Goal: Navigation & Orientation: Find specific page/section

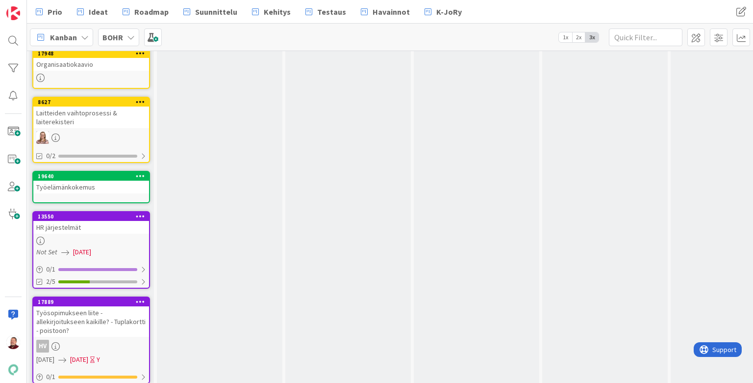
scroll to position [961, 2]
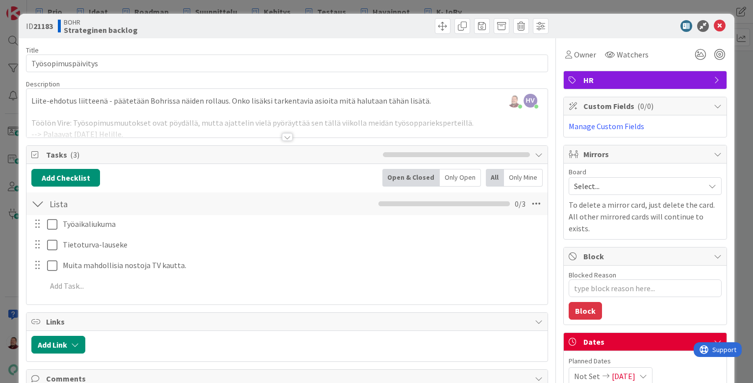
click at [287, 133] on div at bounding box center [287, 137] width 11 height 8
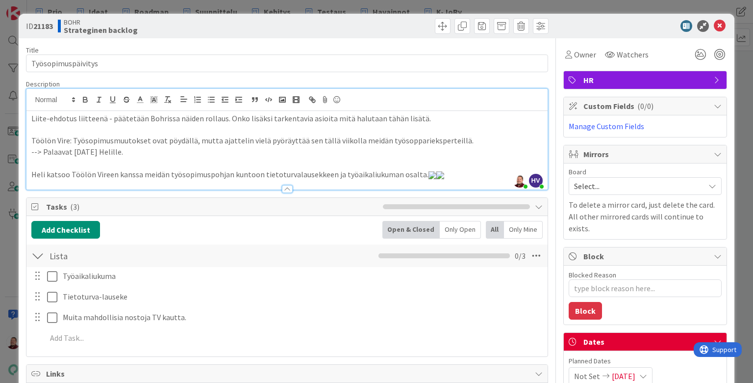
click at [381, 169] on p "Heli katsoo Töölön Vireen kanssa meidän työsopimuspohjan kuntoon tietoturvalaus…" at bounding box center [286, 174] width 511 height 11
click at [583, 24] on icon at bounding box center [720, 26] width 12 height 12
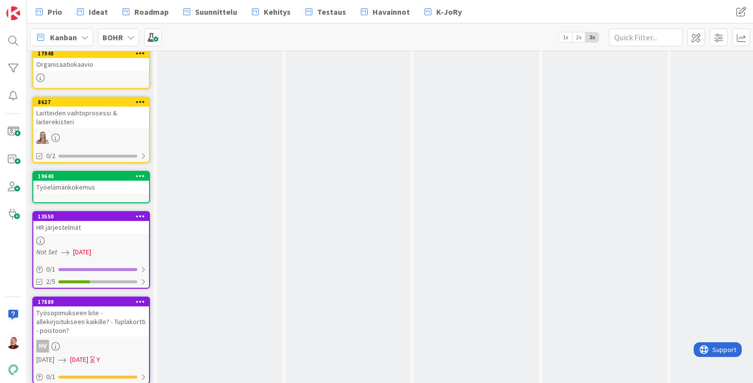
click at [88, 306] on div "Työsopimukseen liite - allekirjoitukseen kaikille? - Tuplakortti - poistoon?" at bounding box center [91, 321] width 116 height 30
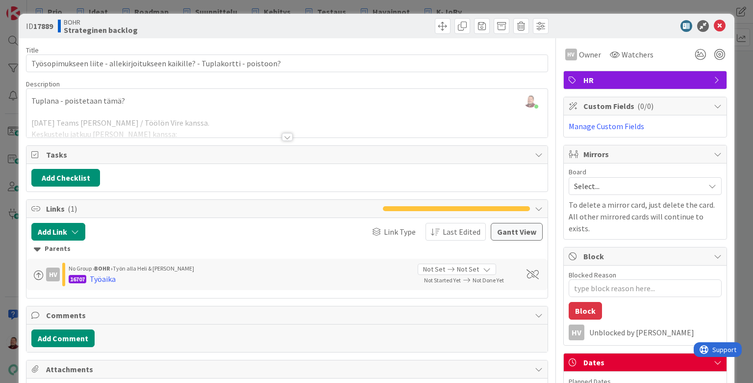
click at [285, 133] on div at bounding box center [287, 137] width 11 height 8
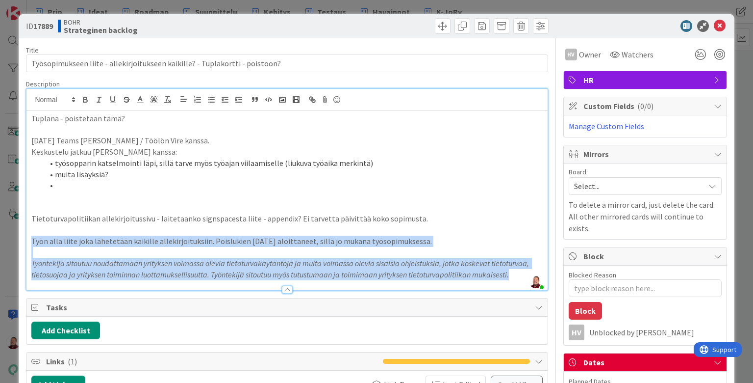
drag, startPoint x: 357, startPoint y: 230, endPoint x: -5, endPoint y: 208, distance: 362.6
click at [0, 208] on html "Prio Ideat Roadmap Suunnittelu Kehitys Testaus Havainnot K-JoRy Prio Ideat Road…" at bounding box center [376, 191] width 753 height 383
click at [88, 247] on p at bounding box center [286, 252] width 511 height 11
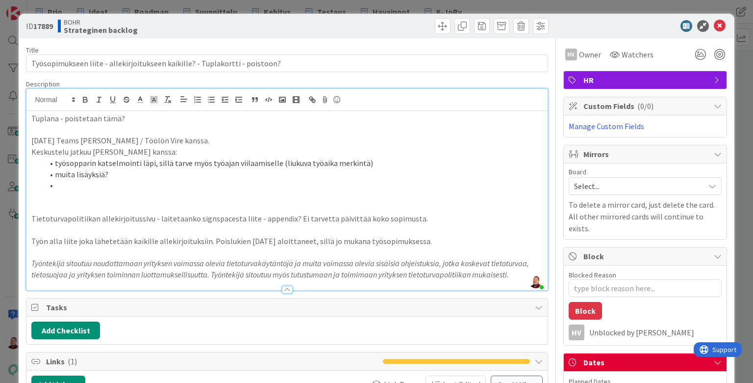
drag, startPoint x: 359, startPoint y: 239, endPoint x: 216, endPoint y: 219, distance: 145.1
click at [216, 219] on div "Description Juhani Snellman just joined Tuplana - poistetaan tämä? to 3.4. Team…" at bounding box center [287, 184] width 522 height 211
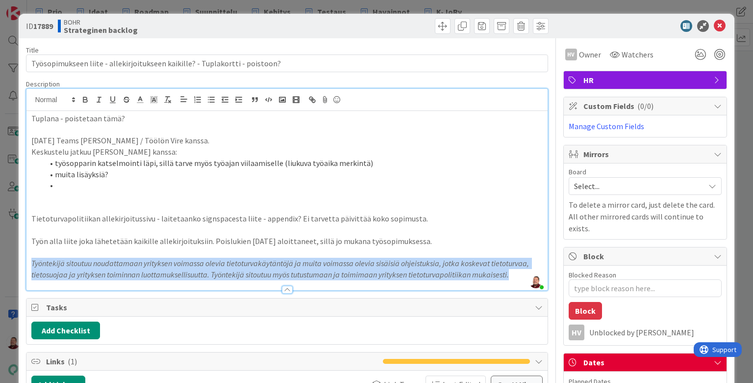
drag, startPoint x: 347, startPoint y: 236, endPoint x: -49, endPoint y: 224, distance: 396.4
click at [0, 224] on html "Prio Ideat Roadmap Suunnittelu Kehitys Testaus Havainnot K-JoRy Prio Ideat Road…" at bounding box center [376, 191] width 753 height 383
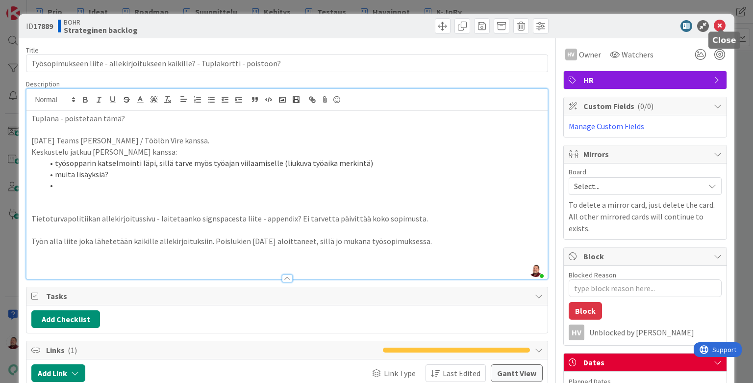
click at [583, 26] on icon at bounding box center [720, 26] width 12 height 12
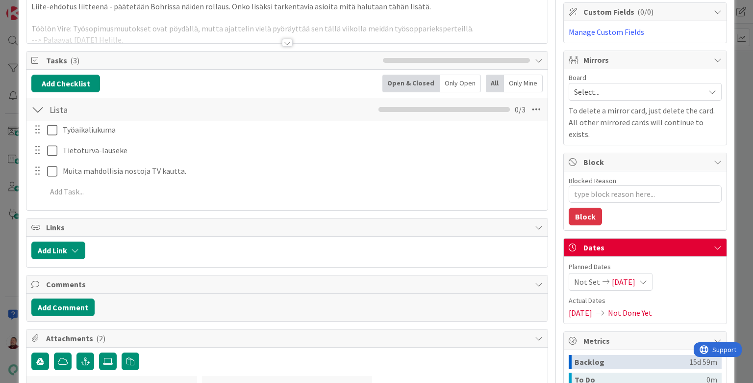
scroll to position [182, 0]
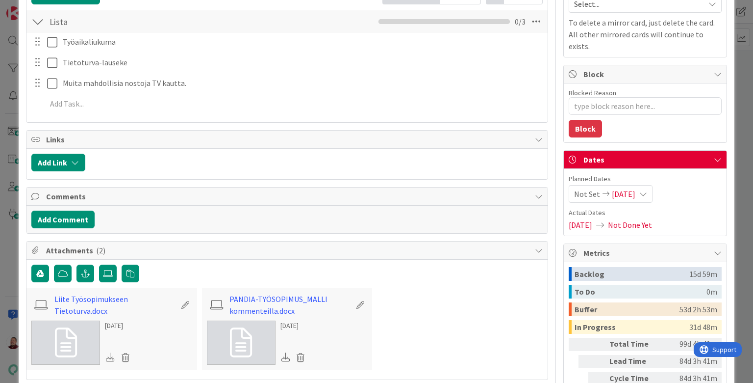
click at [85, 320] on link at bounding box center [65, 342] width 69 height 44
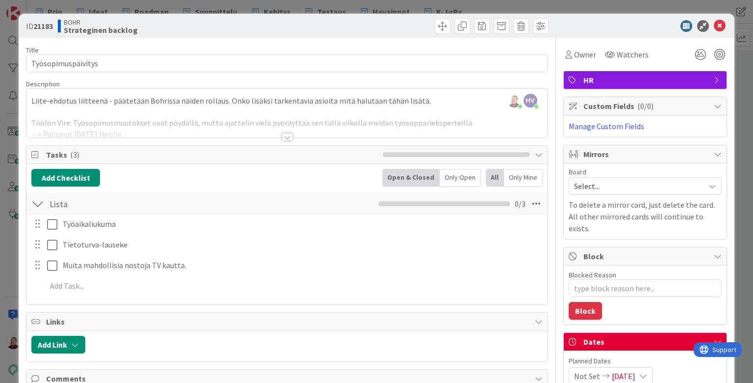
scroll to position [0, 0]
click at [583, 23] on icon at bounding box center [720, 26] width 12 height 12
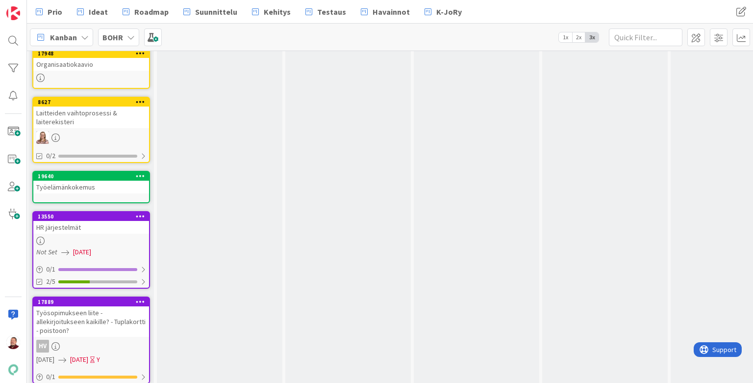
click at [92, 306] on div "Työsopimukseen liite - allekirjoitukseen kaikille? - Tuplakortti - poistoon?" at bounding box center [91, 321] width 116 height 30
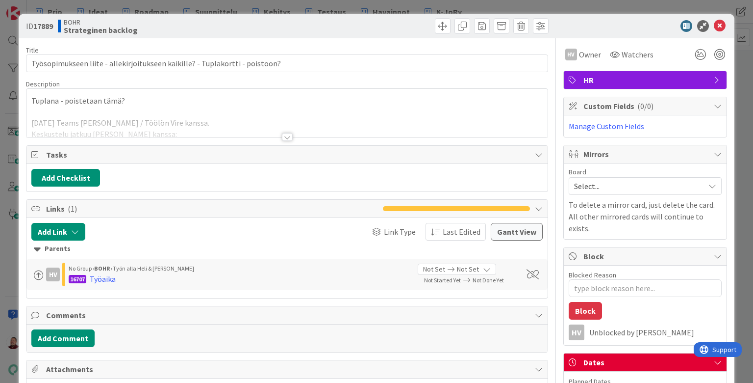
click at [291, 133] on div at bounding box center [287, 137] width 11 height 8
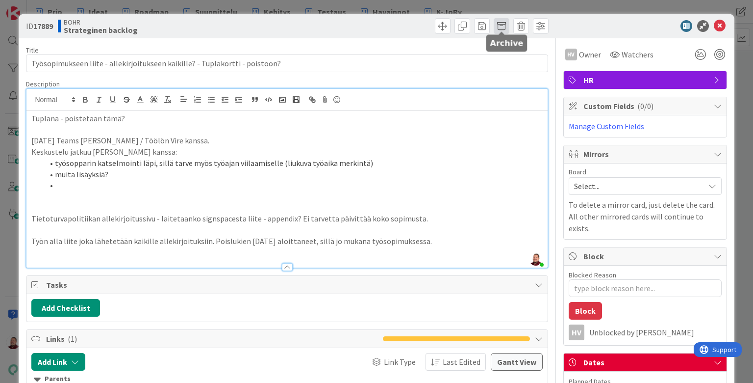
click at [502, 22] on span at bounding box center [502, 26] width 16 height 16
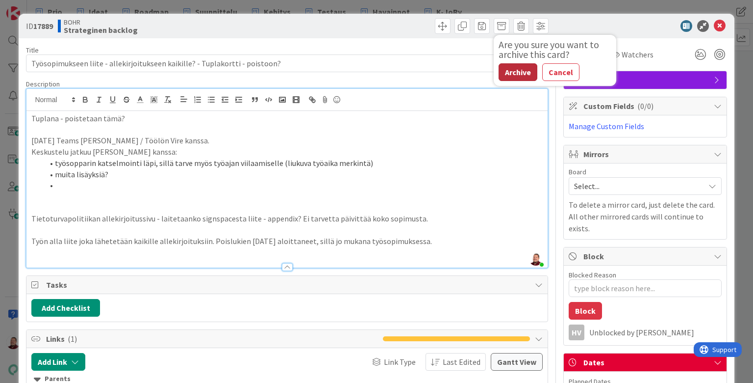
click at [515, 65] on button "Archive" at bounding box center [518, 72] width 39 height 18
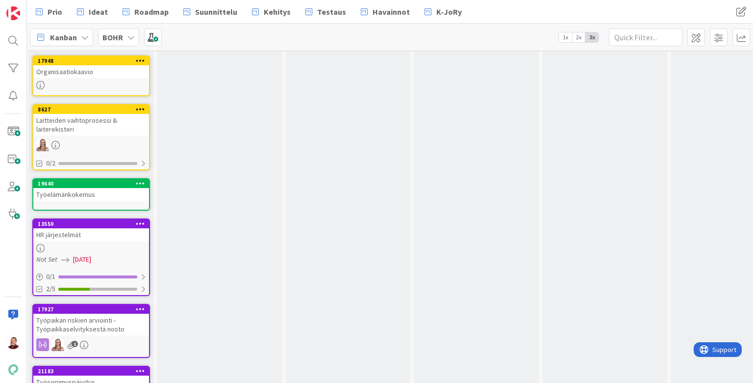
click at [78, 375] on div "Työsopimuspäivitys" at bounding box center [91, 381] width 116 height 13
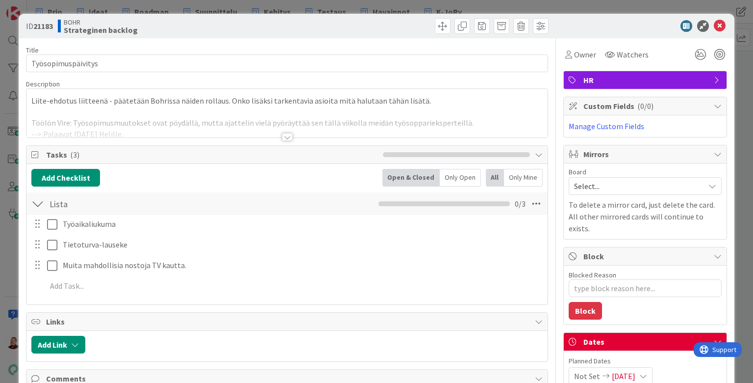
click at [284, 133] on div at bounding box center [287, 137] width 11 height 8
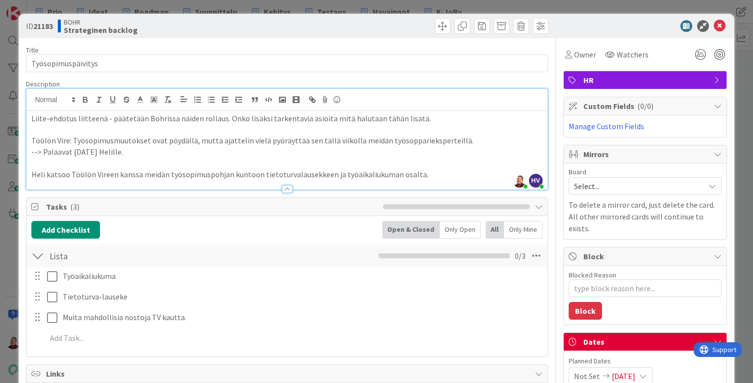
click at [188, 124] on p at bounding box center [286, 129] width 511 height 11
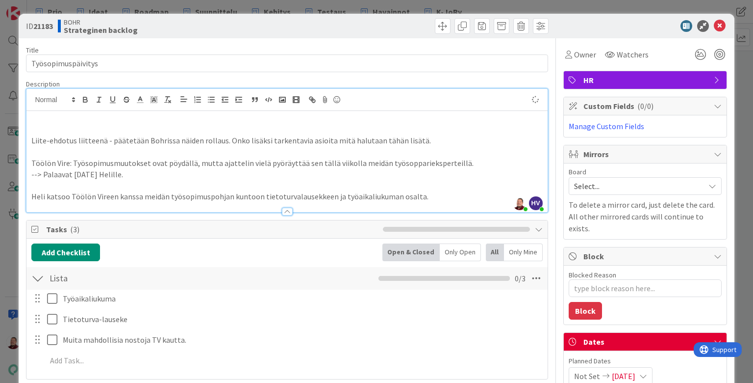
type textarea "x"
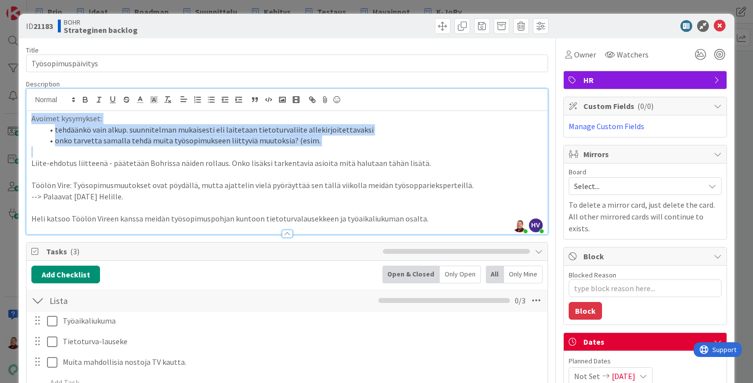
click at [255, 124] on li "tehdäänkö vain alkup. suunnitelman mukaisesti eli laitetaan tietoturvaliite all…" at bounding box center [292, 129] width 499 height 11
click at [273, 135] on li "onko tarvetta samalla tehdä muita työsopimukseen liittyviä muutoksia? (esim." at bounding box center [292, 140] width 499 height 11
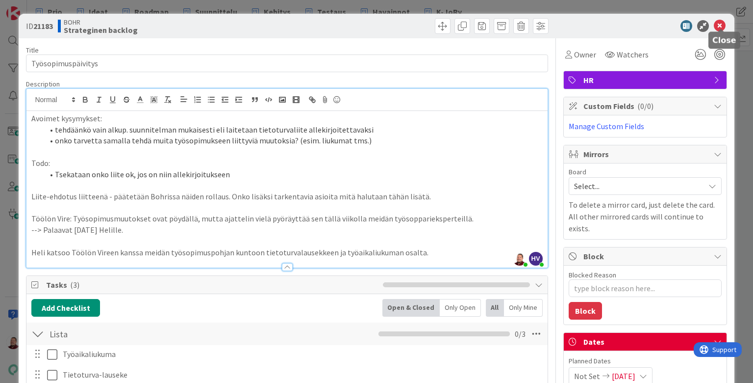
click at [583, 20] on icon at bounding box center [720, 26] width 12 height 12
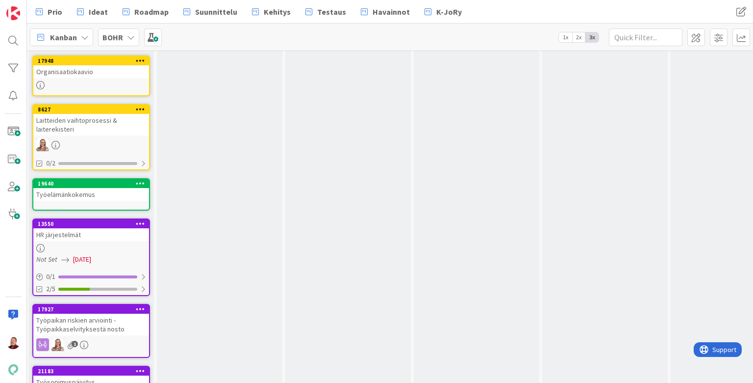
click at [80, 375] on div "Työsopimuspäivitys" at bounding box center [91, 381] width 116 height 13
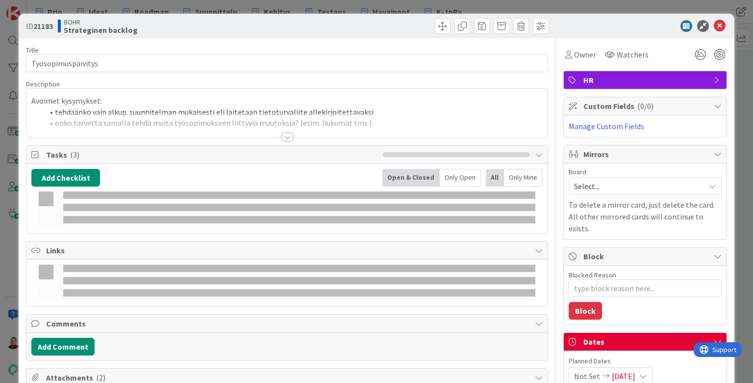
type textarea "x"
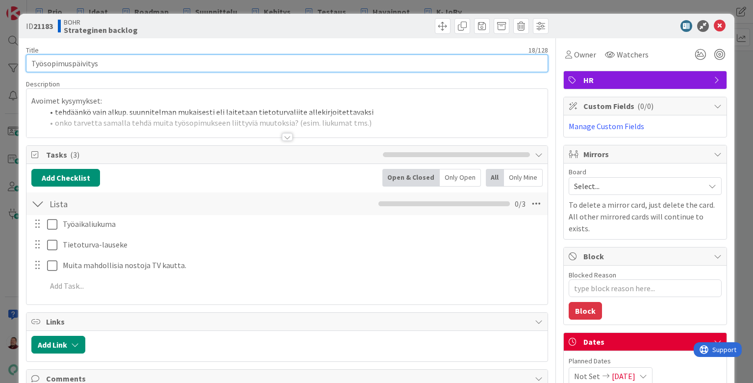
click at [190, 63] on input "Työsopimuspäivitys" at bounding box center [287, 63] width 522 height 18
type input "Tietotur"
type textarea "x"
type input "Tietoturva"
type textarea "x"
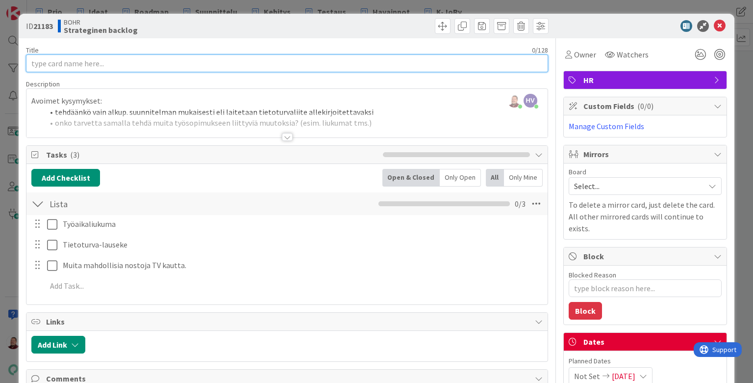
type input "L"
type textarea "x"
type input "Lii"
type textarea "x"
type input "Liite"
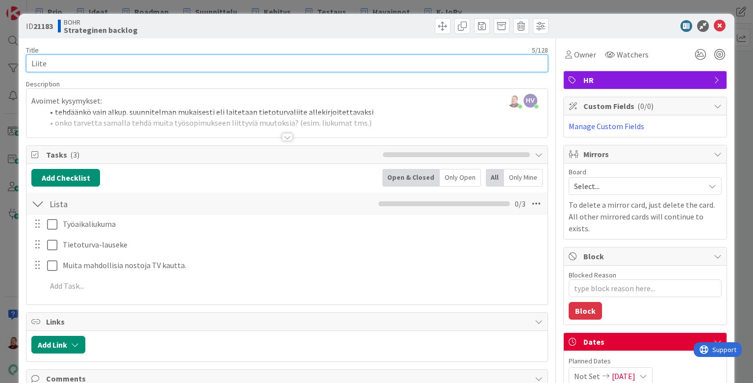
type textarea "x"
type input "Liite"
type textarea "x"
type input "Liite työsopimuksiin"
type textarea "x"
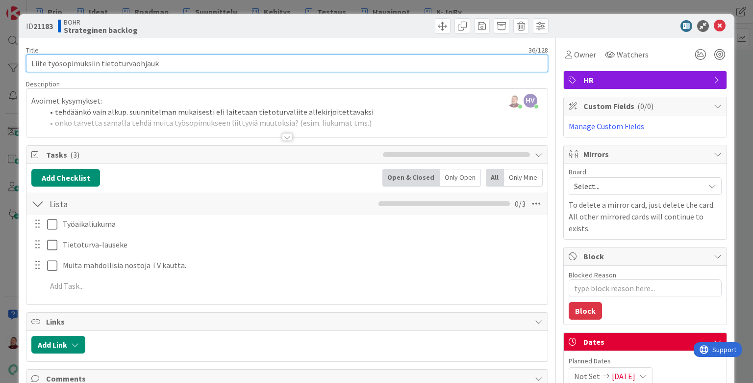
type input "Liite työsopimuksiin tietoturvaohjauks"
type textarea "x"
type input "Liite työsopimuksiin tietoturvaohjau"
type textarea "x"
type input "Liite työsopimuksiin tietoturvaohje"
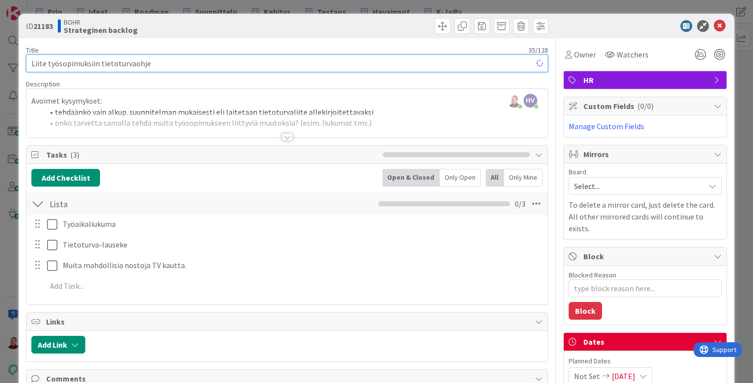
type textarea "x"
type input "Liite työsopimuksiin tietoturvaohjeisiin si"
type textarea "x"
type input "Liite työsopimuksiin tietoturvaohjeisiin sitoi"
type textarea "x"
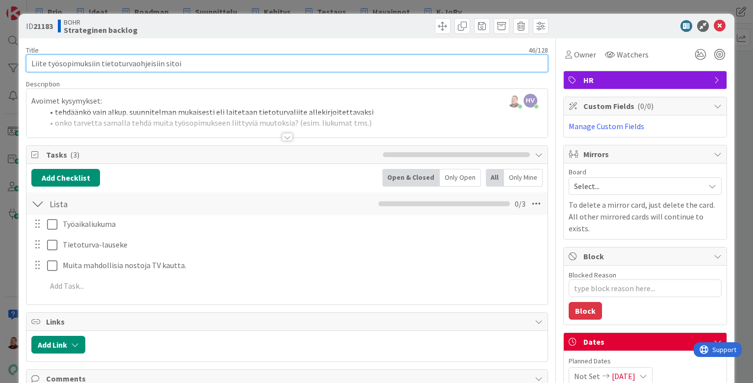
type input "Liite työsopimuksiin tietoturvaohjeisiin sitoim"
type textarea "x"
type input "Liite työsopimuksiin tietoturvaohjeisiin sitoi"
type textarea "x"
type input "Liite työsopimuksiin tietoturvaohjeisiin sito"
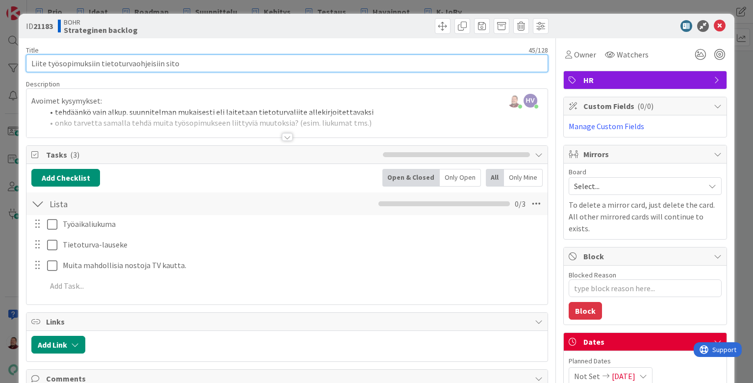
type textarea "x"
type input "Liite työsopimuksiin tietoturvaohjeisiin sitou"
type textarea "x"
type input "Liite työsopimuksiin tietoturvaohjeisiin sitoutumisesta"
type textarea "x"
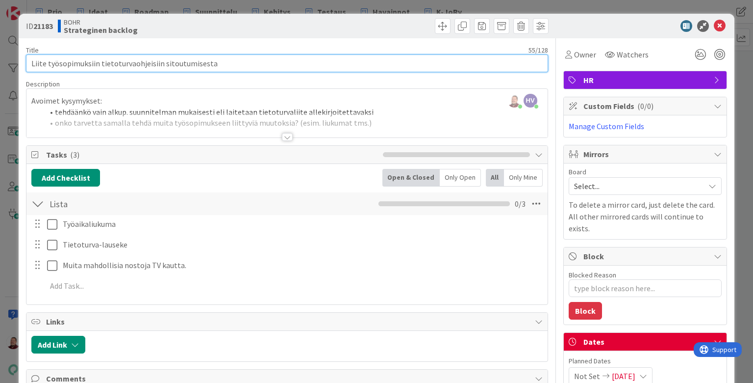
type input "Liite työsopimuksiin tietoturvaohjeisiin sitoutumisesta"
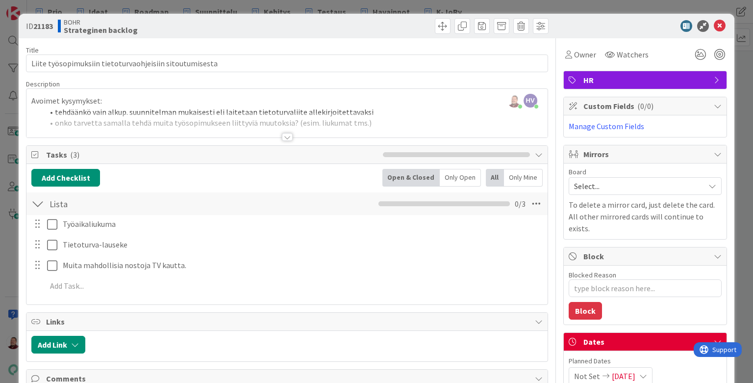
click at [583, 23] on div at bounding box center [641, 26] width 174 height 12
click at [583, 23] on icon at bounding box center [720, 26] width 12 height 12
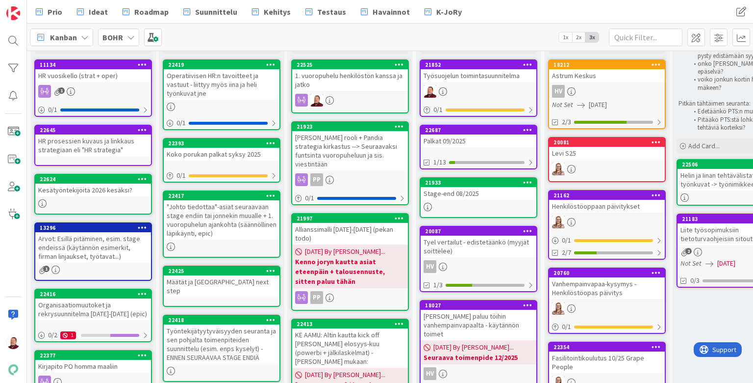
scroll to position [49, 0]
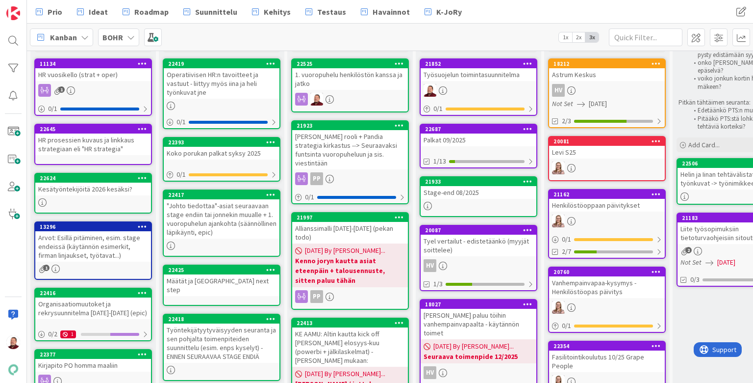
click at [100, 76] on div "HR vuosikello (strat + oper)" at bounding box center [93, 74] width 116 height 13
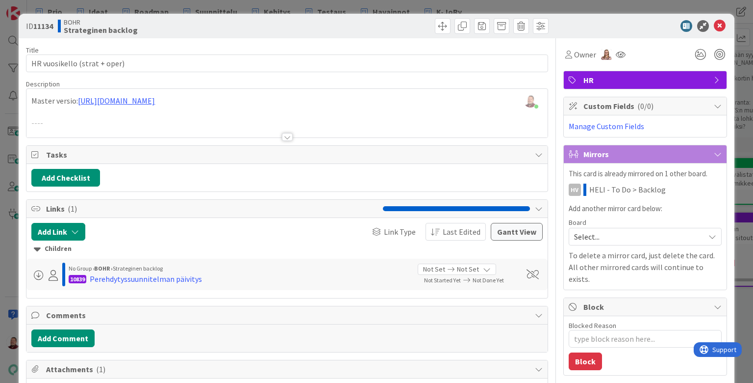
click at [286, 133] on div at bounding box center [287, 137] width 11 height 8
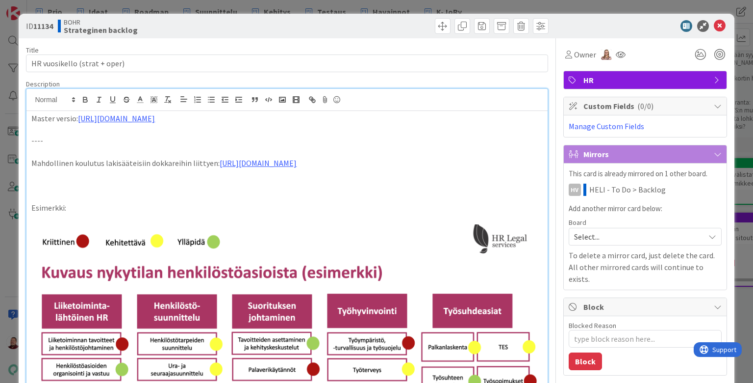
click at [365, 113] on p "Master versio: https://docs.google.com/spreadsheets/d/1BpQRveuOgspTiGIcGGttzqG-…" at bounding box center [286, 118] width 511 height 11
click at [105, 124] on p at bounding box center [286, 129] width 511 height 11
drag, startPoint x: 214, startPoint y: 164, endPoint x: 25, endPoint y: 91, distance: 202.9
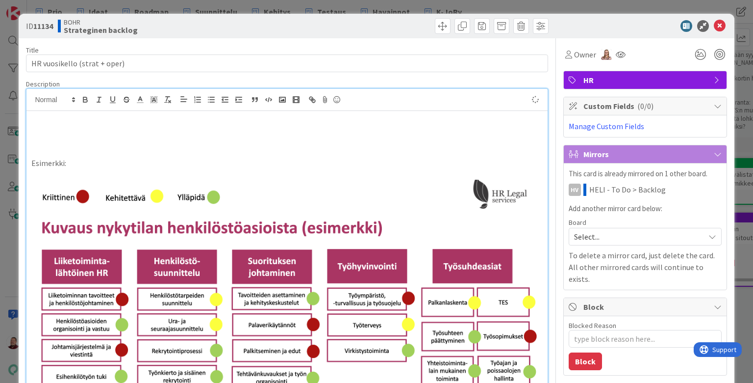
type textarea "x"
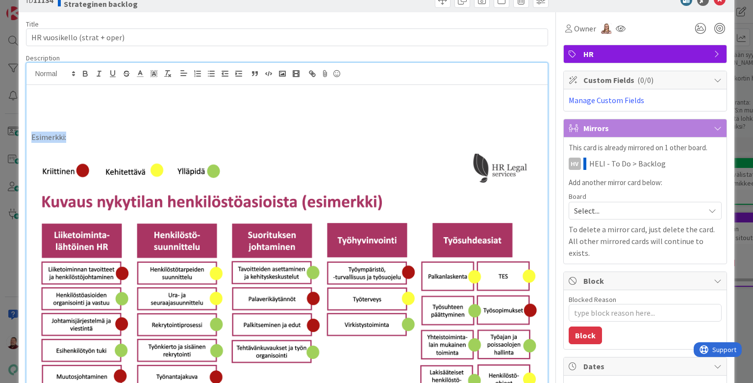
scroll to position [26, 0]
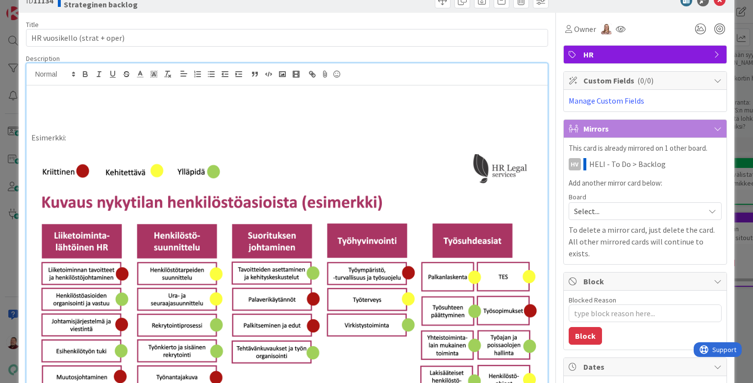
click at [49, 87] on p at bounding box center [286, 92] width 511 height 11
drag, startPoint x: 73, startPoint y: 127, endPoint x: 12, endPoint y: 109, distance: 63.0
click at [12, 109] on div "ID 11134 BOHR Strateginen backlog Title 28 / 128 HR vuosikello (strat + oper) D…" at bounding box center [376, 191] width 753 height 383
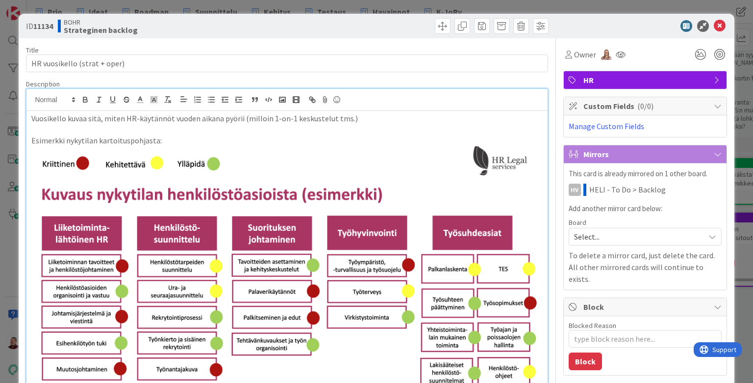
scroll to position [0, 0]
click at [583, 20] on div at bounding box center [641, 26] width 174 height 12
click at [583, 24] on icon at bounding box center [720, 26] width 12 height 12
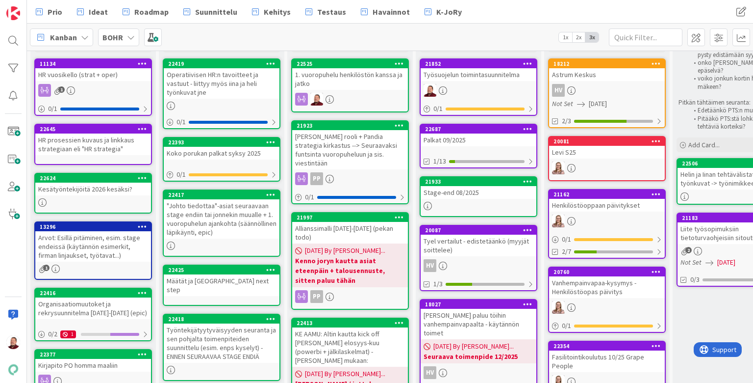
click at [90, 140] on div "HR prosessien kuvaus ja linkkaus strategiaan eli "HR strategia"" at bounding box center [93, 144] width 116 height 22
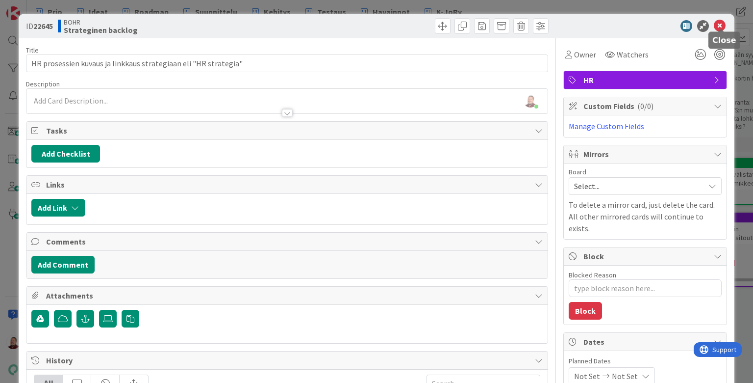
click at [583, 20] on icon at bounding box center [720, 26] width 12 height 12
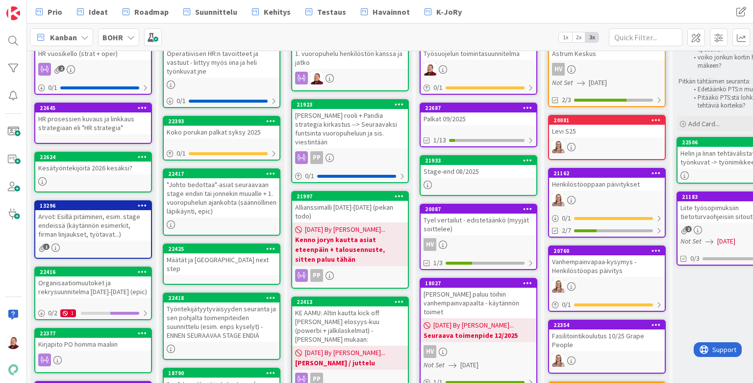
scroll to position [50, 0]
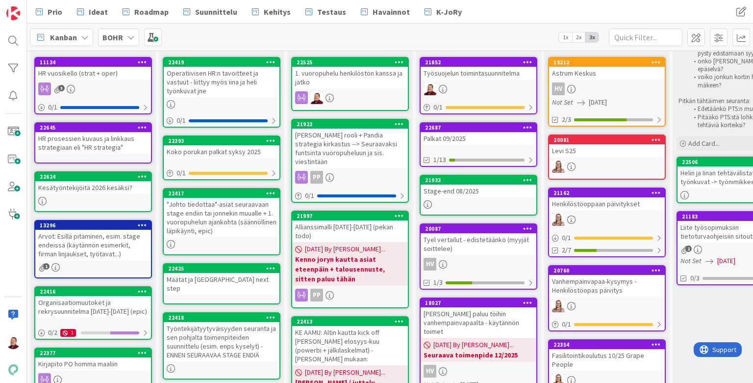
click at [71, 74] on div "HR vuosikello (strat + oper)" at bounding box center [93, 73] width 116 height 13
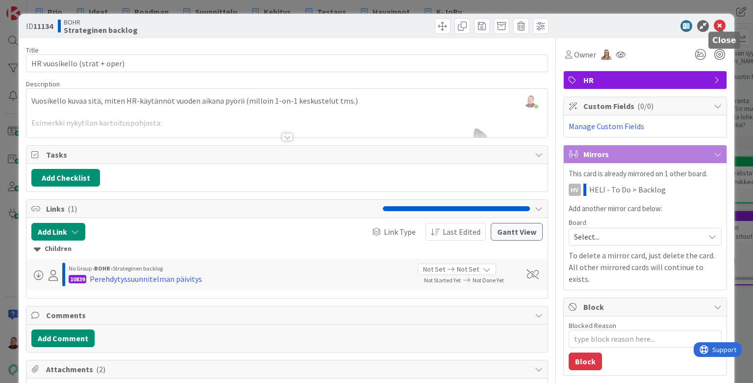
click at [583, 22] on icon at bounding box center [720, 26] width 12 height 12
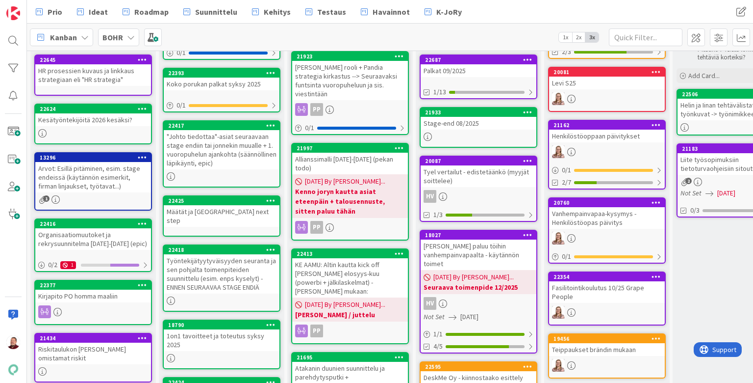
scroll to position [116, 0]
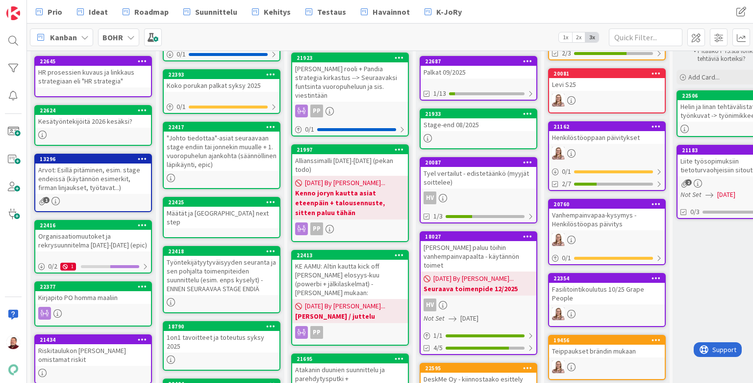
click at [77, 115] on div "Kesätyöntekijöitä 2026 kesäksi?" at bounding box center [93, 121] width 116 height 13
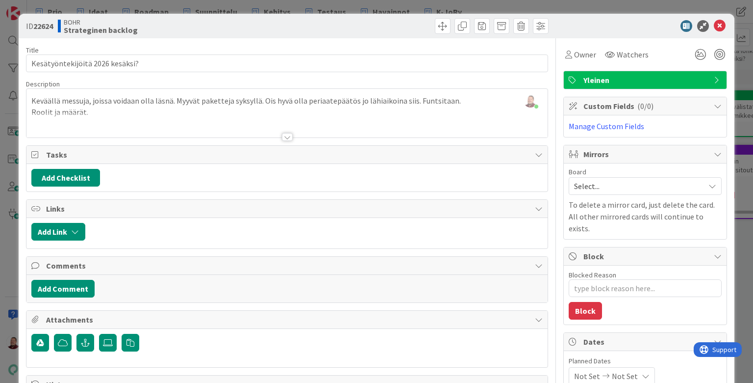
click at [114, 113] on div at bounding box center [286, 124] width 521 height 25
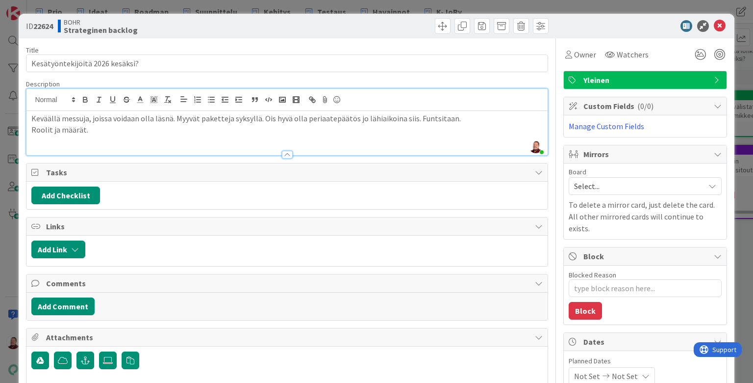
click at [103, 124] on p "Roolit ja määrät." at bounding box center [286, 129] width 511 height 11
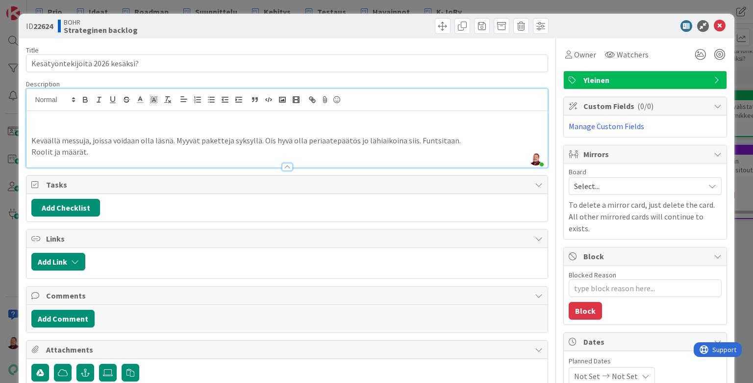
type textarea "x"
click at [583, 74] on span "Yleinen" at bounding box center [647, 80] width 126 height 12
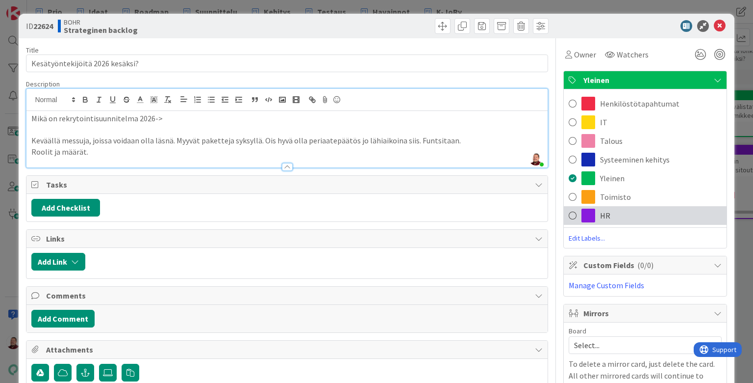
click at [583, 206] on div "HR" at bounding box center [645, 215] width 163 height 19
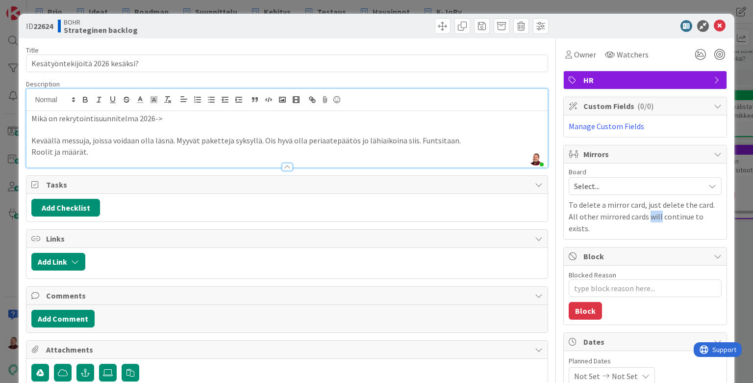
click at [583, 199] on p "To delete a mirror card, just delete the card. All other mirrored cards will co…" at bounding box center [645, 216] width 153 height 35
click at [583, 20] on div at bounding box center [641, 26] width 174 height 12
click at [583, 22] on icon at bounding box center [720, 26] width 12 height 12
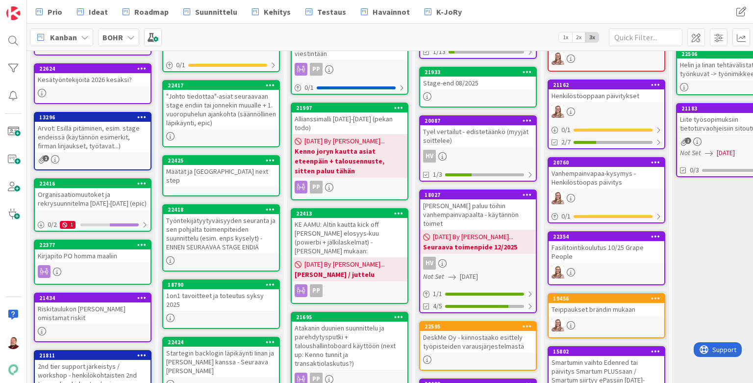
scroll to position [177, 0]
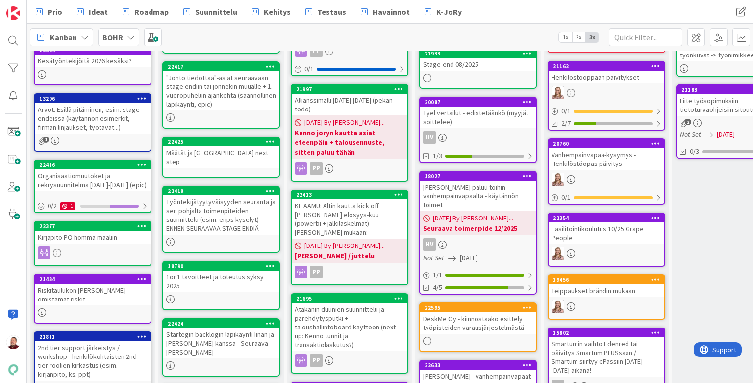
click at [88, 169] on div "Organisaatiomuutoket ja rekrysuunnitelma 2025-2026 (epic)" at bounding box center [93, 180] width 116 height 22
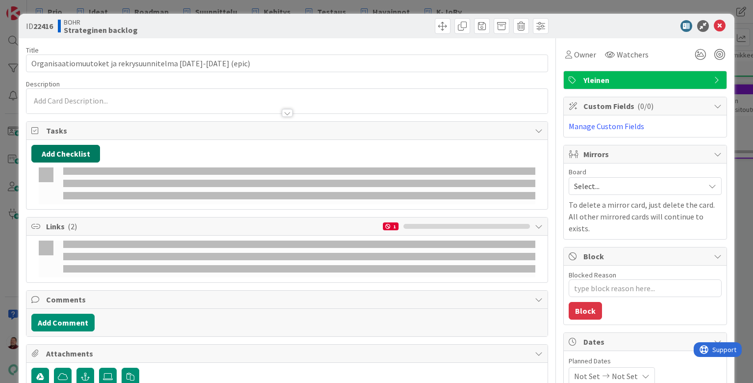
type textarea "x"
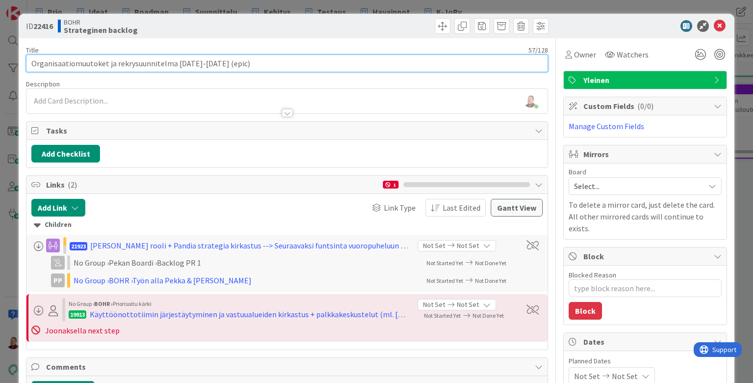
click at [89, 57] on input "Organisaatiomuutoket ja rekrysuunnitelma 2025-2026 (epic)" at bounding box center [287, 63] width 522 height 18
type input "Organisaatiomuutokset ja rekrysuunnitelma [DATE]-[DATE] (epic)"
type textarea "x"
type input "Organisaatiomuutokset ja rekrysuunnitelma [DATE]-[DATE] (epic)"
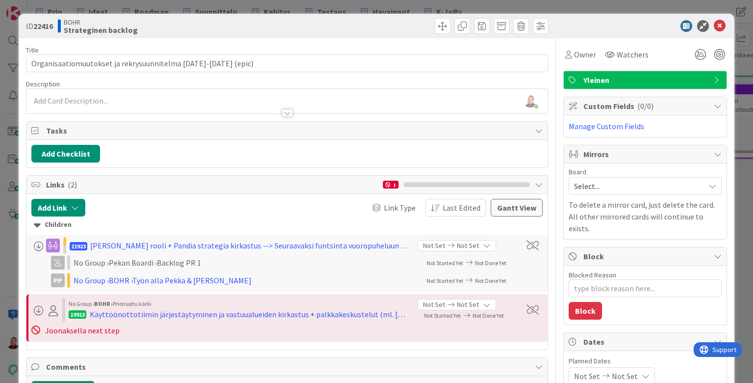
click at [583, 86] on div "Owner Watchers Yleinen Custom Fields ( 0/0 ) Manage Custom Fields Mirrors Board…" at bounding box center [645, 380] width 164 height 685
click at [583, 74] on span "Yleinen" at bounding box center [647, 80] width 126 height 12
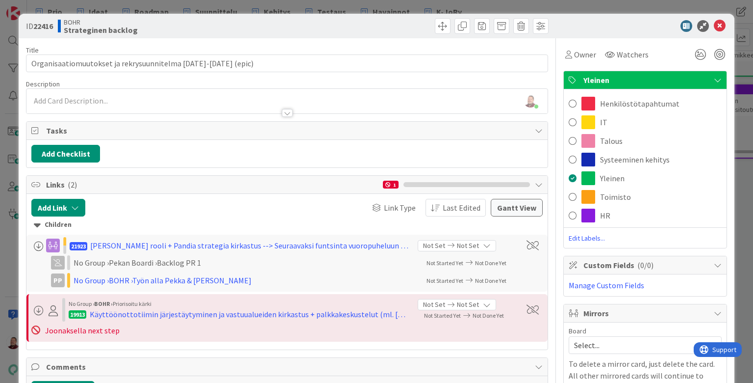
click at [583, 52] on div "Owner Watchers" at bounding box center [645, 55] width 164 height 18
click at [583, 22] on icon at bounding box center [720, 26] width 12 height 12
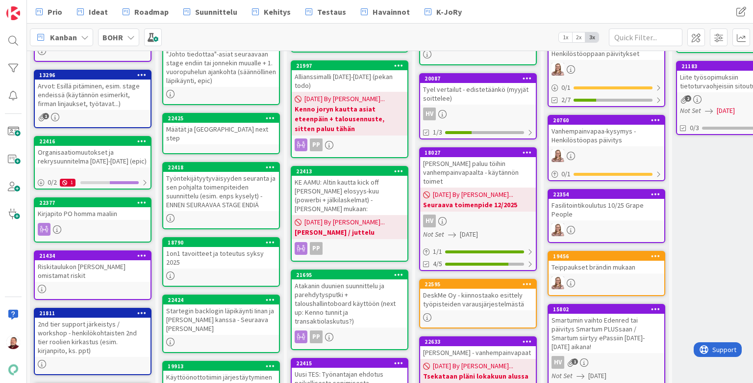
click at [83, 207] on div "Kirjapito PO homma maaliin" at bounding box center [93, 213] width 116 height 13
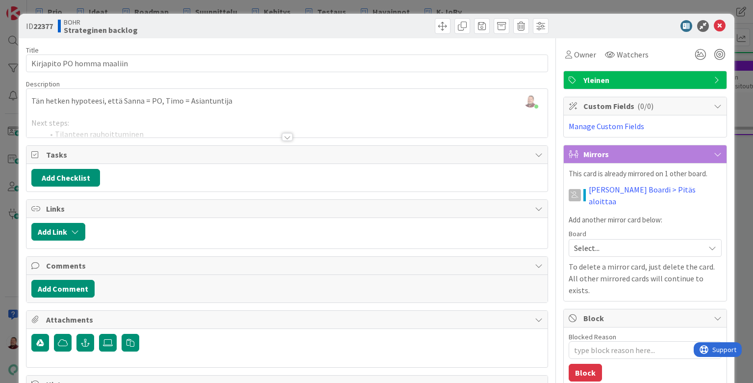
click at [286, 133] on div at bounding box center [287, 137] width 11 height 8
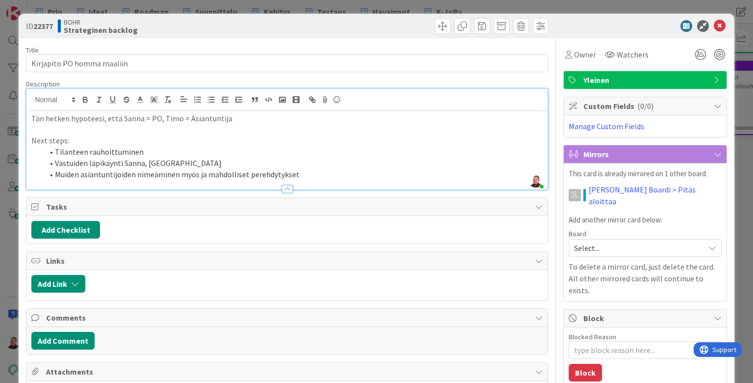
click at [583, 75] on span "Yleinen" at bounding box center [647, 80] width 126 height 12
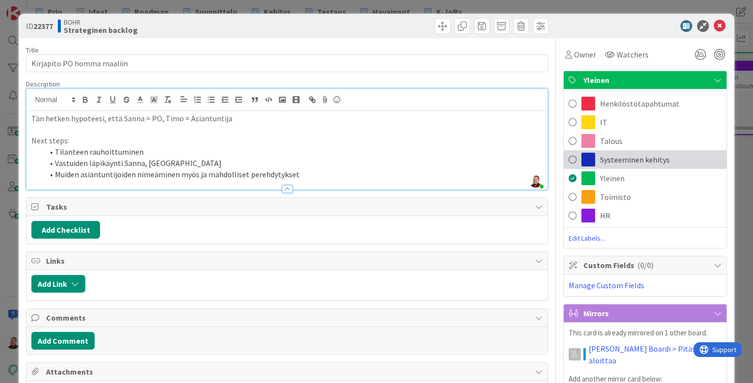
click at [583, 154] on span "Systeeminen kehitys" at bounding box center [635, 159] width 70 height 12
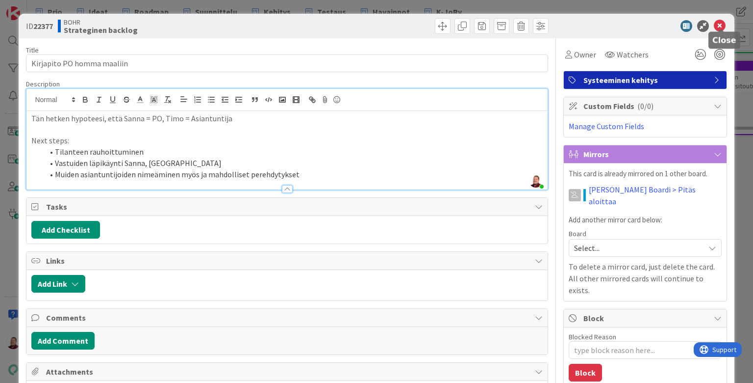
click at [583, 21] on icon at bounding box center [720, 26] width 12 height 12
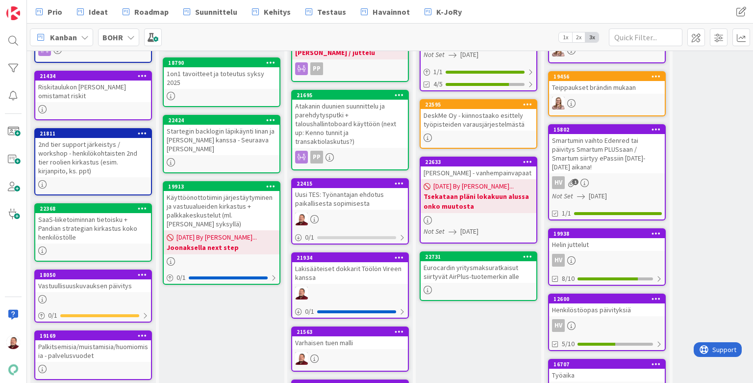
scroll to position [378, 0]
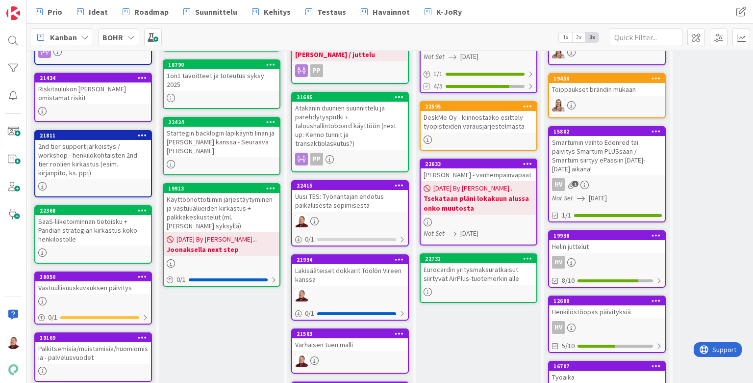
click at [90, 140] on div "2nd tier support järkeistys / workshop - henkilökohtaisten 2nd tier roolien kir…" at bounding box center [93, 159] width 116 height 39
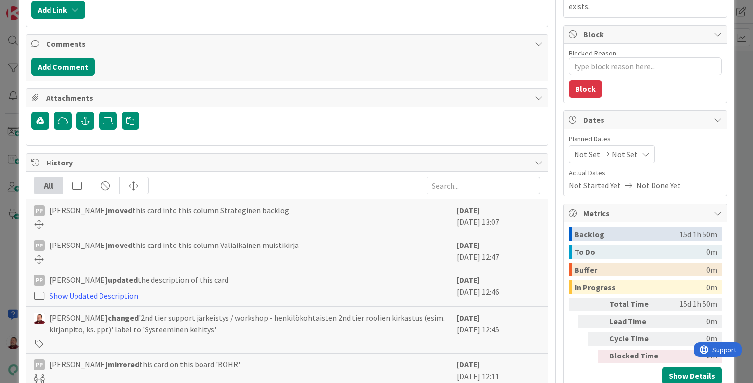
scroll to position [222, 0]
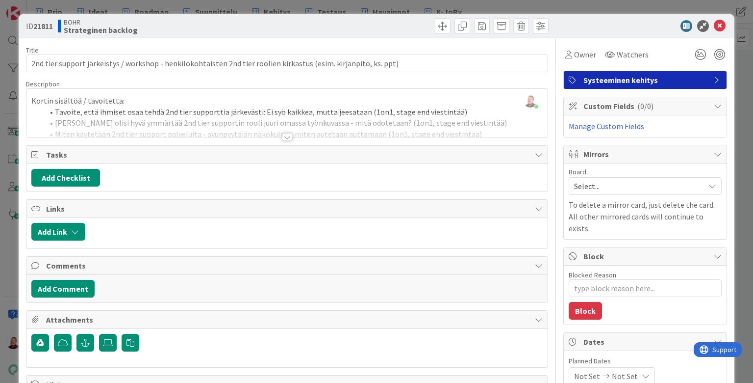
scroll to position [0, 0]
click at [583, 22] on icon at bounding box center [720, 26] width 12 height 12
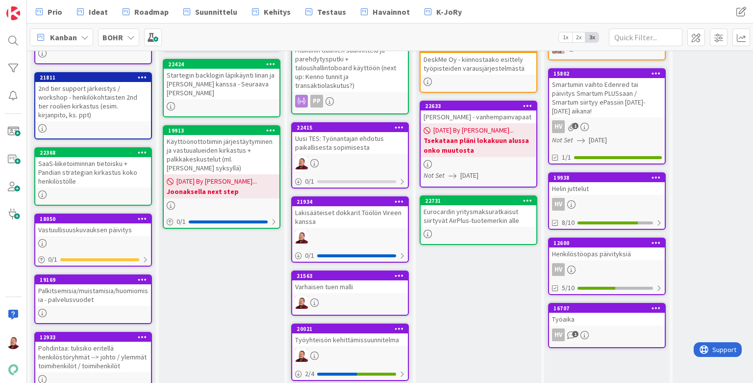
scroll to position [440, 0]
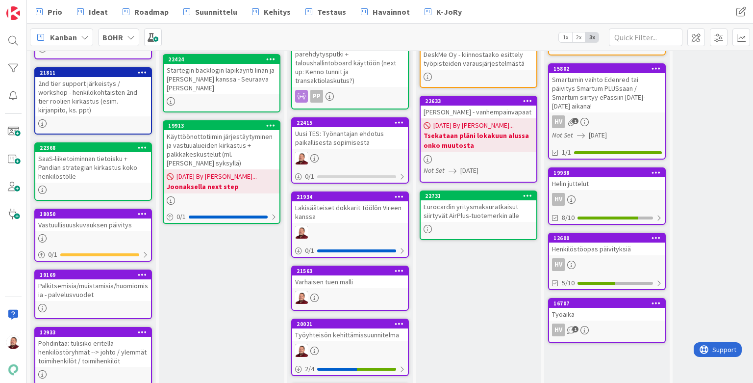
click at [80, 218] on div "Vastuullisuuskuvauksen päivitys" at bounding box center [93, 224] width 116 height 13
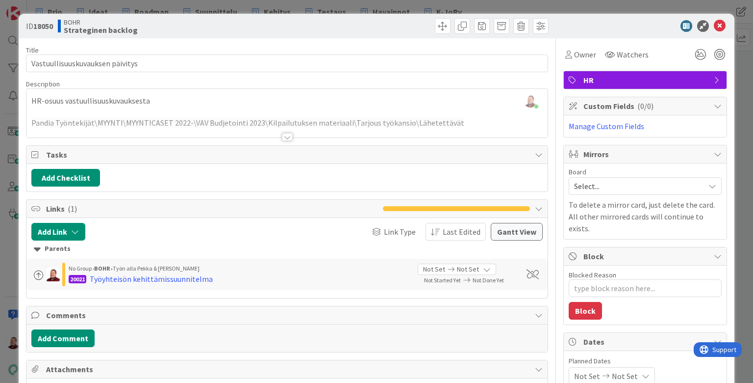
click at [180, 89] on div "Juhani Snellman just joined HR-osuus vastuullisuuskuvauksesta Pandia Työntekijä…" at bounding box center [286, 113] width 521 height 49
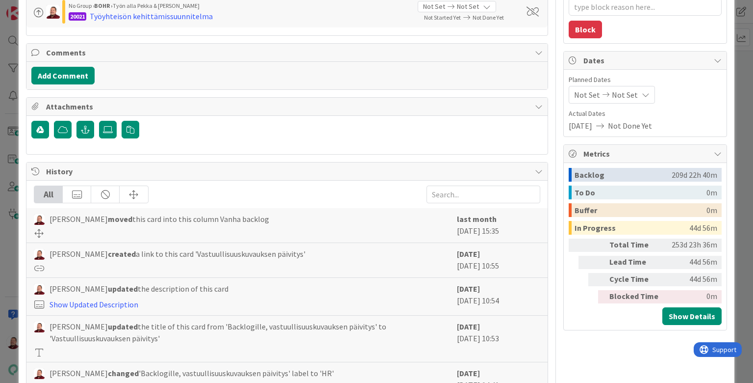
scroll to position [281, 0]
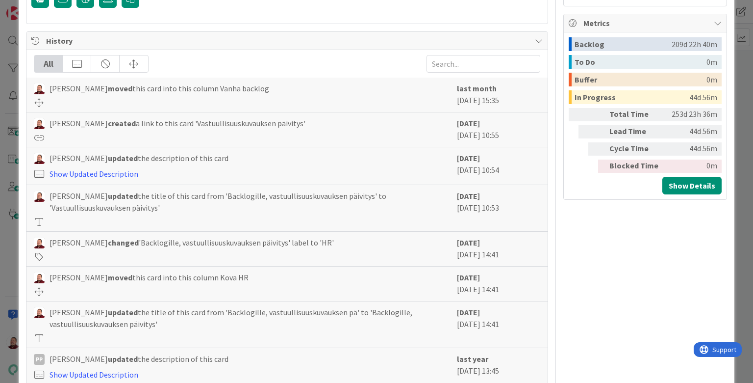
scroll to position [411, 0]
click at [57, 348] on div "All Juhani Snellman moved this card into this column Vanha backlog last month 3…" at bounding box center [286, 246] width 521 height 390
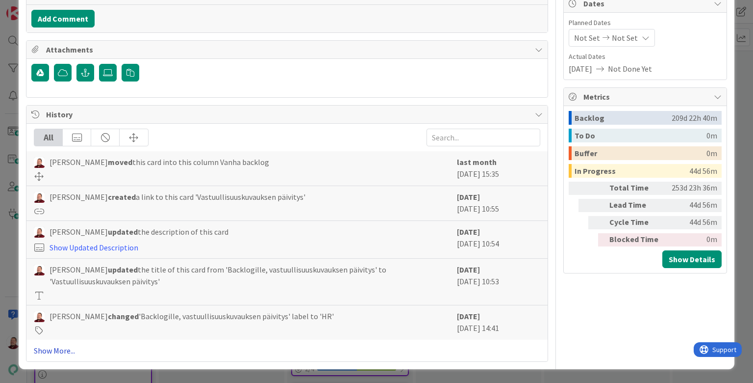
scroll to position [281, 0]
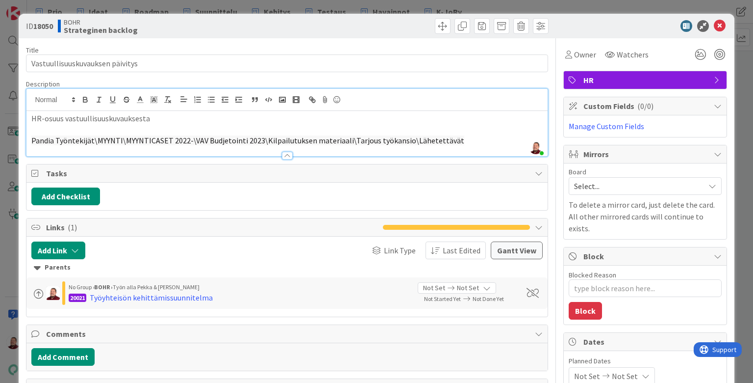
scroll to position [0, 0]
click at [583, 279] on textarea "Blocked Reason" at bounding box center [645, 288] width 153 height 18
type textarea "x"
type textarea "o"
type textarea "x"
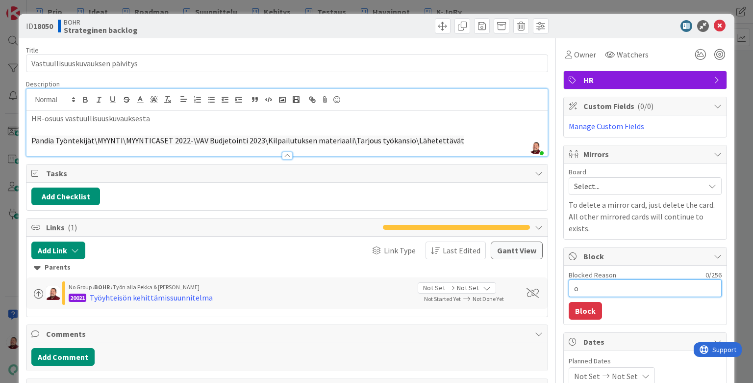
type textarea "on"
type textarea "x"
type textarea "onk"
type textarea "x"
type textarea "onko"
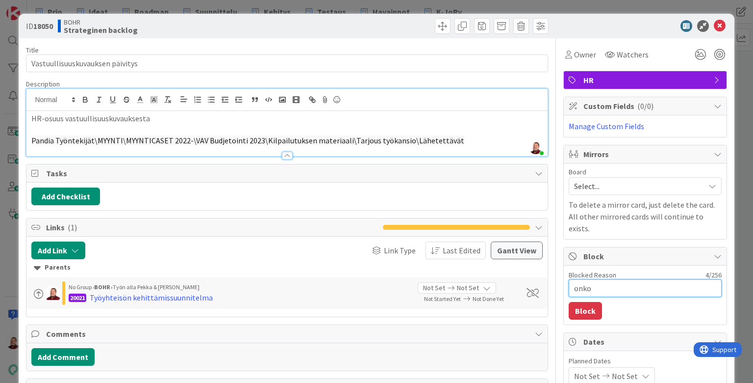
type textarea "x"
type textarea "onko"
type textarea "x"
type textarea "onko k"
type textarea "x"
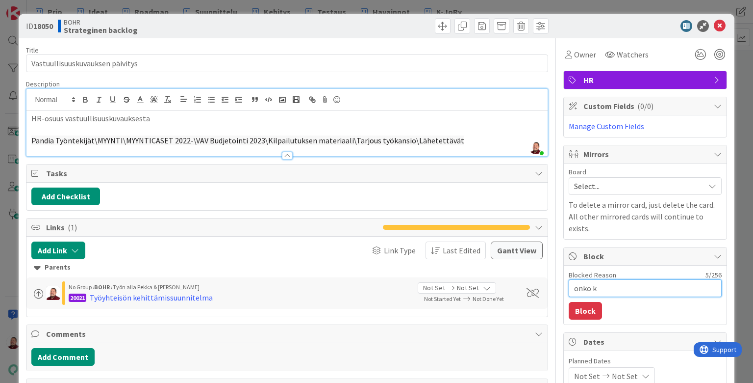
type textarea "onko ku"
type textarea "x"
type textarea "onko kur"
type textarea "x"
type textarea "onko kura"
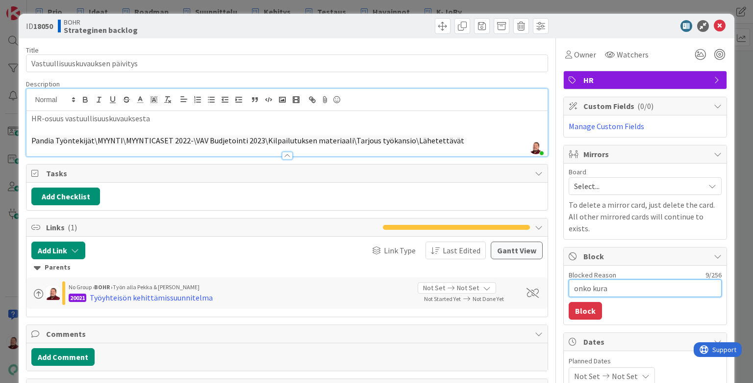
type textarea "x"
type textarea "onko kuran"
type textarea "x"
type textarea "onko kurant"
type textarea "x"
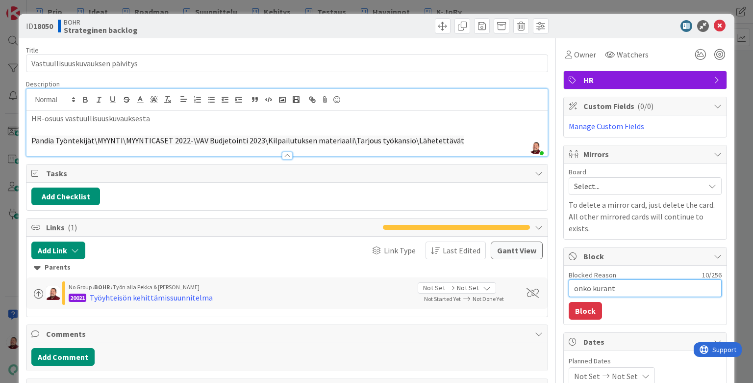
type textarea "onko kurantt"
type textarea "x"
type textarea "onko kurantti"
type textarea "x"
type textarea "onko kurantti"
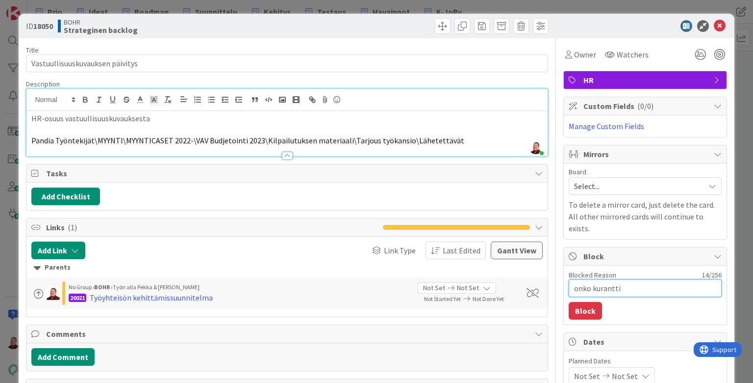
type textarea "x"
type textarea "onko kurantti e"
type textarea "x"
type textarea "onko kurantti en"
type textarea "x"
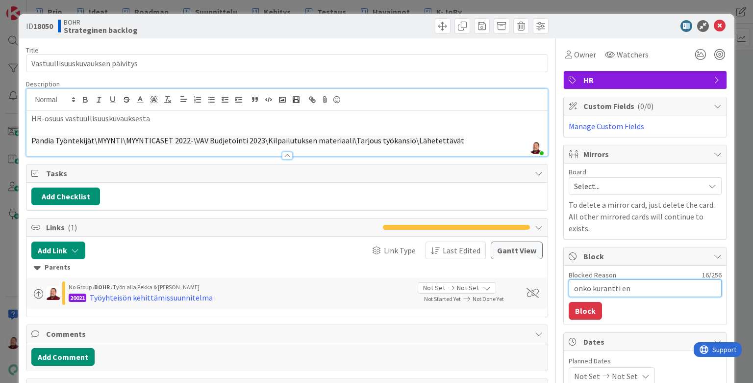
type textarea "onko kurantti enä"
type textarea "x"
type textarea "onko kurantti enää"
type textarea "x"
type textarea "onko kurantti enää?"
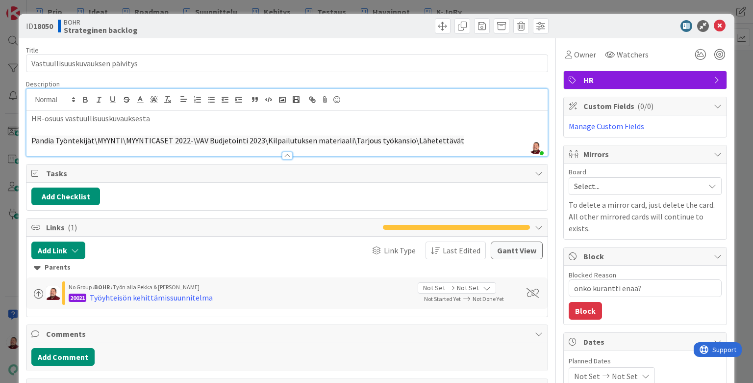
click at [583, 265] on div "Blocked Reason 19 / 256 onko kurantti enää? Block" at bounding box center [645, 294] width 163 height 59
click at [583, 302] on button "Block" at bounding box center [585, 311] width 33 height 18
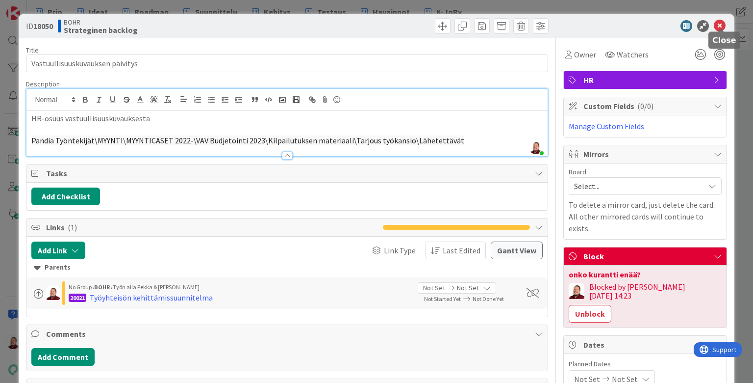
click at [583, 24] on icon at bounding box center [720, 26] width 12 height 12
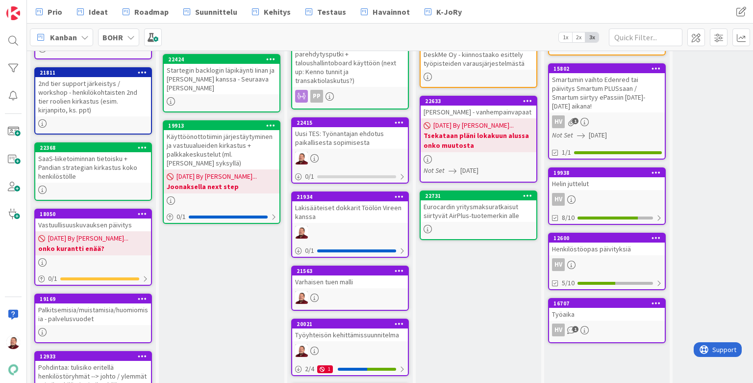
click at [86, 218] on div "Vastuullisuuskuvauksen päivitys" at bounding box center [93, 224] width 116 height 13
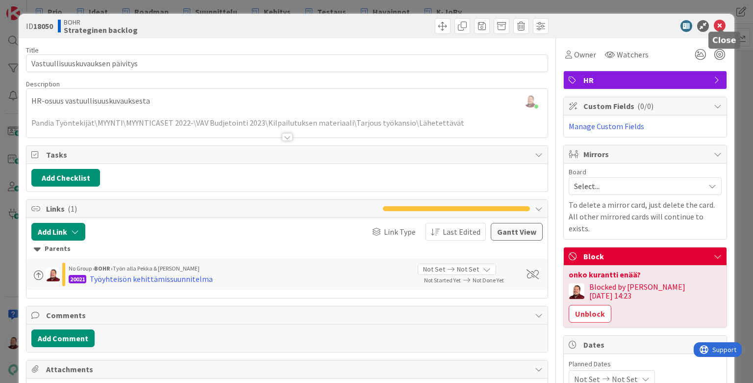
click at [583, 25] on icon at bounding box center [720, 26] width 12 height 12
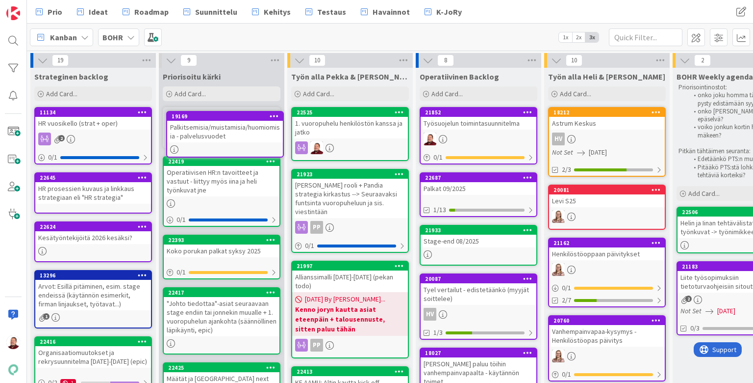
drag, startPoint x: 246, startPoint y: 167, endPoint x: 246, endPoint y: 137, distance: 29.4
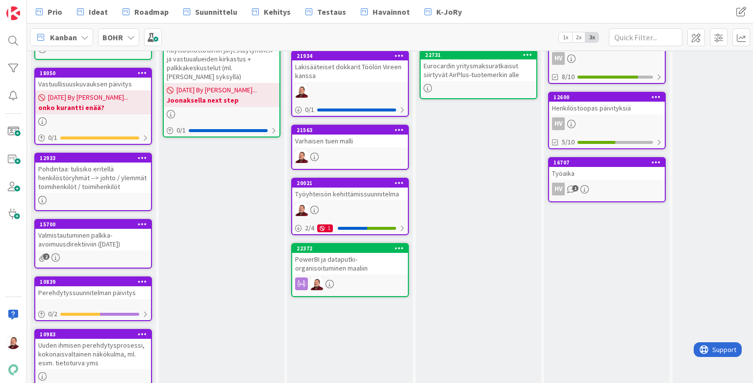
scroll to position [577, 0]
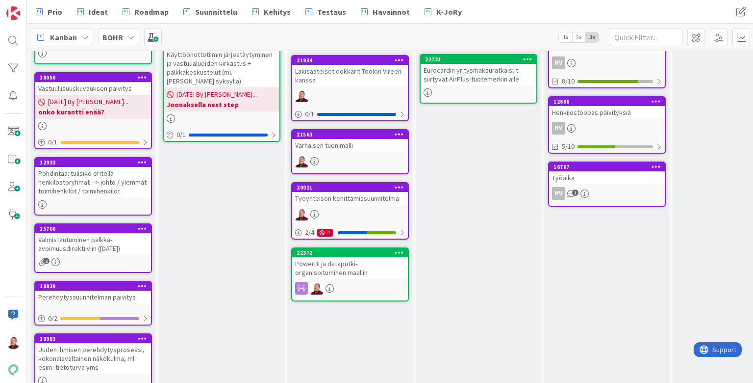
click at [102, 233] on div "Valmistautuminen palkka-avoimuusdirektiiviin ([DATE])" at bounding box center [93, 244] width 116 height 22
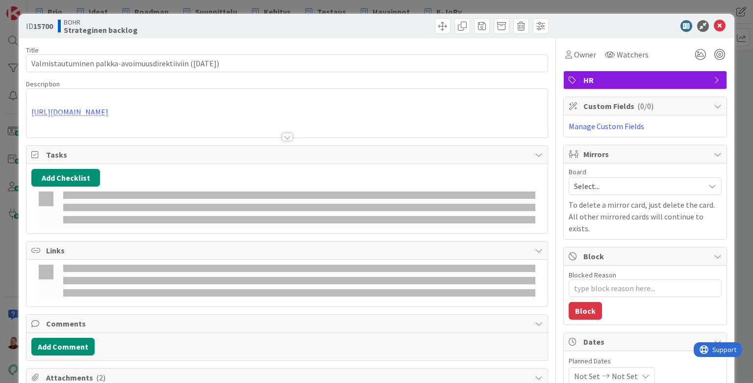
type textarea "x"
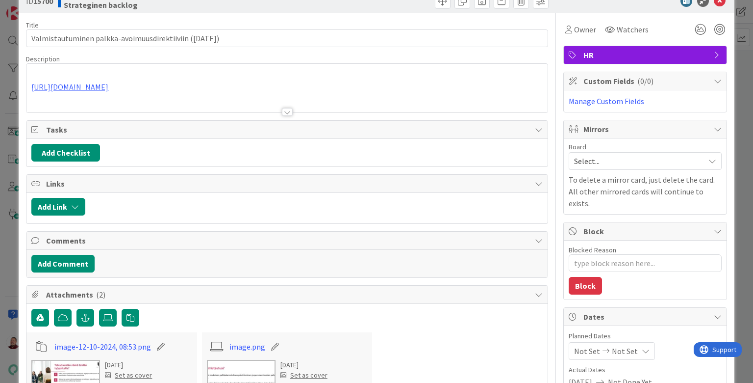
scroll to position [36, 0]
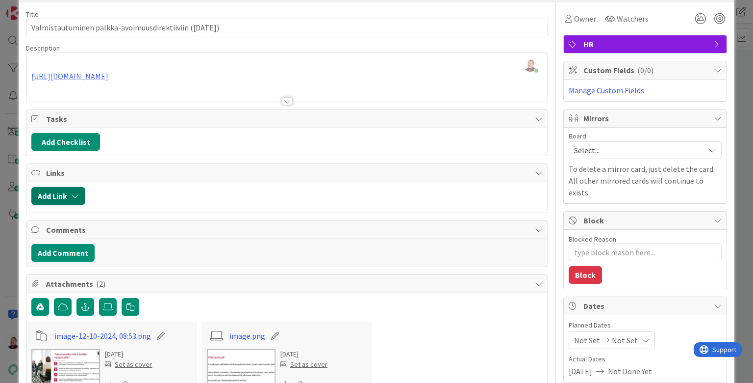
click at [71, 192] on icon "button" at bounding box center [75, 196] width 8 height 8
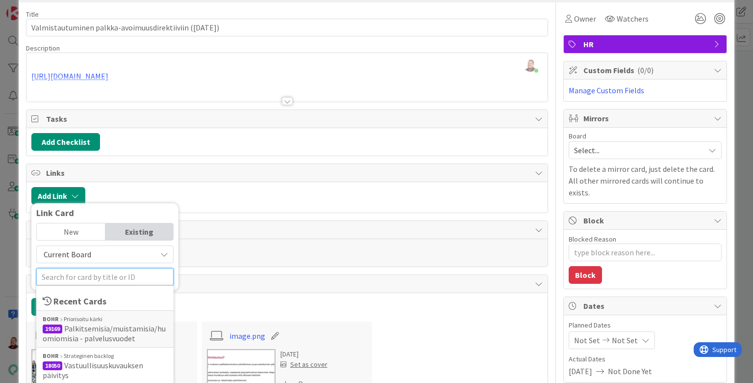
click at [76, 268] on input "text" at bounding box center [104, 277] width 137 height 18
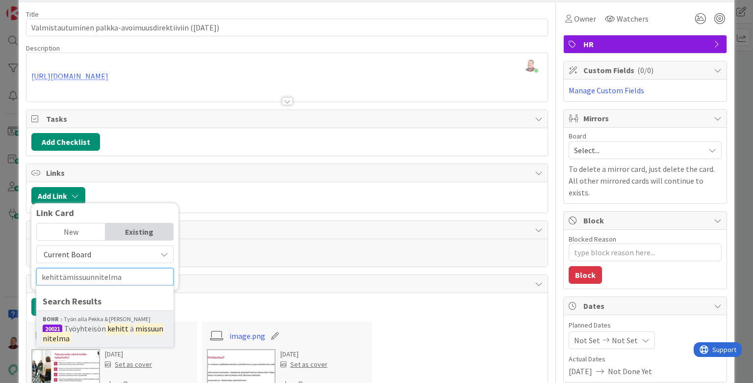
type input "kehittämissuunnitelma"
click at [90, 314] on div "BOHR Työn alla Pekka & Juhani" at bounding box center [105, 318] width 125 height 9
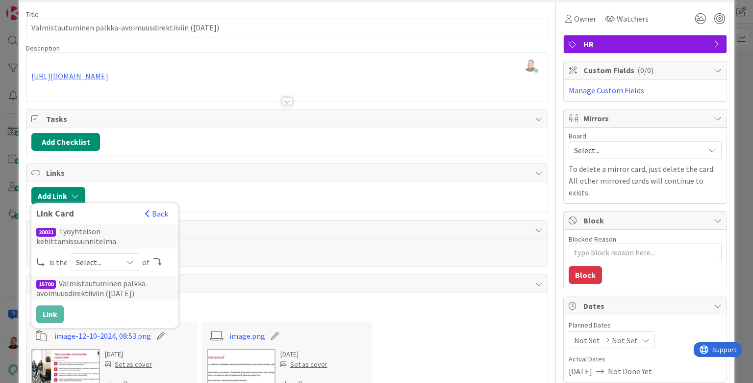
click at [88, 255] on span "Select..." at bounding box center [96, 262] width 41 height 14
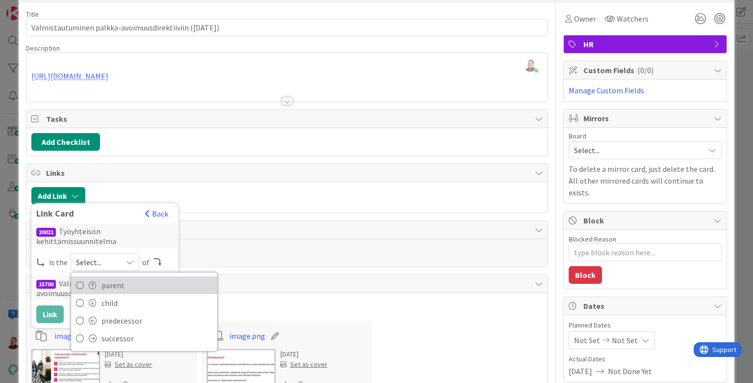
click at [93, 276] on link "parent" at bounding box center [144, 285] width 146 height 18
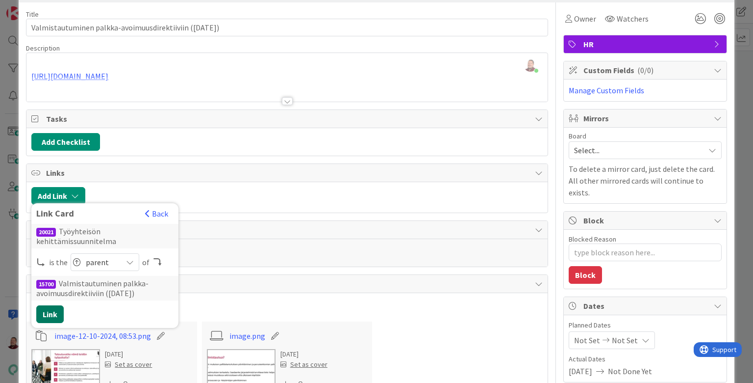
click at [53, 305] on button "Link" at bounding box center [49, 314] width 27 height 18
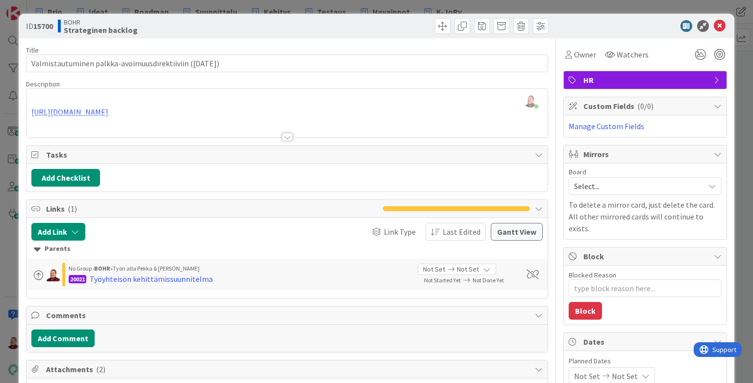
scroll to position [0, 0]
click at [583, 25] on icon at bounding box center [720, 26] width 12 height 12
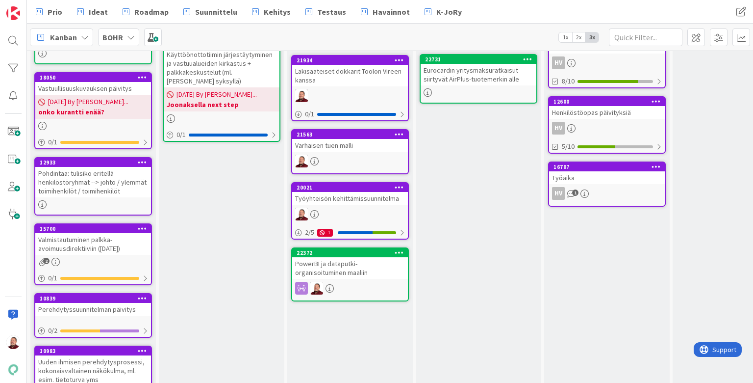
click at [87, 303] on div "Perehdytyssuunnitelman päivitys" at bounding box center [93, 309] width 116 height 13
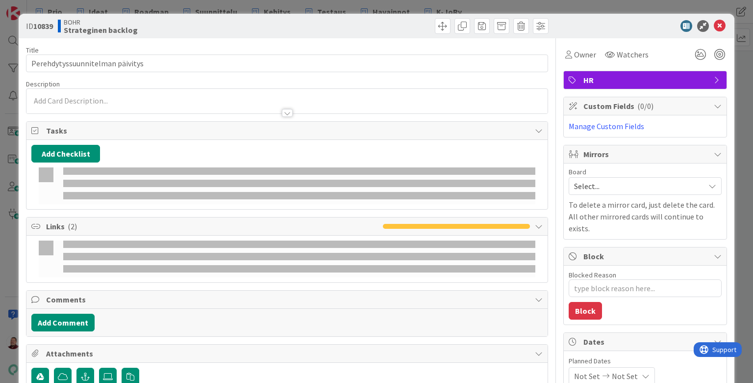
type textarea "x"
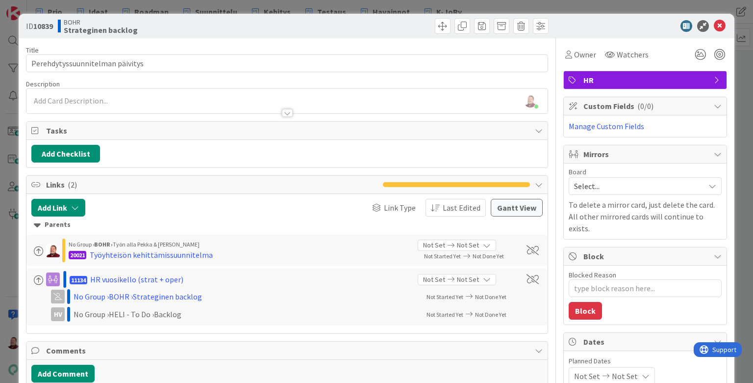
click at [206, 89] on div "Juhani Snellman just joined" at bounding box center [286, 101] width 521 height 25
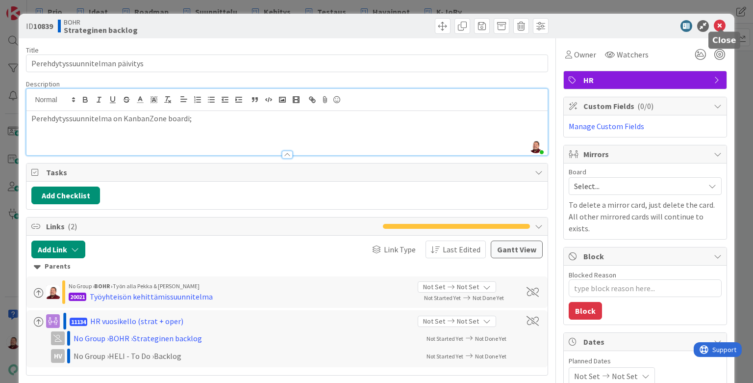
click at [583, 22] on icon at bounding box center [720, 26] width 12 height 12
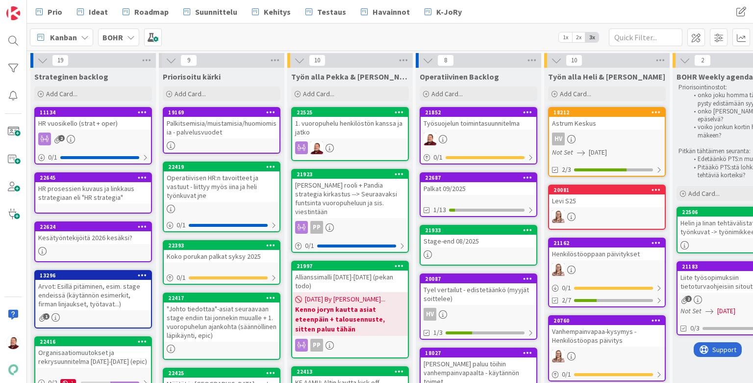
click at [108, 38] on b "BOHR" at bounding box center [112, 37] width 21 height 10
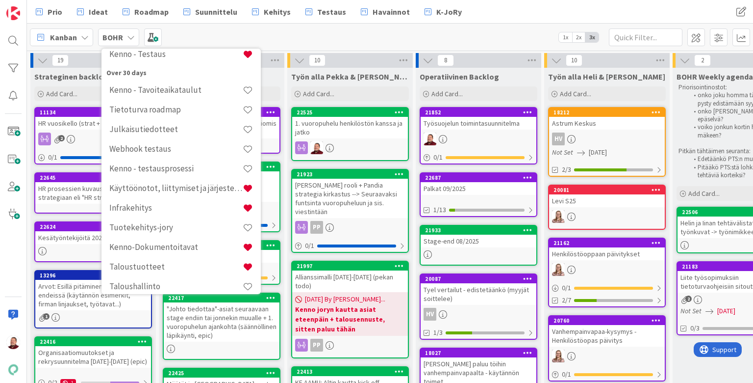
click at [286, 34] on div "Kanban [PERSON_NAME] Last 24 Hours BOHR Kenno - Kehitys Kenno - Suunnittelu Ken…" at bounding box center [390, 37] width 726 height 27
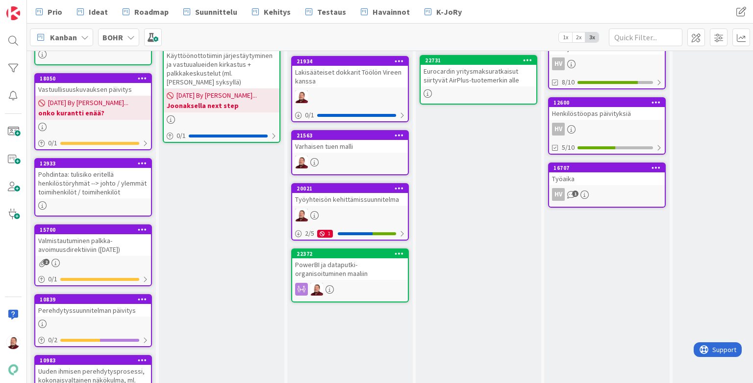
scroll to position [617, 0]
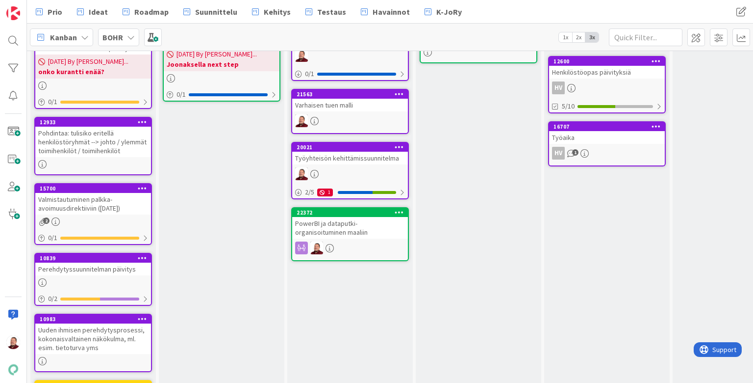
click at [109, 262] on div "Perehdytyssuunnitelman päivitys" at bounding box center [93, 268] width 116 height 13
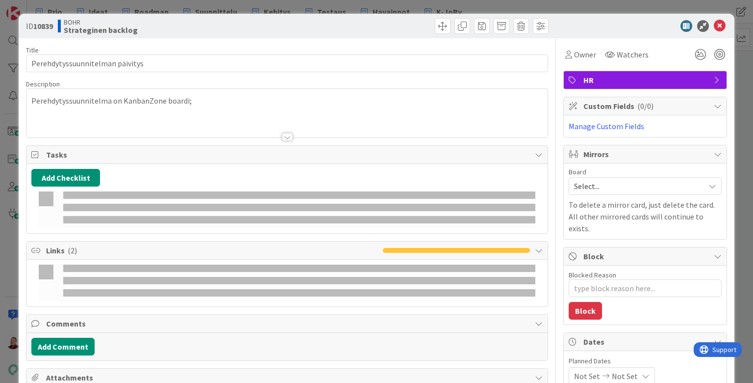
type textarea "x"
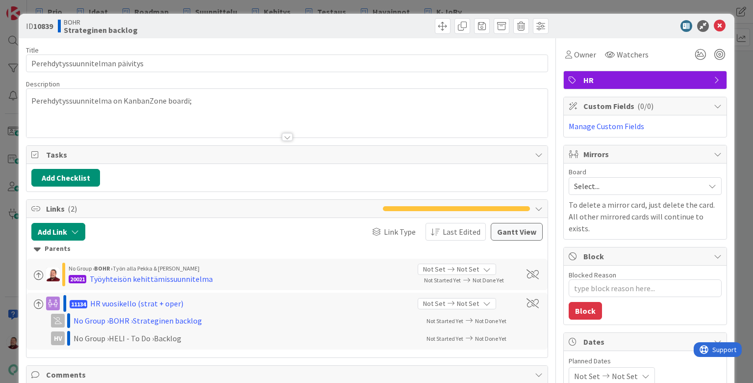
click at [176, 89] on div "Perehdytyssuunnitelma on KanbanZone boardi;" at bounding box center [286, 113] width 521 height 49
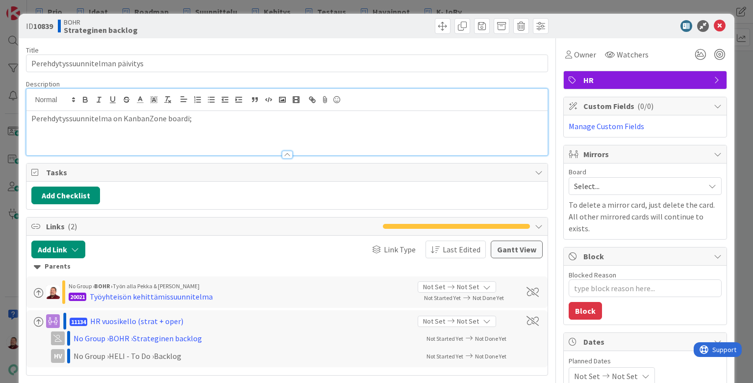
click at [176, 113] on p "Perehdytyssuunnitelma on KanbanZone boardi;" at bounding box center [286, 118] width 511 height 11
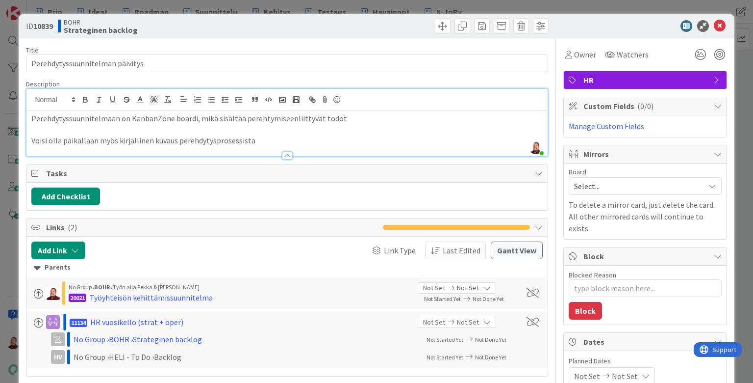
click at [341, 124] on p at bounding box center [286, 129] width 511 height 11
click at [331, 113] on p "Perehdytyssuunnitelmaan on KanbanZone boardi, mikä sisältää perehtymiseenliitty…" at bounding box center [286, 118] width 511 height 11
type textarea "x"
click at [583, 26] on icon at bounding box center [720, 26] width 12 height 12
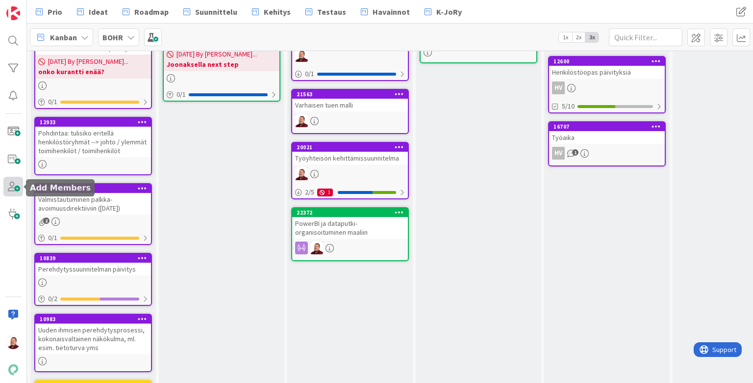
click at [14, 186] on span at bounding box center [13, 187] width 20 height 20
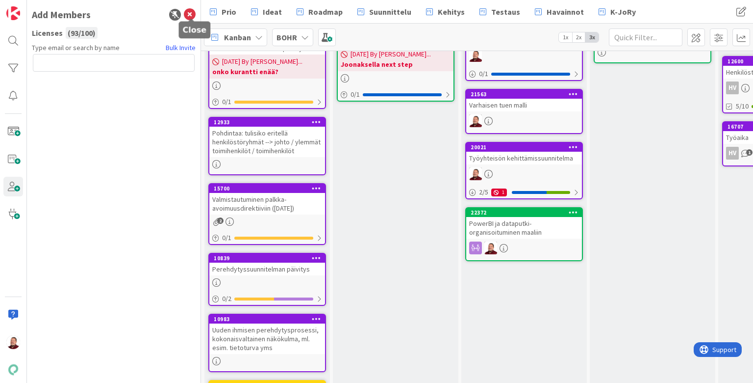
click at [190, 13] on icon at bounding box center [190, 15] width 12 height 12
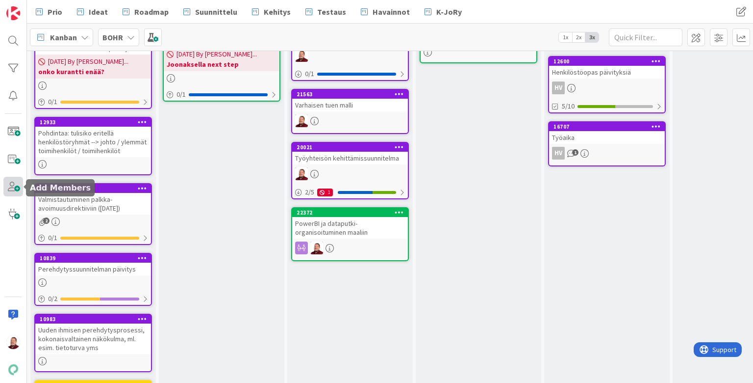
click at [7, 184] on span at bounding box center [13, 187] width 20 height 20
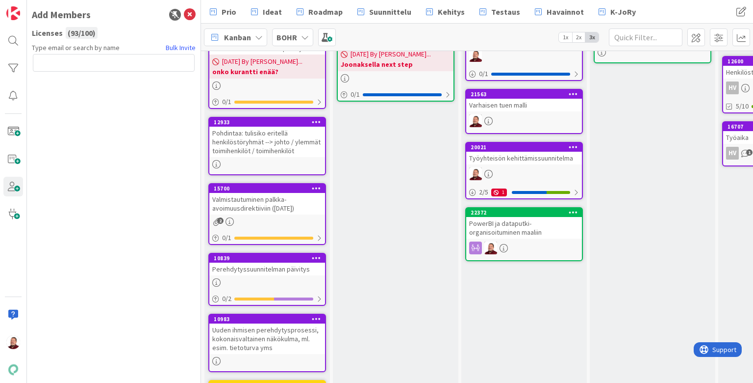
click at [74, 54] on input "text" at bounding box center [114, 63] width 162 height 18
type input "pekka"
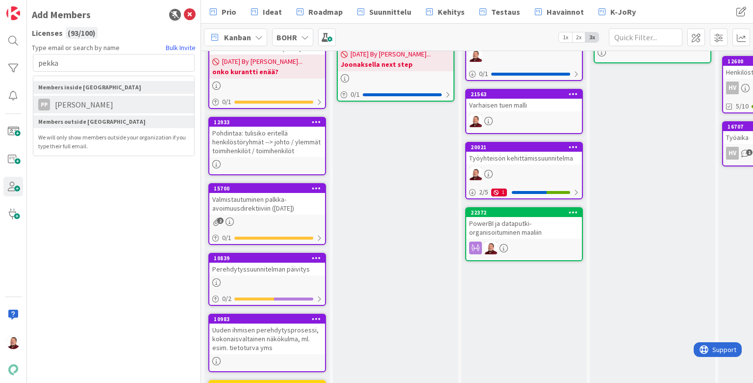
click at [66, 99] on span "[PERSON_NAME]" at bounding box center [84, 105] width 68 height 12
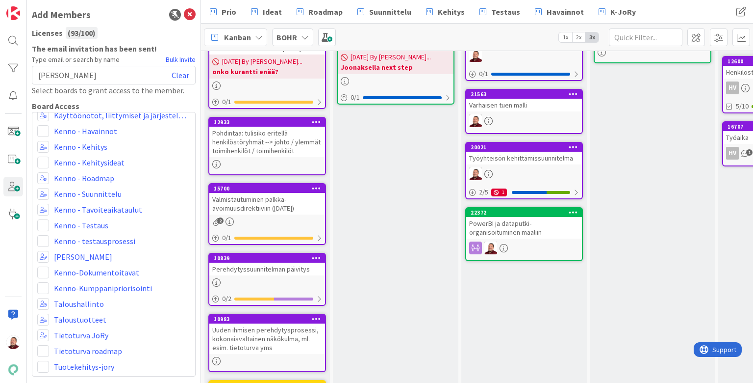
scroll to position [127, 0]
click at [190, 11] on icon at bounding box center [190, 15] width 12 height 12
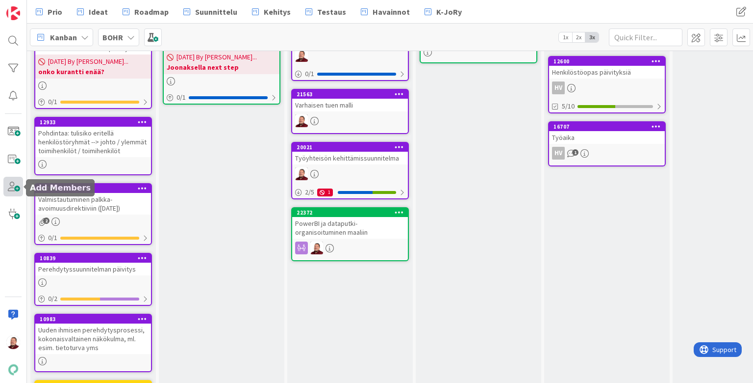
click at [16, 184] on span at bounding box center [13, 187] width 20 height 20
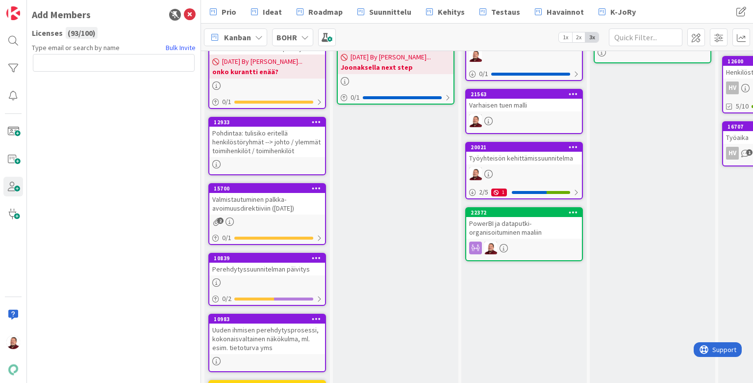
click at [398, 171] on div "Priorisoitu kärki Add Card... 19169 Palkitsemisia/muistamisia/huomiomisia - pal…" at bounding box center [396, 85] width 126 height 1269
click at [189, 18] on icon at bounding box center [190, 15] width 12 height 12
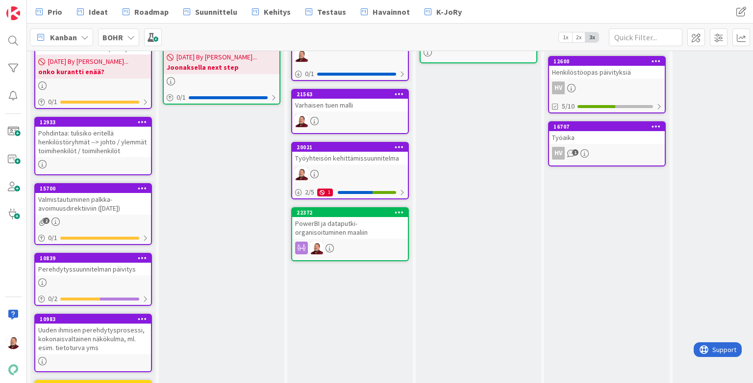
click at [118, 30] on div "BOHR" at bounding box center [118, 37] width 41 height 18
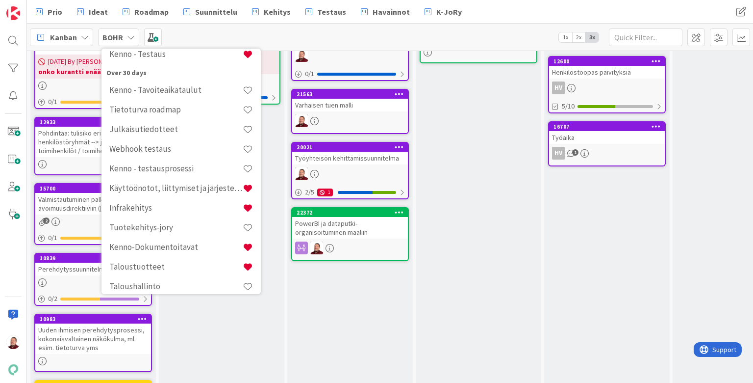
scroll to position [0, 0]
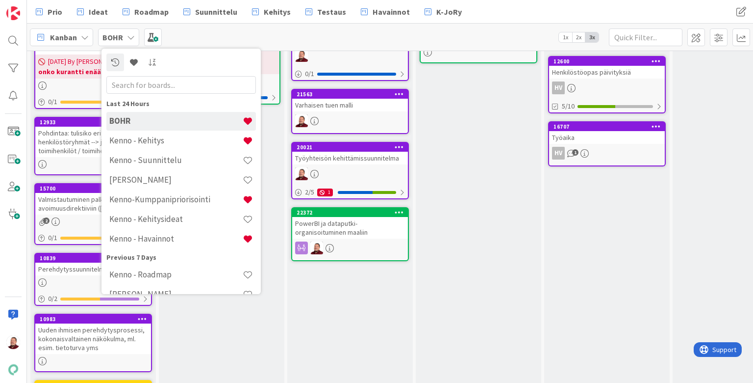
click at [118, 30] on div "BOHR" at bounding box center [118, 37] width 41 height 18
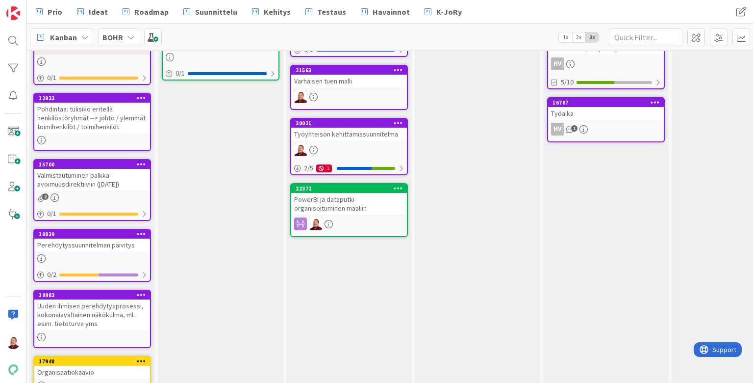
scroll to position [641, 1]
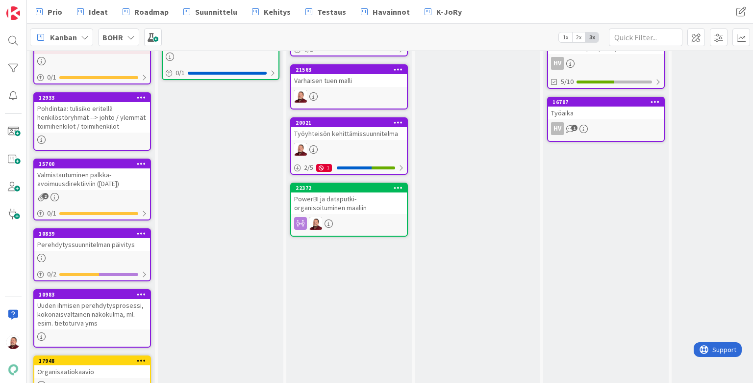
click at [106, 299] on div "Uuden ihmisen perehdytysprosessi, kokonaisvaltainen näkökulma, ml. esim. tietot…" at bounding box center [92, 314] width 116 height 30
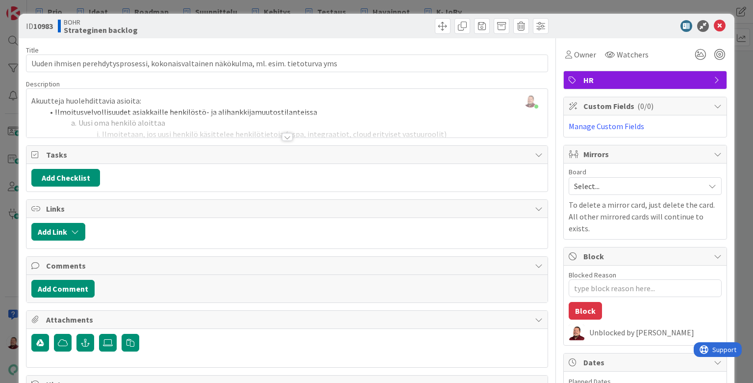
click at [286, 133] on div at bounding box center [287, 137] width 11 height 8
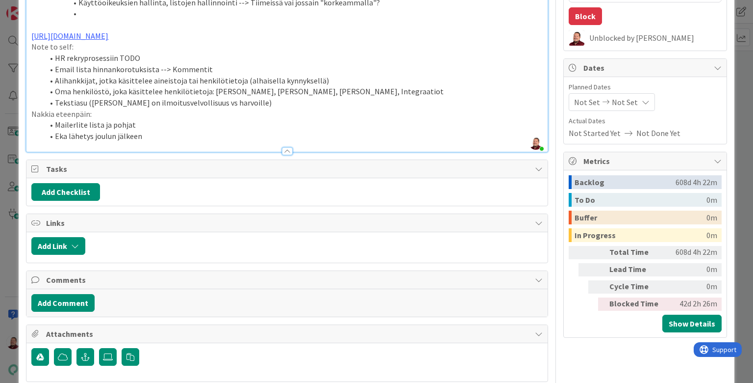
scroll to position [53, 0]
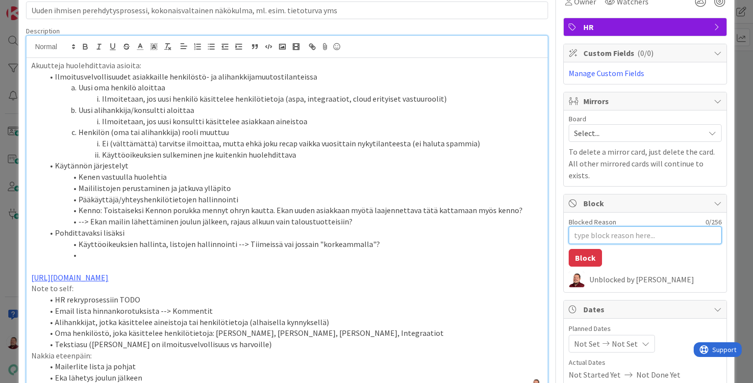
click at [583, 226] on textarea "Blocked Reason" at bounding box center [645, 235] width 153 height 18
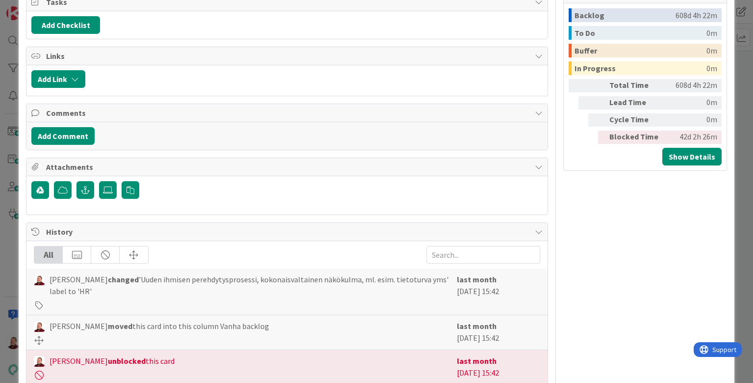
scroll to position [460, 0]
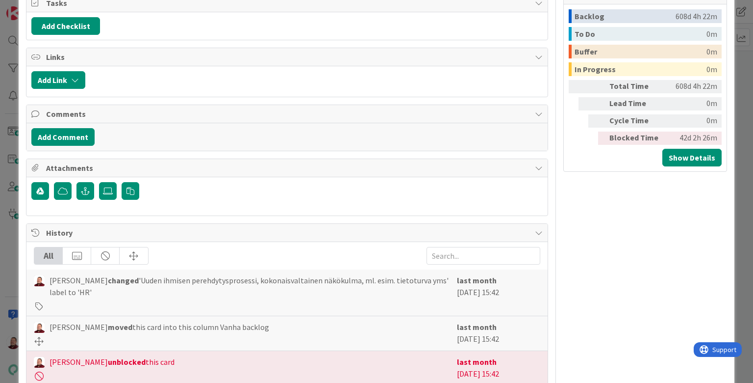
drag, startPoint x: 181, startPoint y: 286, endPoint x: 365, endPoint y: 287, distance: 183.9
copy span "Mikä status tässä - liittyykö tähän jotain todoja BOHR nkökulmasta?"
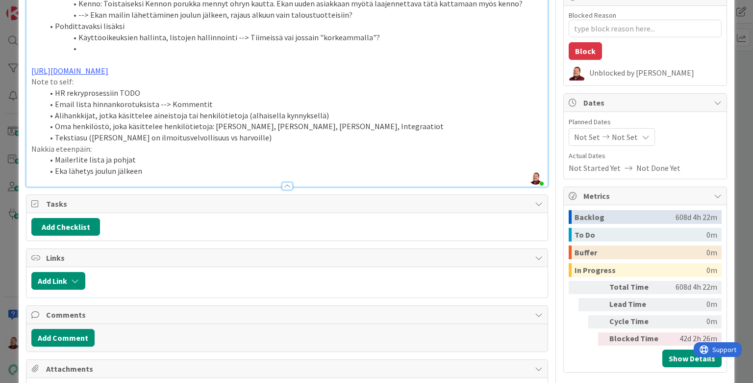
scroll to position [128, 0]
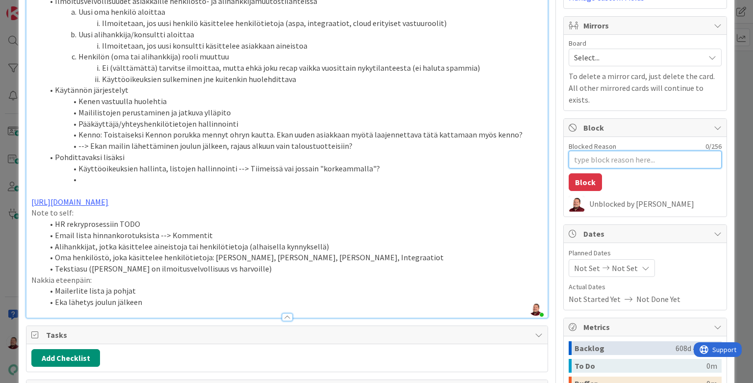
click at [583, 151] on textarea "Blocked Reason" at bounding box center [645, 160] width 153 height 18
paste textarea "Mikä status tässä - liittyykö tähän jotain todoja BOHR nkökulmasta?"
type textarea "x"
type textarea "Mikä status tässä - liittyykö tähän jotain todoja BOHR nkökulmasta?"
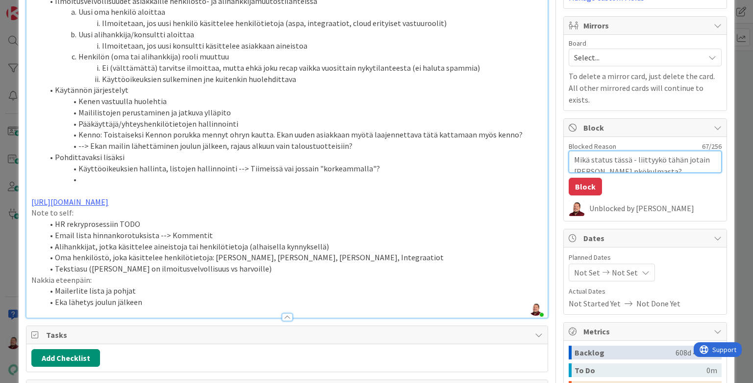
click at [583, 151] on textarea "Mikä status tässä - liittyykö tähän jotain todoja BOHR nkökulmasta?" at bounding box center [645, 162] width 153 height 22
type textarea "x"
type textarea "Mikä status tässä - liittyykö tähän jotain [PERSON_NAME] näkökulmasta?"
click at [583, 178] on button "Block" at bounding box center [585, 187] width 33 height 18
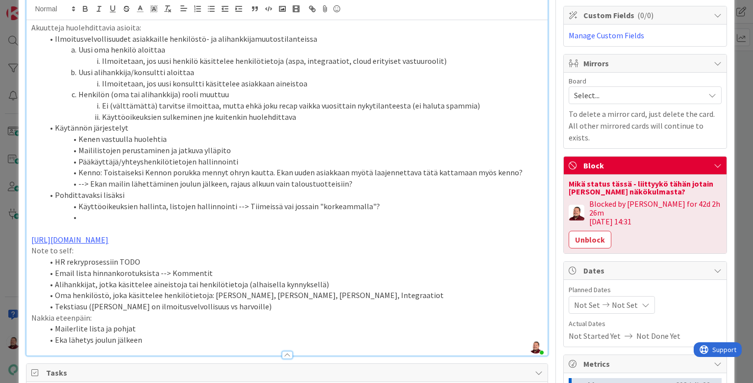
scroll to position [0, 0]
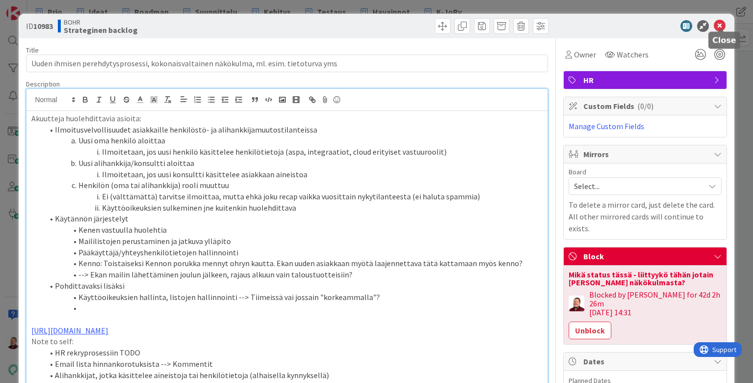
click at [583, 25] on icon at bounding box center [720, 26] width 12 height 12
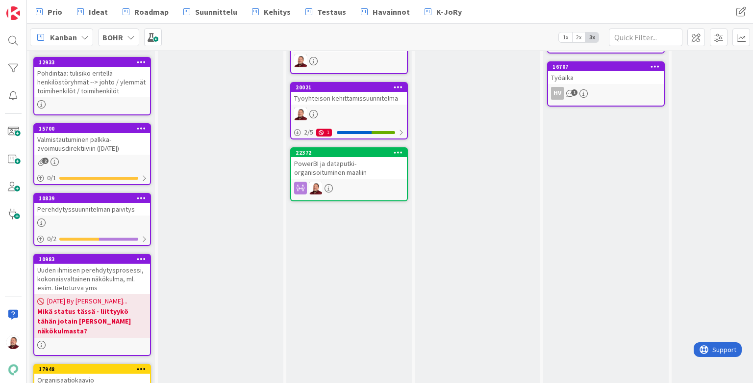
scroll to position [678, 1]
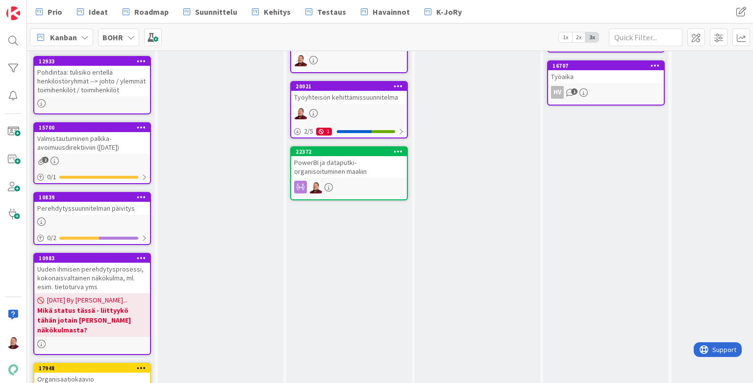
click at [94, 372] on div "Organisaatiokaavio" at bounding box center [92, 378] width 116 height 13
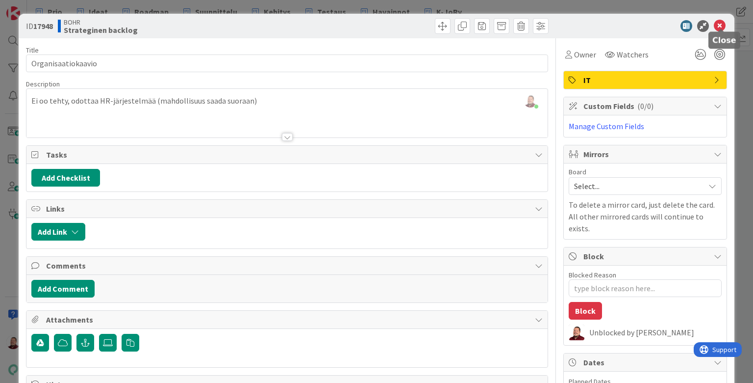
click at [583, 24] on icon at bounding box center [720, 26] width 12 height 12
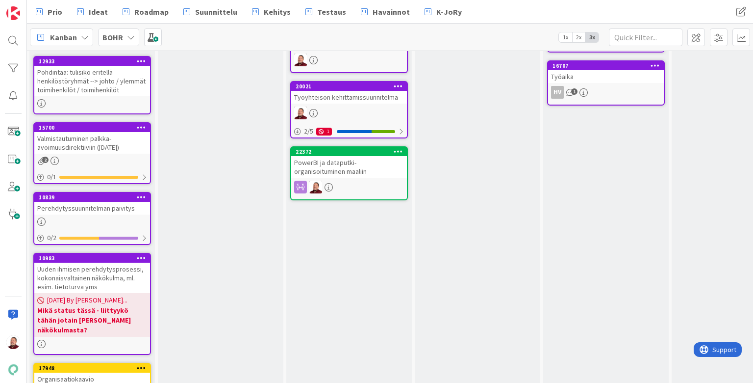
scroll to position [649, 1]
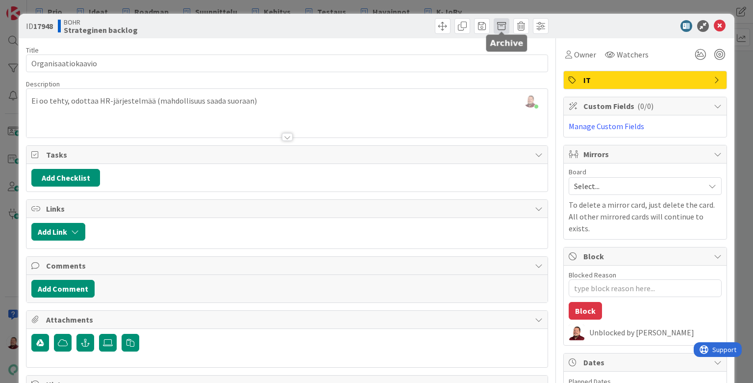
click at [499, 19] on span at bounding box center [502, 26] width 16 height 16
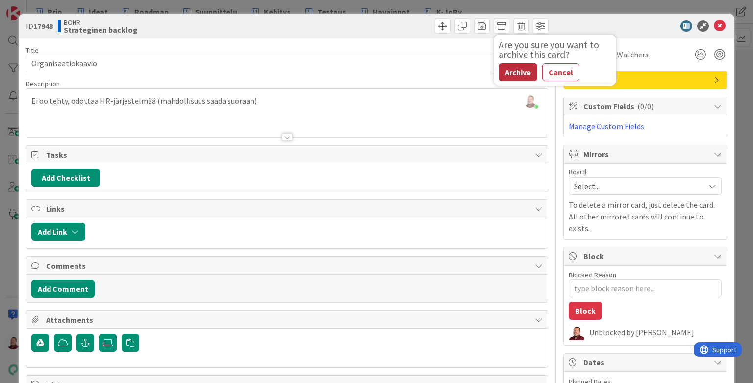
click at [508, 67] on button "Archive" at bounding box center [518, 72] width 39 height 18
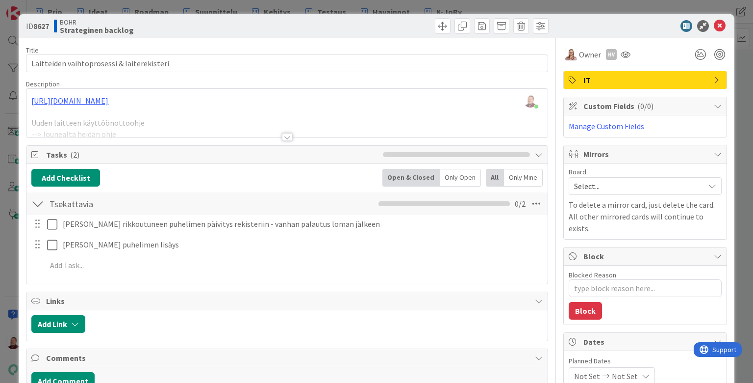
click at [284, 133] on div at bounding box center [287, 137] width 11 height 8
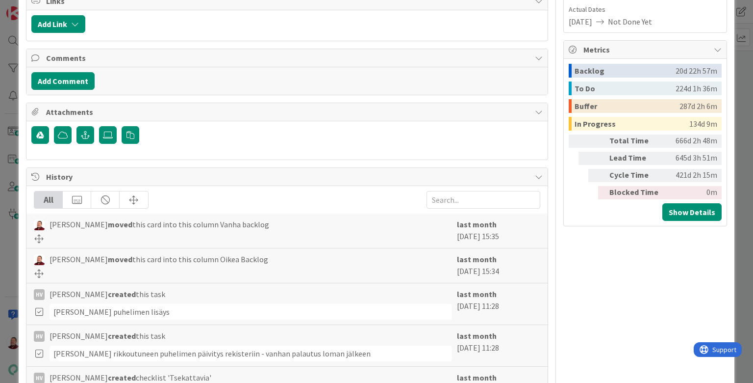
scroll to position [384, 0]
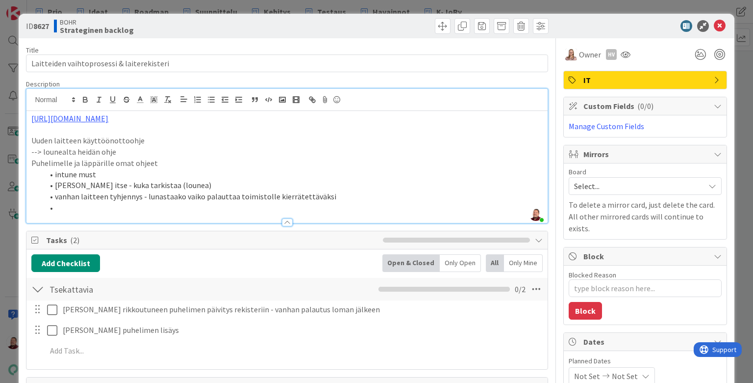
scroll to position [0, 0]
click at [315, 113] on p "https://docs.google.com/document/d/1kPl_7nLZ2zBjQF-F_t2GTJCoDySZ2pccaNWTD8i2LTw…" at bounding box center [286, 118] width 511 height 11
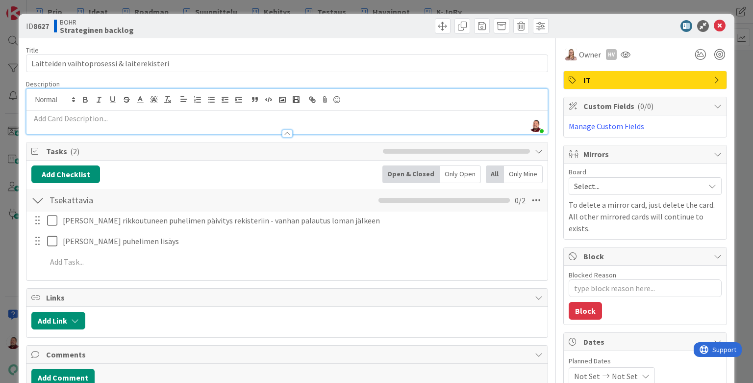
click at [57, 124] on div at bounding box center [286, 129] width 521 height 10
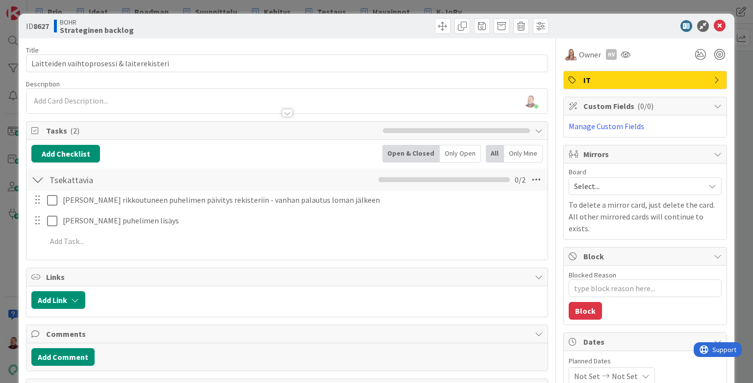
click at [54, 103] on div at bounding box center [286, 108] width 521 height 10
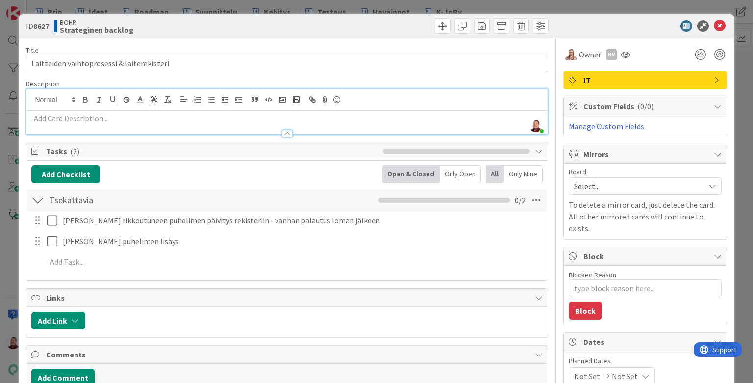
click at [58, 113] on p at bounding box center [286, 118] width 511 height 11
click at [502, 24] on span at bounding box center [502, 26] width 16 height 16
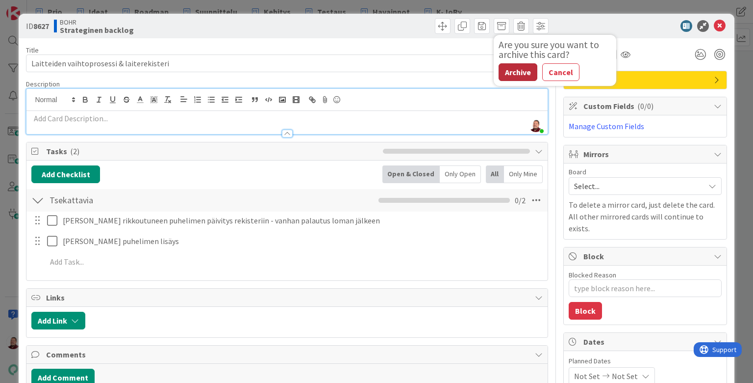
click at [517, 63] on button "Archive" at bounding box center [518, 72] width 39 height 18
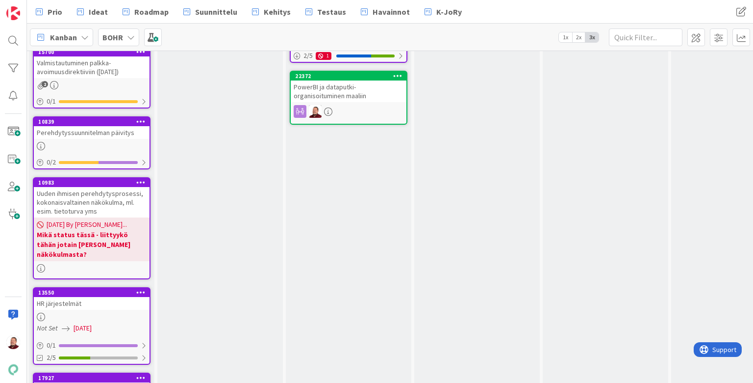
scroll to position [753, 1]
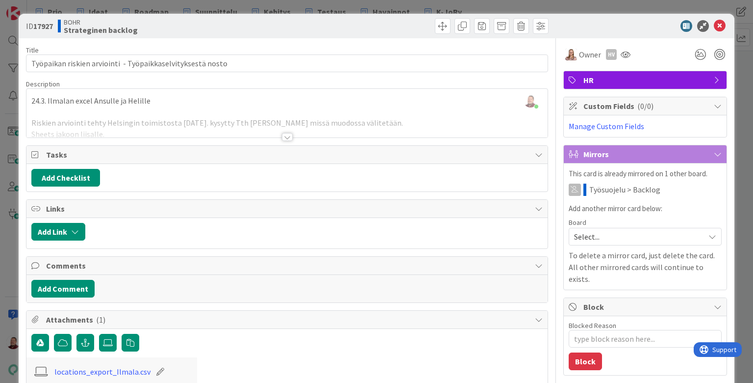
click at [288, 133] on div at bounding box center [287, 137] width 11 height 8
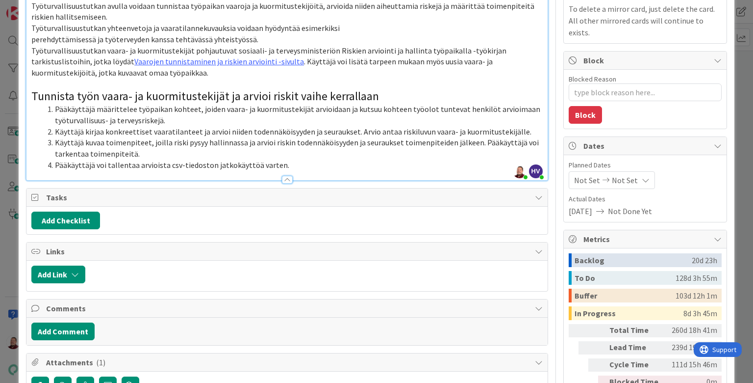
scroll to position [245, 0]
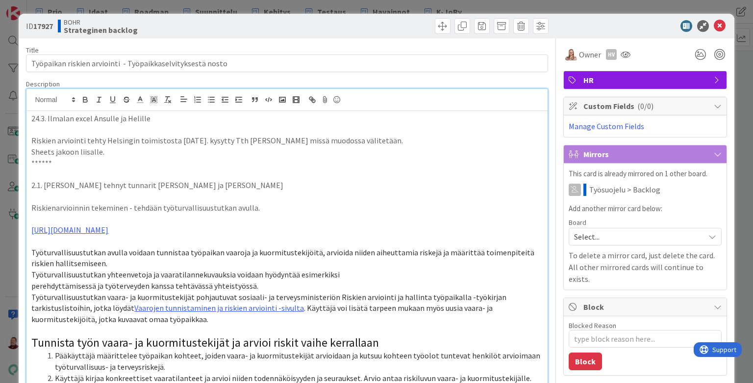
scroll to position [0, 0]
click at [579, 53] on span "Owner" at bounding box center [590, 55] width 22 height 12
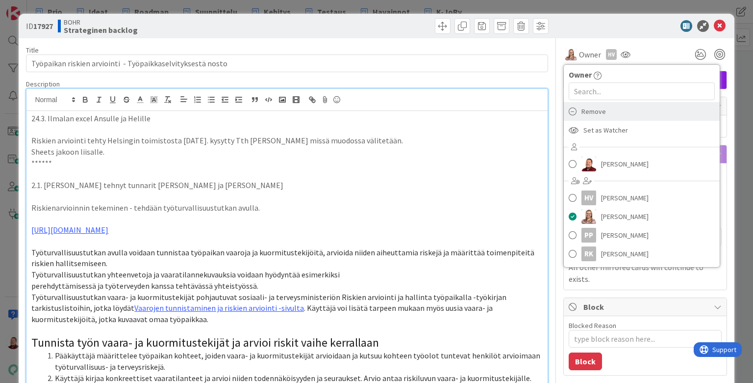
click at [577, 105] on div "Remove" at bounding box center [642, 111] width 156 height 19
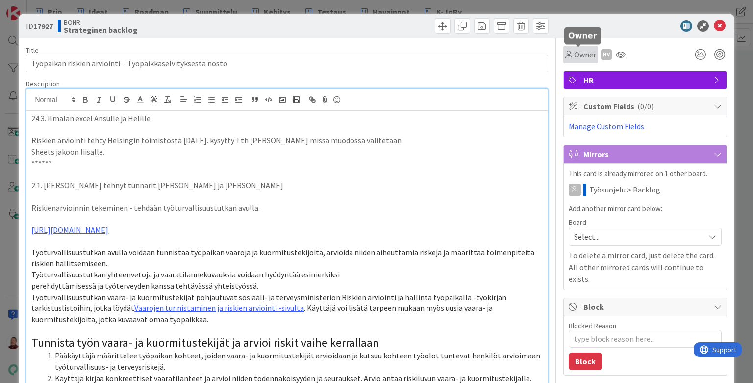
click at [572, 51] on div "Owner" at bounding box center [580, 55] width 31 height 12
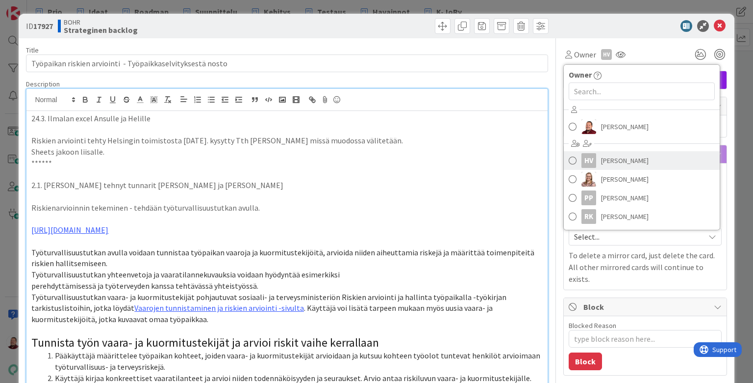
click at [583, 153] on div "HV" at bounding box center [589, 160] width 15 height 15
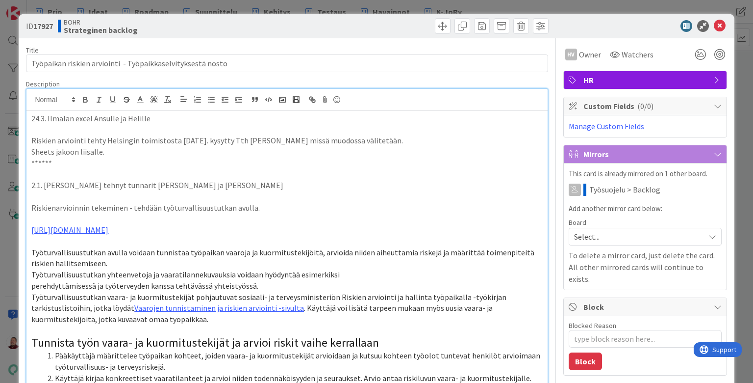
type textarea "x"
click at [583, 26] on icon at bounding box center [720, 26] width 12 height 12
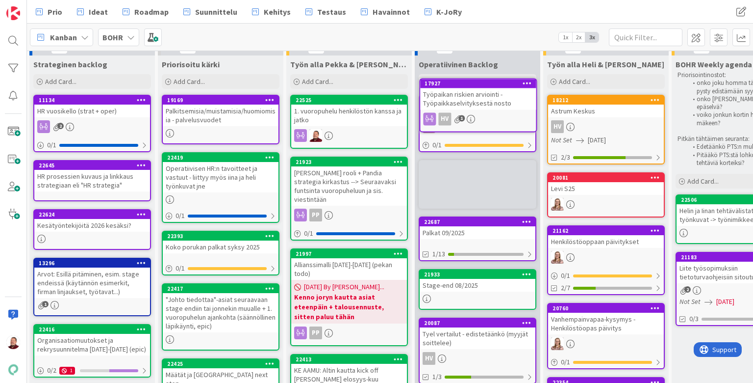
scroll to position [0, 1]
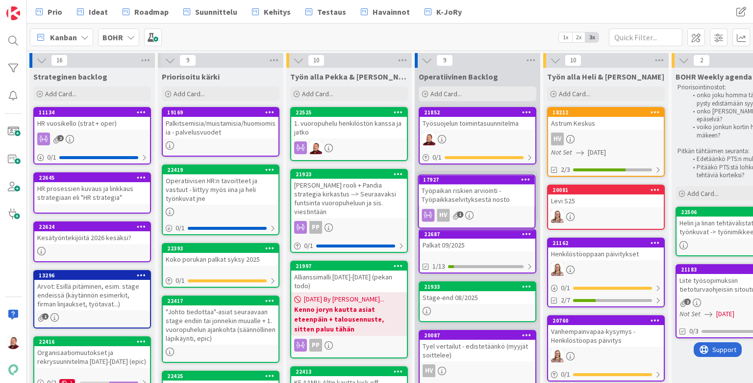
drag, startPoint x: 474, startPoint y: 233, endPoint x: 474, endPoint y: 217, distance: 15.7
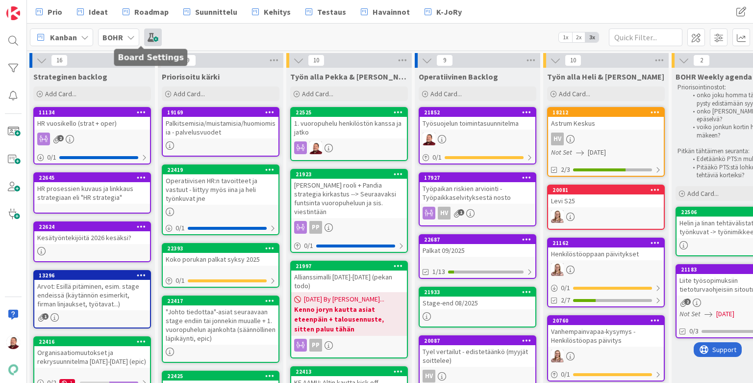
click at [144, 38] on span at bounding box center [153, 37] width 18 height 18
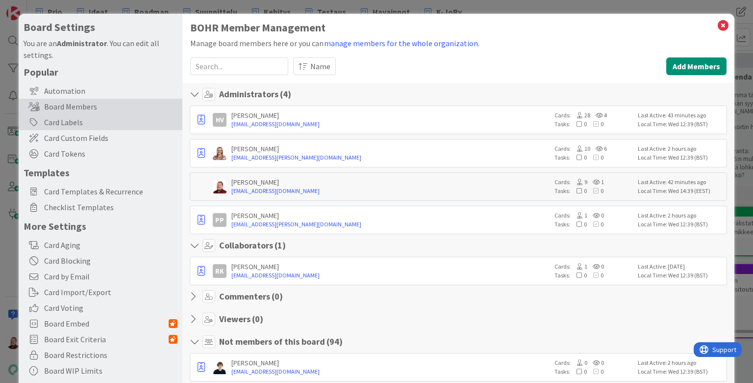
click at [88, 114] on div "Card Labels" at bounding box center [101, 122] width 164 height 16
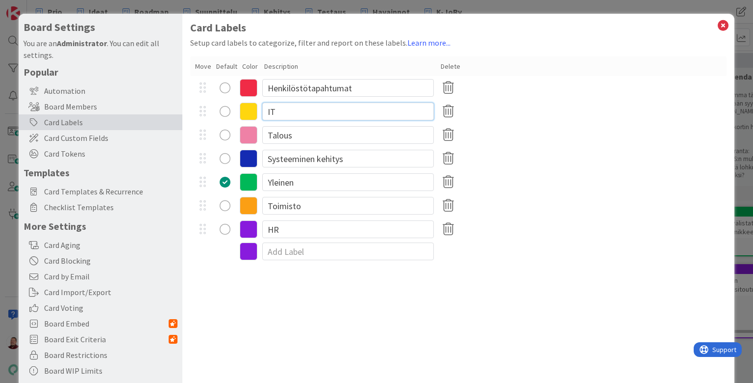
click at [285, 102] on input "IT" at bounding box center [348, 111] width 172 height 18
type input "I"
type input "Työsuojelu"
click at [583, 24] on icon at bounding box center [723, 26] width 13 height 14
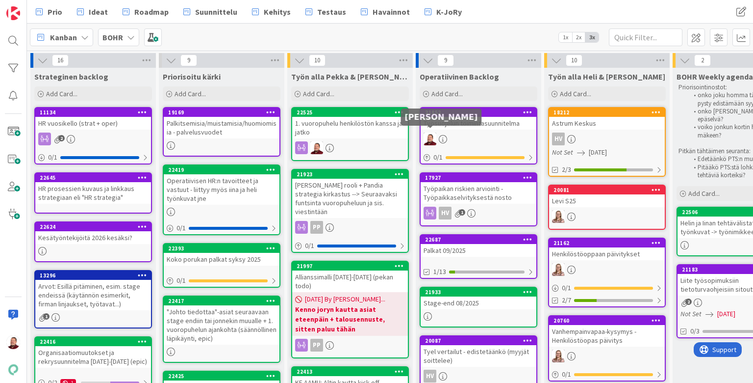
scroll to position [0, 0]
click at [530, 110] on icon at bounding box center [527, 111] width 9 height 7
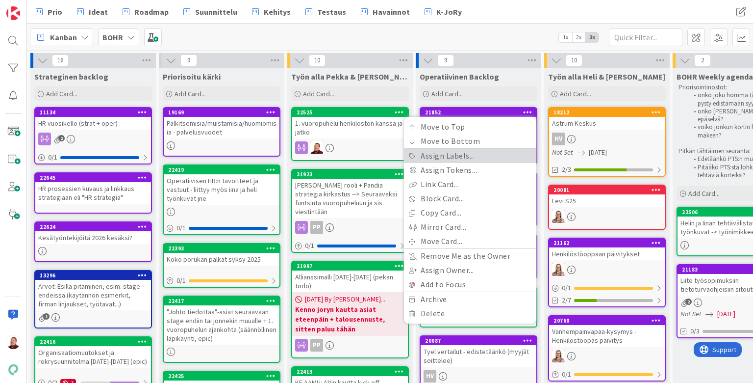
click at [456, 150] on link "Assign Labels..." at bounding box center [470, 156] width 132 height 14
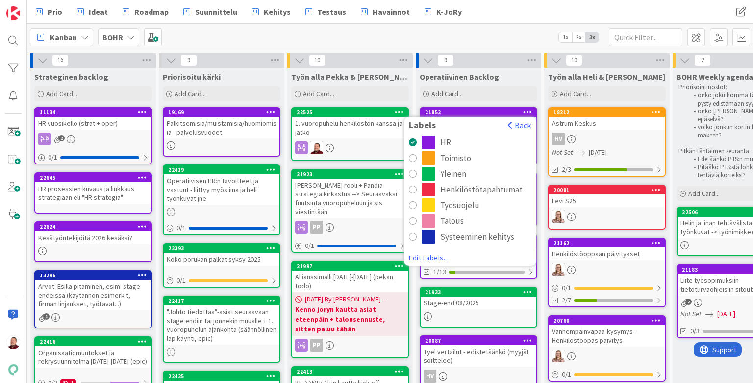
click at [418, 201] on button "Työsuojelu" at bounding box center [470, 205] width 123 height 14
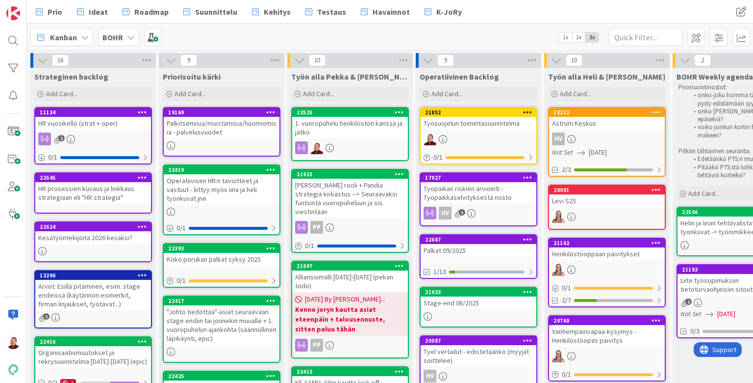
click at [526, 174] on icon at bounding box center [527, 177] width 9 height 7
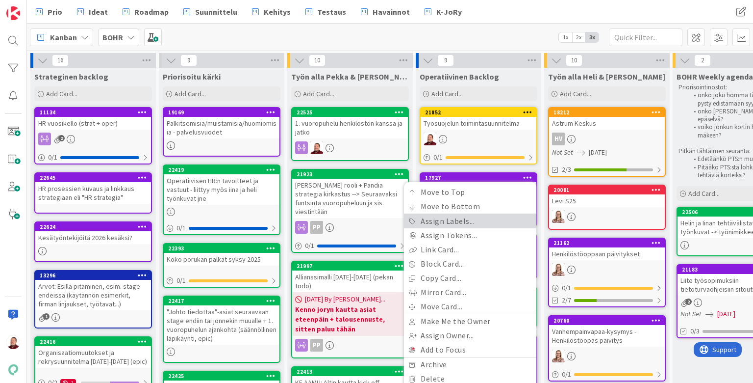
click at [434, 214] on link "Assign Labels..." at bounding box center [470, 221] width 132 height 14
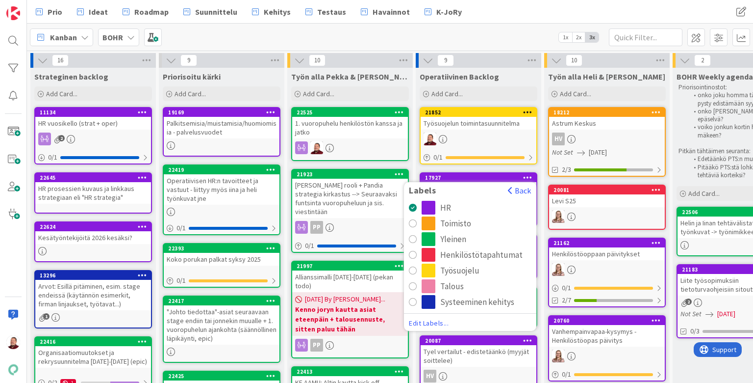
click at [414, 266] on div "radio" at bounding box center [413, 270] width 8 height 8
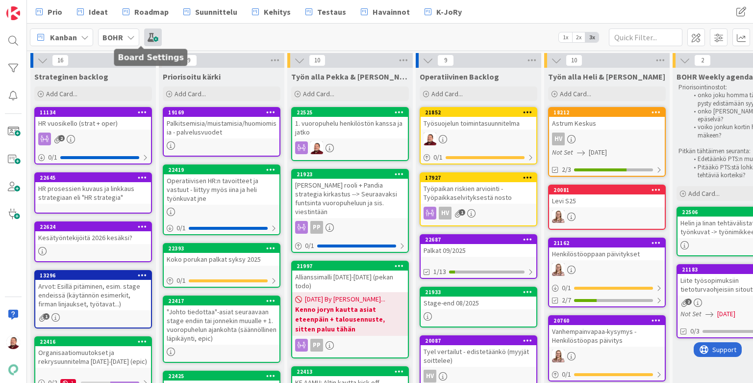
click at [144, 37] on span at bounding box center [153, 37] width 18 height 18
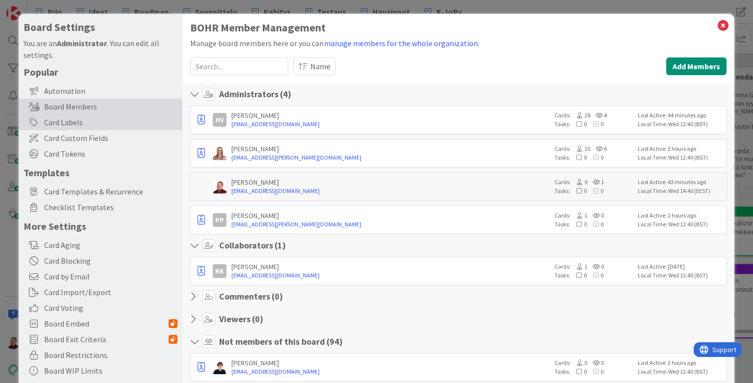
click at [99, 114] on div "Card Labels" at bounding box center [101, 122] width 164 height 16
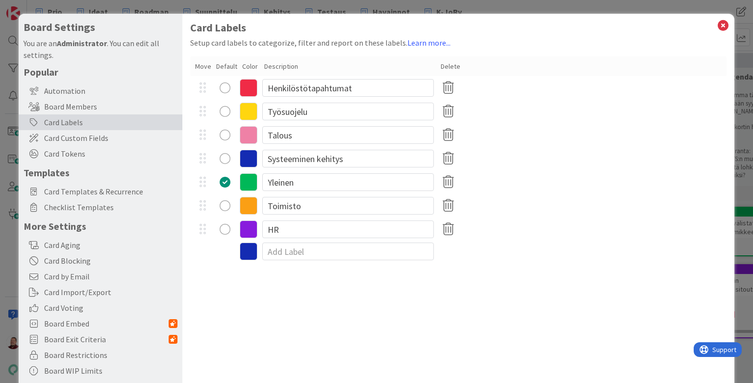
click at [248, 150] on icon at bounding box center [249, 159] width 18 height 18
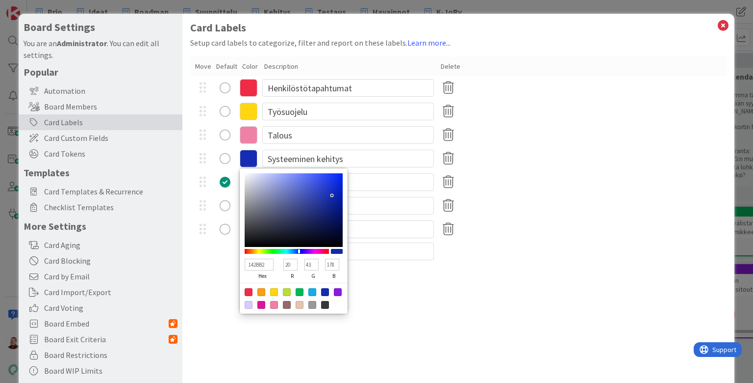
type input "14B27E"
type input "178"
type input "126"
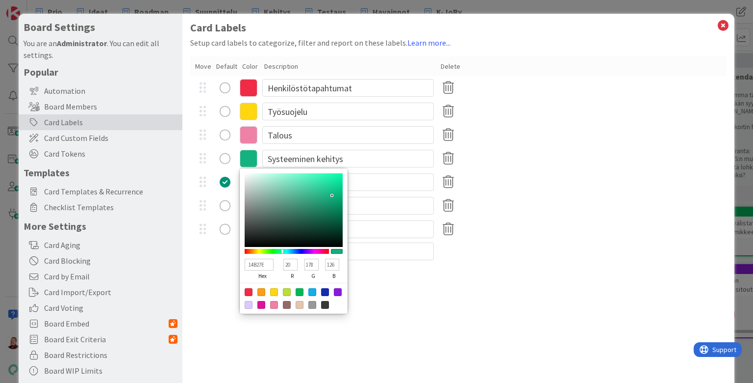
type input "14B284"
type input "132"
type input "14B289"
type input "137"
type input "14B28F"
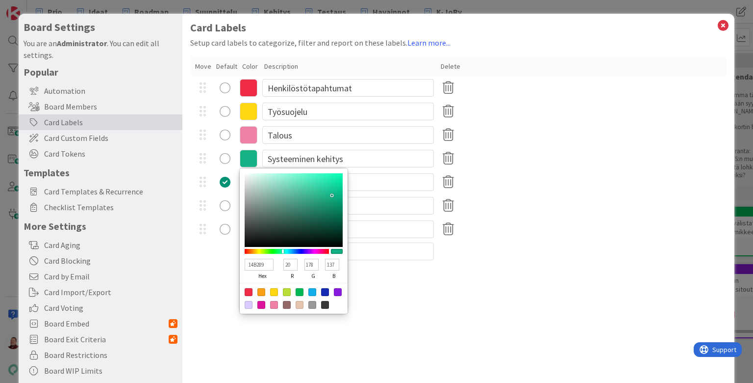
type input "143"
type input "14B294"
type input "148"
type input "14B29A"
type input "154"
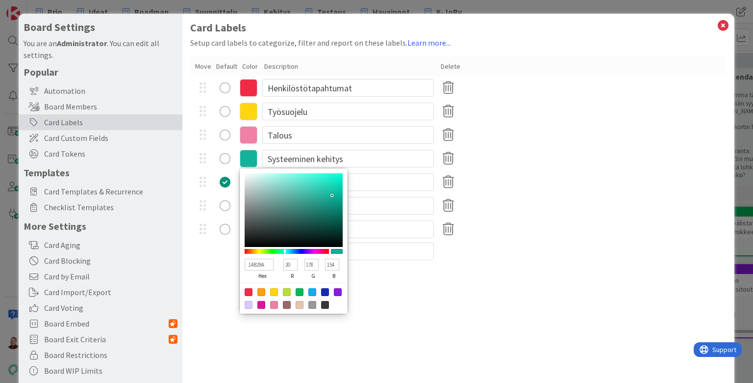
type input "14B29F"
type input "159"
type input "14B2A5"
type input "165"
type input "14B2AA"
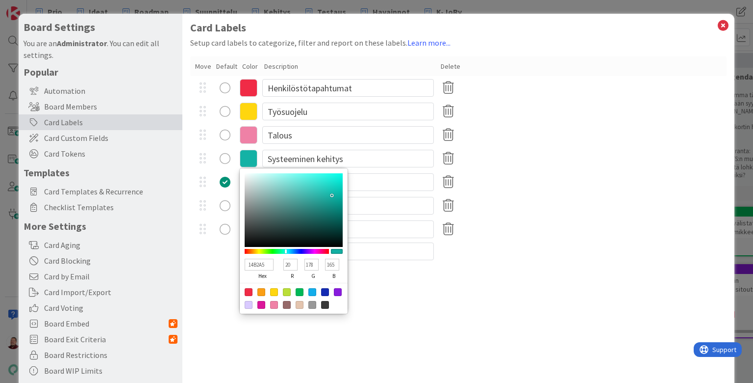
type input "170"
type input "14B2B0"
type input "176"
type input "14AFB2"
type input "175"
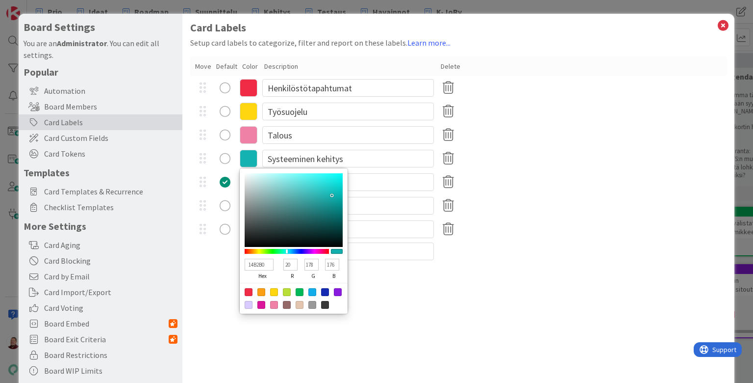
type input "178"
drag, startPoint x: 282, startPoint y: 236, endPoint x: 287, endPoint y: 237, distance: 5.1
click at [287, 249] on div at bounding box center [287, 251] width 84 height 5
type input "31BDC0"
type input "49"
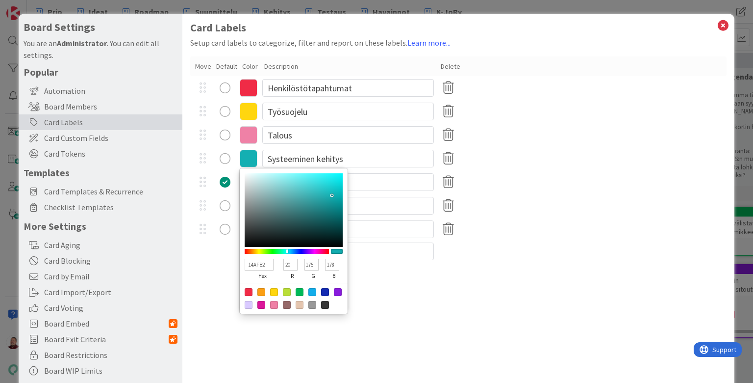
type input "189"
type input "192"
type input "31CCCF"
type input "204"
type input "207"
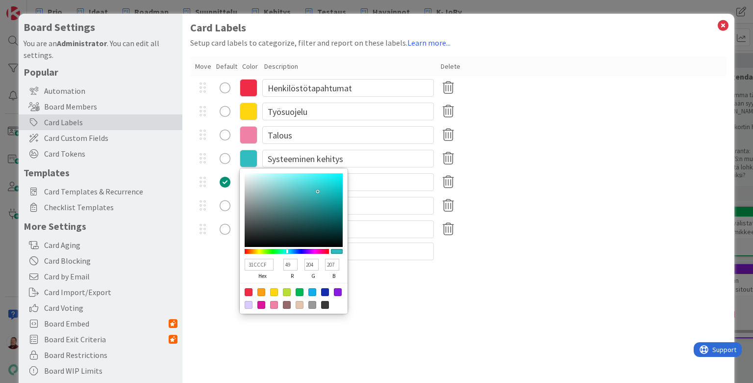
type input "25E5E9"
type input "37"
type input "229"
type input "233"
type input "0EF8FD"
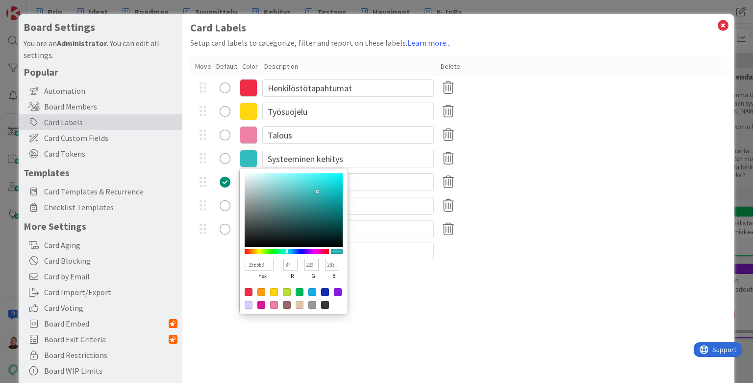
type input "14"
type input "248"
type input "253"
type input "00FAFF"
type input "0"
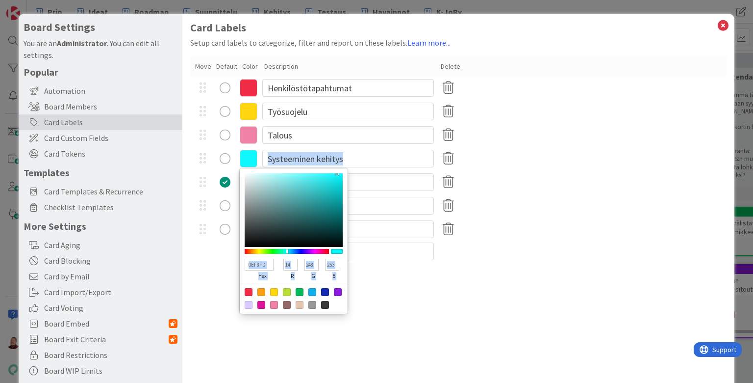
type input "250"
type input "255"
drag, startPoint x: 318, startPoint y: 177, endPoint x: 379, endPoint y: 146, distance: 68.2
click at [379, 147] on div "00FAFF hex 0 r 250 g 255 b 100 a Systeeminen kehitys" at bounding box center [458, 159] width 536 height 24
click at [399, 266] on div "Card Labels Setup card labels to categorize, filter and report on these labels.…" at bounding box center [458, 202] width 552 height 377
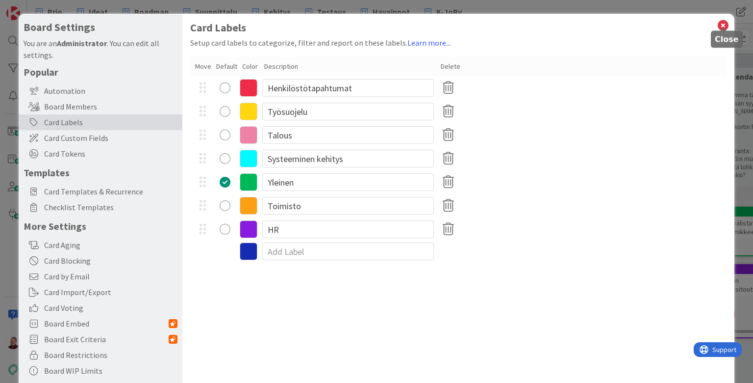
click at [583, 22] on icon at bounding box center [723, 26] width 13 height 14
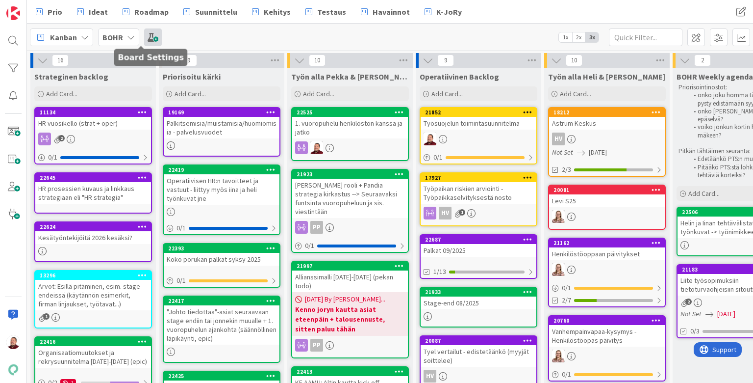
click at [144, 35] on span at bounding box center [153, 37] width 18 height 18
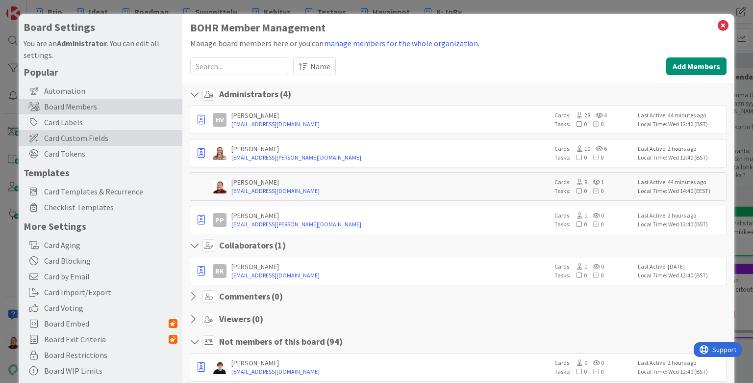
click at [119, 130] on div "Card Custom Fields" at bounding box center [101, 138] width 164 height 16
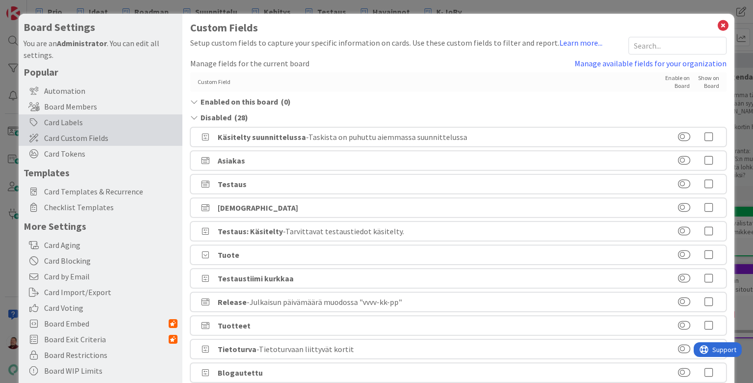
click at [122, 114] on div "Card Labels" at bounding box center [101, 122] width 164 height 16
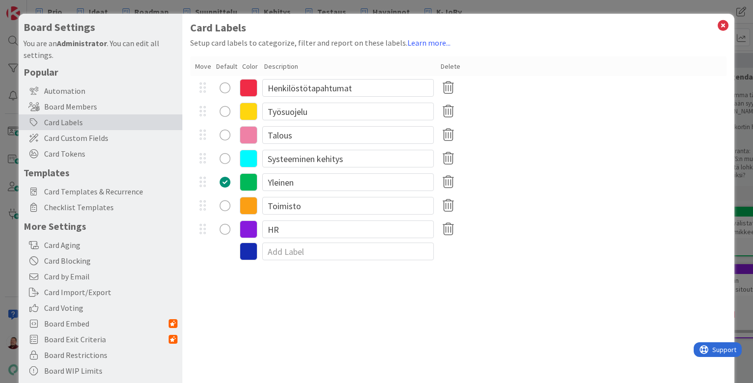
click at [247, 150] on icon at bounding box center [249, 159] width 18 height 18
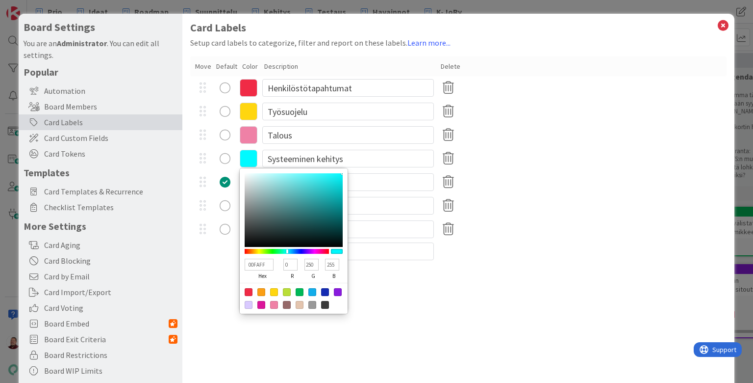
type input "33E7EA"
type input "51"
type input "231"
type input "234"
type input "34EBEE"
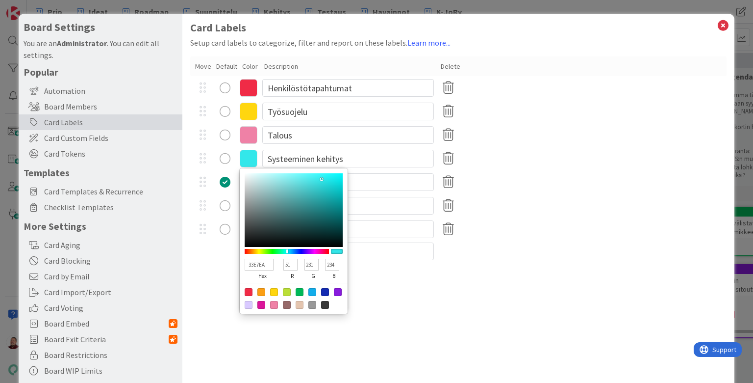
type input "52"
type input "235"
type input "238"
type input "36EEF1"
type input "54"
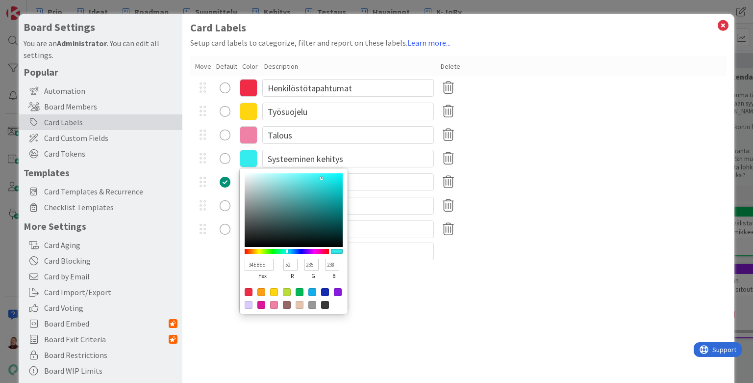
type input "238"
type input "241"
type input "37EEF1"
type input "55"
type input "36EDF0"
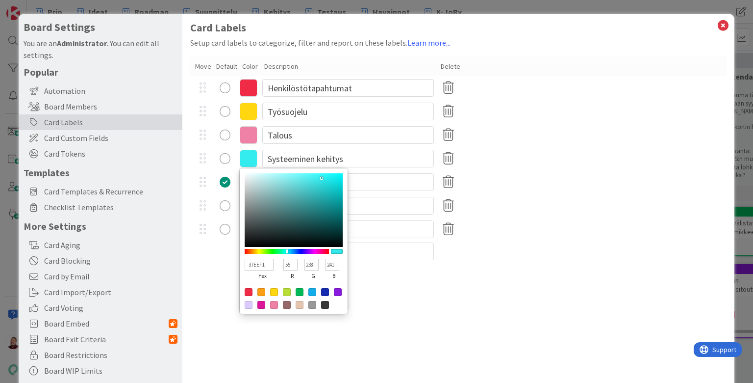
type input "54"
type input "237"
type input "240"
type input "36EBEE"
type input "235"
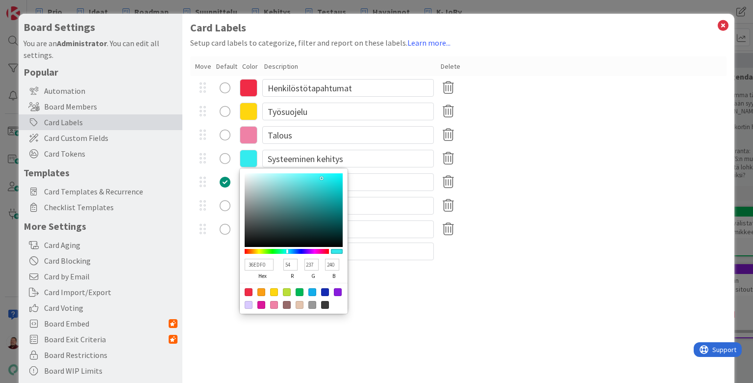
type input "238"
type input "36E9EC"
type input "233"
type input "236"
type input "34E9EC"
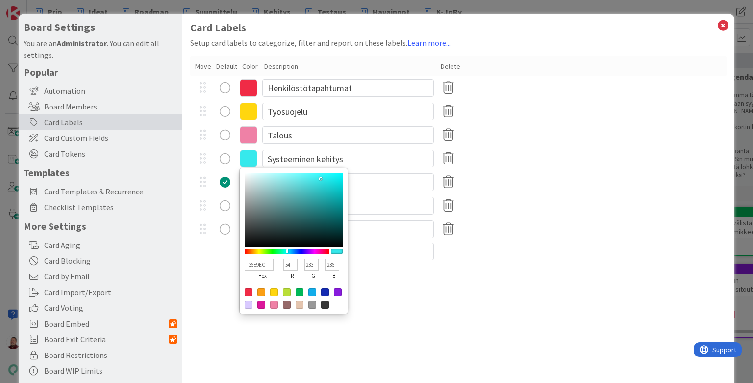
type input "52"
type input "34E7EA"
type input "231"
type input "234"
click at [321, 173] on div at bounding box center [294, 210] width 98 height 74
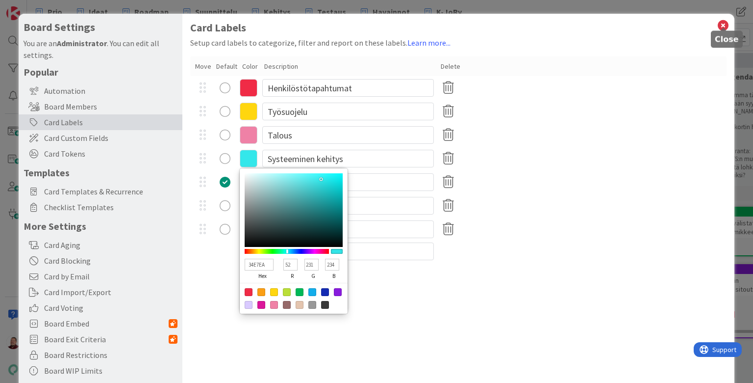
click at [535, 194] on div "Toimisto" at bounding box center [458, 206] width 536 height 24
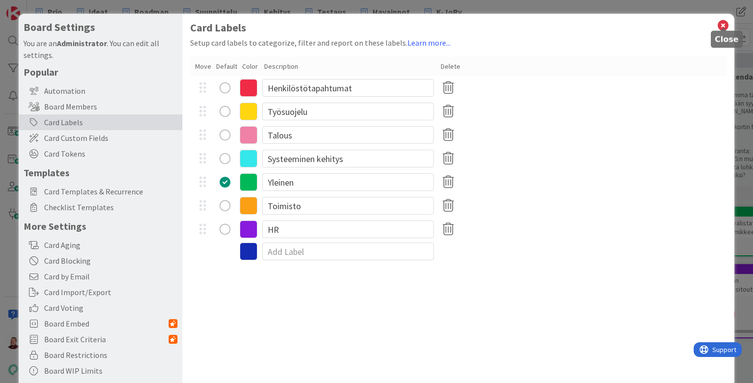
click at [583, 21] on icon at bounding box center [723, 26] width 13 height 14
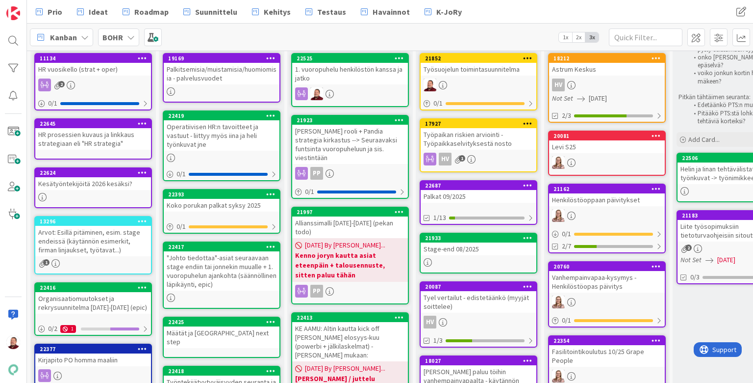
scroll to position [43, 0]
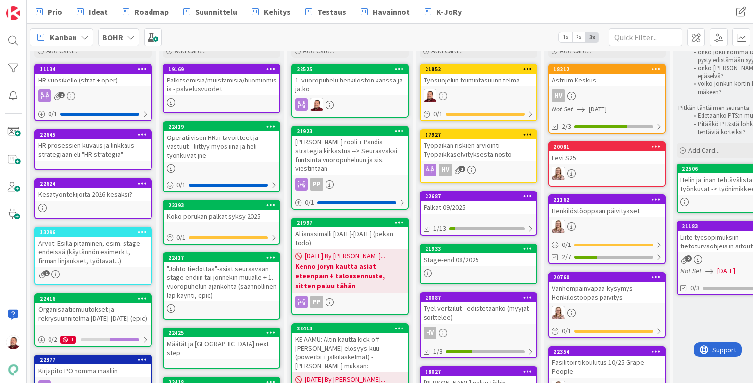
click at [473, 83] on link "21852 Labels Back HR Toimisto Yleinen Henkilöstötapahtumat Työsuojelu Talous Sy…" at bounding box center [479, 92] width 118 height 57
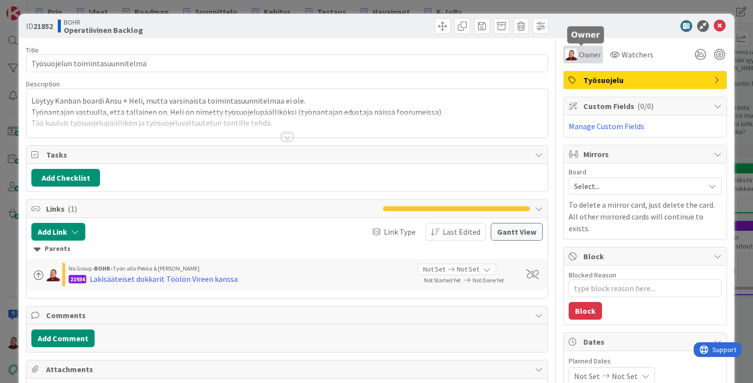
click at [583, 52] on span "Owner" at bounding box center [590, 55] width 22 height 12
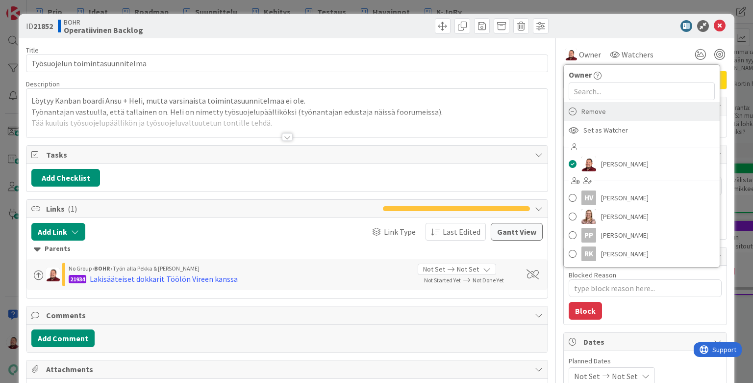
click at [582, 105] on span "Remove" at bounding box center [594, 111] width 25 height 15
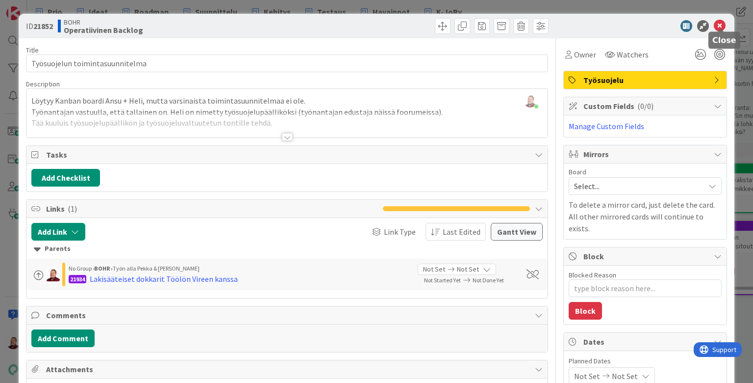
click at [583, 24] on icon at bounding box center [720, 26] width 12 height 12
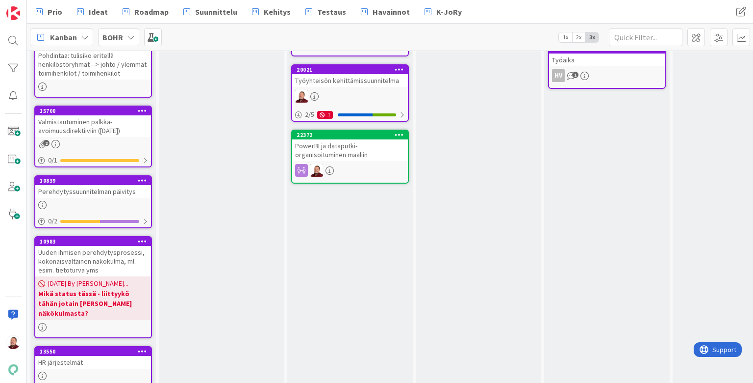
scroll to position [694, 0]
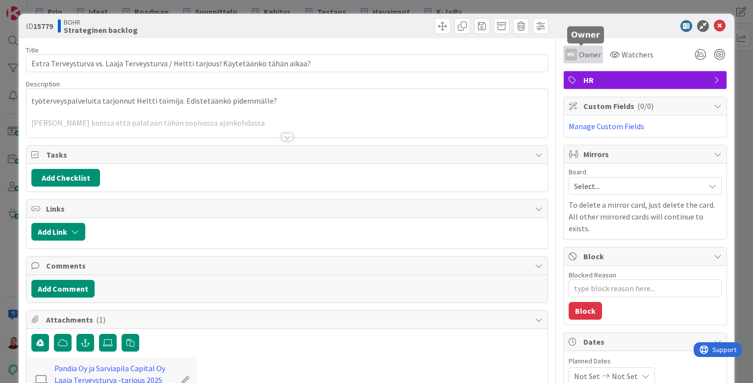
click at [577, 49] on div "HV Owner" at bounding box center [583, 55] width 36 height 12
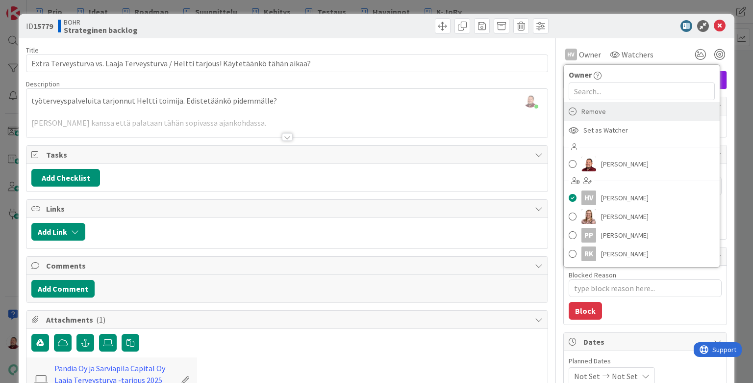
click at [583, 104] on span "Remove" at bounding box center [594, 111] width 25 height 15
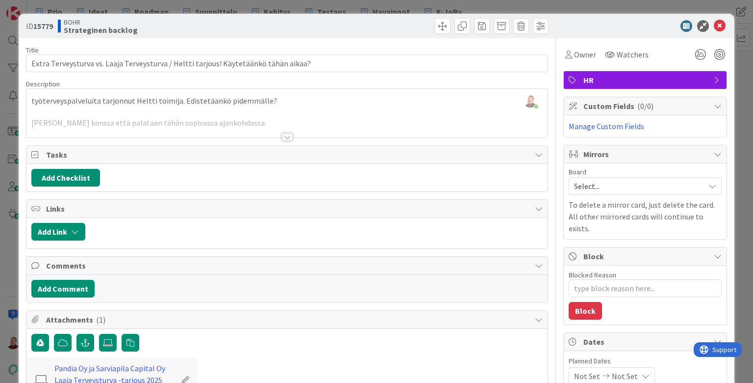
click at [286, 133] on div at bounding box center [287, 137] width 11 height 8
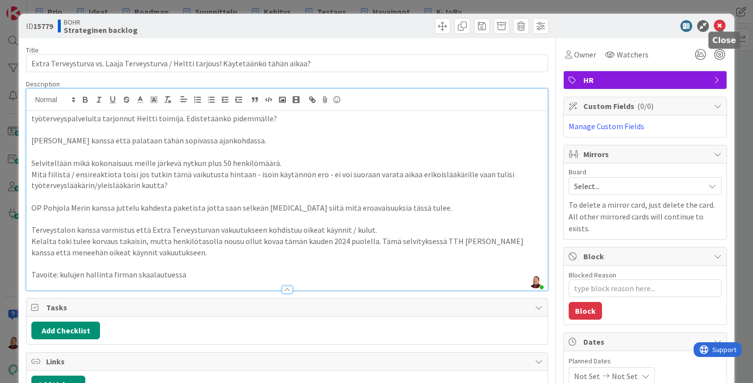
click at [583, 26] on icon at bounding box center [720, 26] width 12 height 12
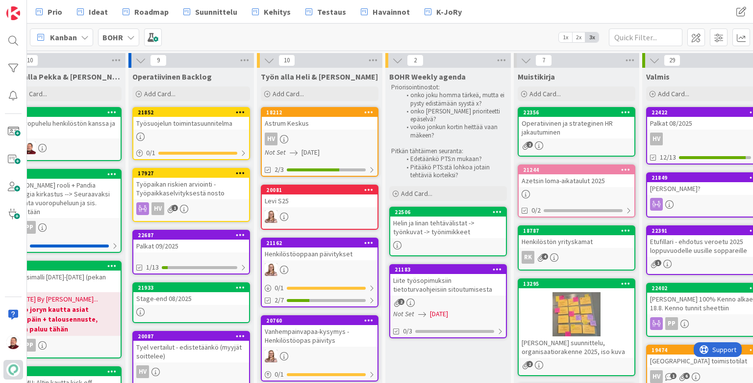
scroll to position [0, 287]
click at [423, 216] on div "Helin ja Iinan tehtävälistat -> työnkuvat -> työnimikkeet" at bounding box center [448, 227] width 116 height 22
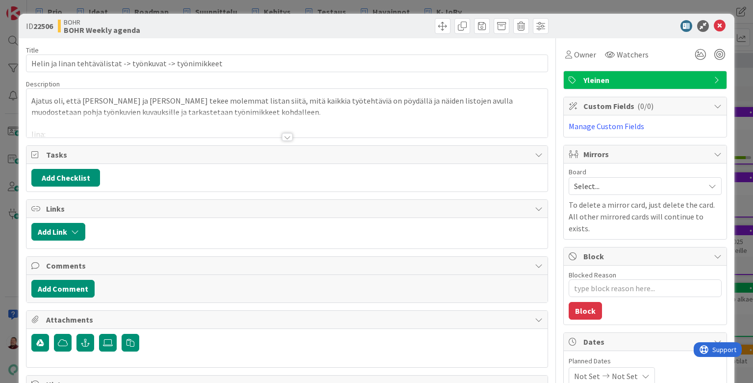
click at [286, 133] on div at bounding box center [287, 137] width 11 height 8
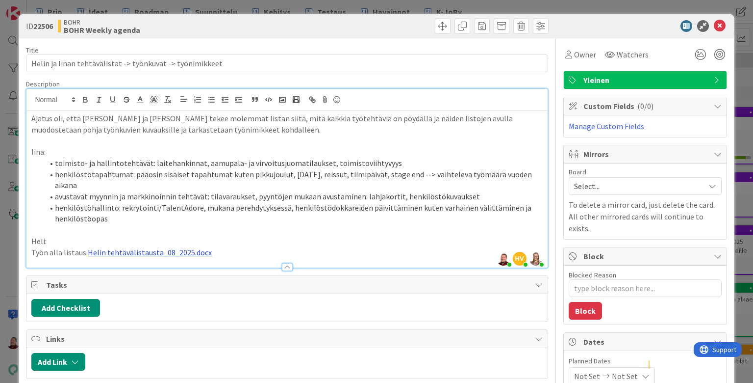
click at [118, 247] on link "Helin tehtävälistausta_08_2025.docx" at bounding box center [150, 252] width 124 height 10
click at [161, 247] on link "Helin tehtävälistausta_08_2025.docx" at bounding box center [150, 252] width 124 height 10
click at [149, 247] on link "Helin tehtävälistausta_08_2025.docx" at bounding box center [150, 252] width 124 height 10
click at [141, 220] on link "https://pandiafioy-my.sharepoint.com/:w:/g/personal/heli_vuorinen_pandia_fi1/Ec…" at bounding box center [108, 226] width 67 height 13
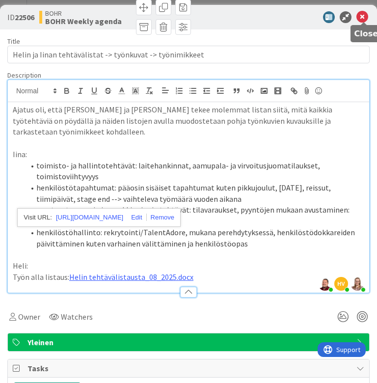
click at [364, 17] on icon at bounding box center [362, 17] width 12 height 12
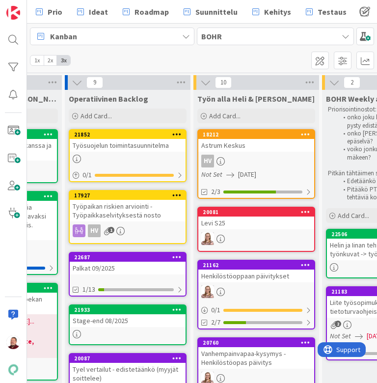
scroll to position [0, 519]
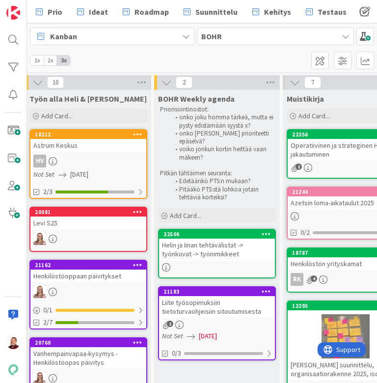
click at [223, 238] on div "Helin ja Iinan tehtävälistat -> työnkuvat -> työnimikkeet" at bounding box center [217, 249] width 116 height 22
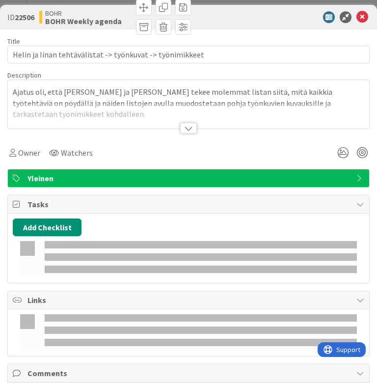
type textarea "x"
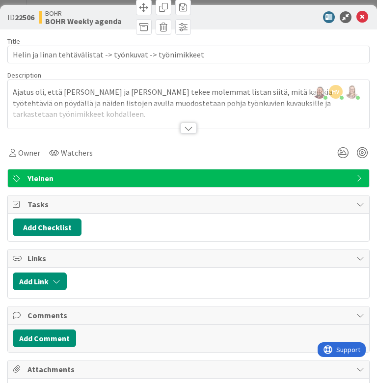
click at [180, 123] on div at bounding box center [188, 128] width 17 height 11
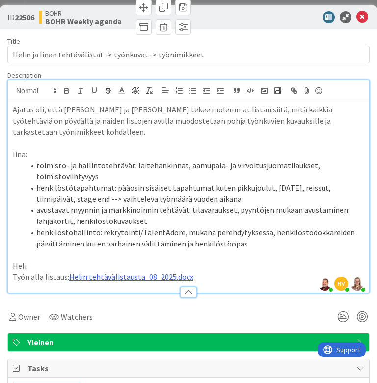
click at [128, 226] on li "avustavat myynnin ja markkinoinnin tehtävät: tilavaraukset, pyyntöjen mukaan av…" at bounding box center [194, 215] width 339 height 22
click at [135, 224] on li "avustavat myynnin ja markkinoinnin tehtävät: tilavaraukset, pyyntöjen mukaan av…" at bounding box center [194, 215] width 339 height 22
click at [111, 248] on li "henkilöstöhallinto: rekrytointi/TalentAdore, mukana perehdytyksessä, henkilöstö…" at bounding box center [194, 238] width 339 height 22
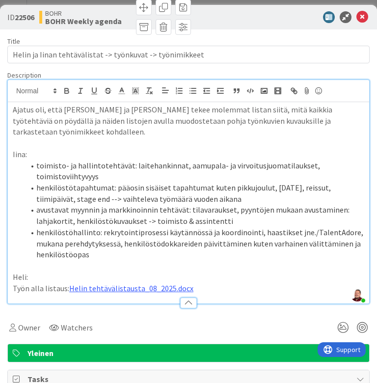
type textarea "x"
click at [362, 15] on icon at bounding box center [362, 17] width 12 height 12
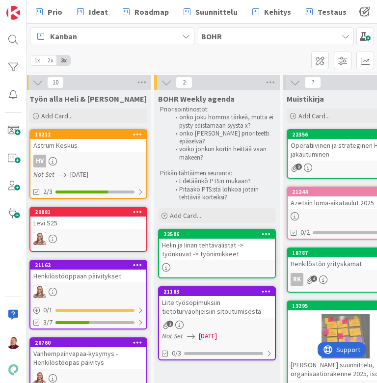
click at [265, 33] on span "BOHR" at bounding box center [269, 36] width 137 height 12
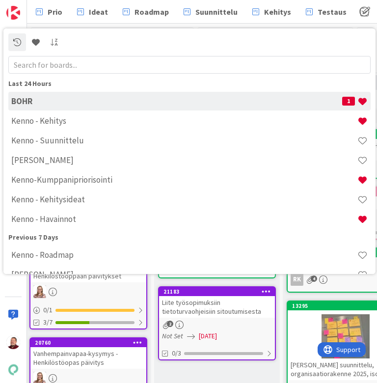
click at [337, 18] on div "Prio Ideat Roadmap Suunnittelu Kehitys Testaus Havainnot K-JoRy Prio Ideat Road…" at bounding box center [202, 12] width 350 height 24
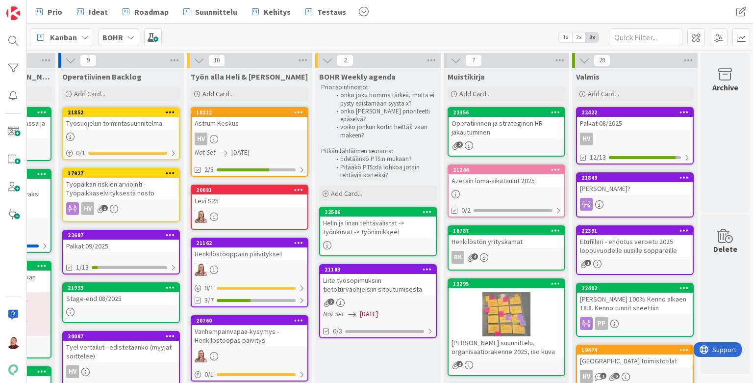
scroll to position [0, 358]
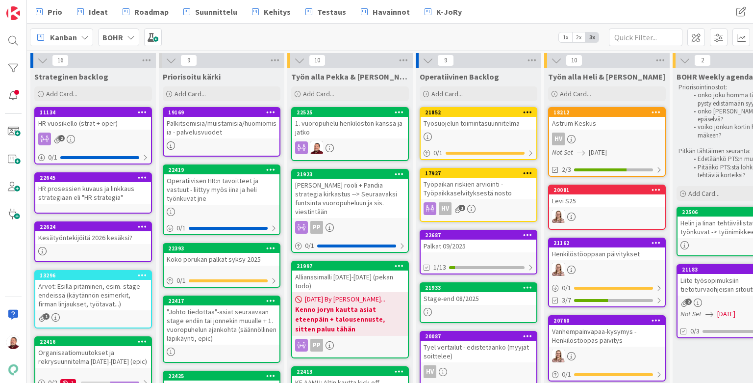
click at [115, 36] on div "BOHR" at bounding box center [118, 37] width 41 height 18
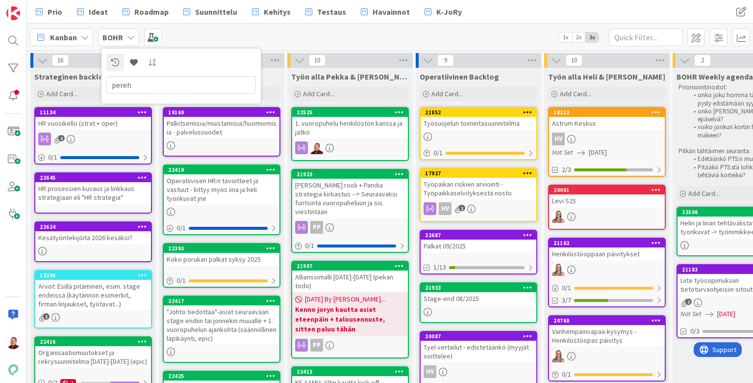
type input "perehd"
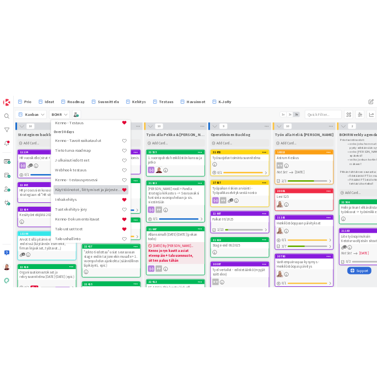
scroll to position [315, 0]
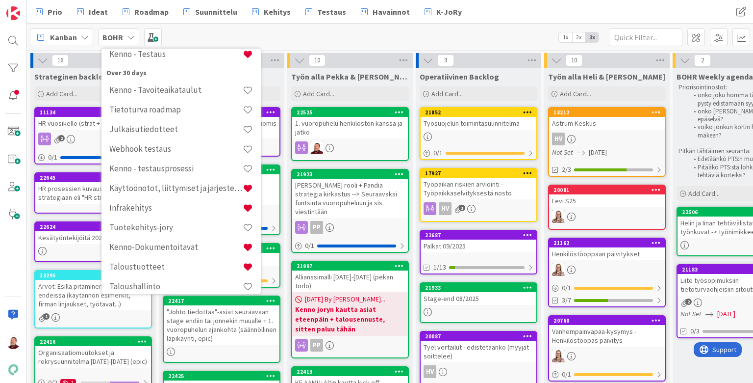
click at [296, 32] on div "Kanban [PERSON_NAME] Last 24 Hours BOHR Kenno - Kehitys Kenno - Suunnittelu Ken…" at bounding box center [390, 37] width 726 height 27
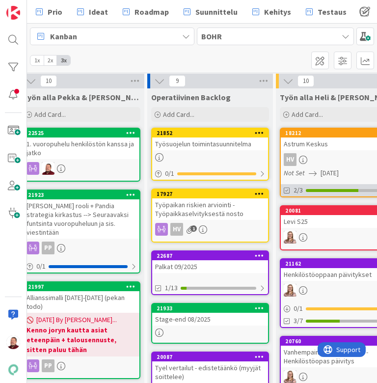
scroll to position [1, 271]
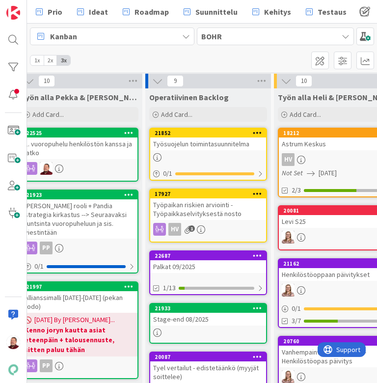
click at [194, 140] on div "Työsuojelun toimintasuunnitelma" at bounding box center [208, 143] width 116 height 13
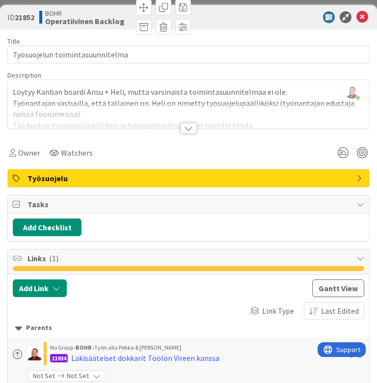
click at [180, 123] on div at bounding box center [188, 128] width 17 height 11
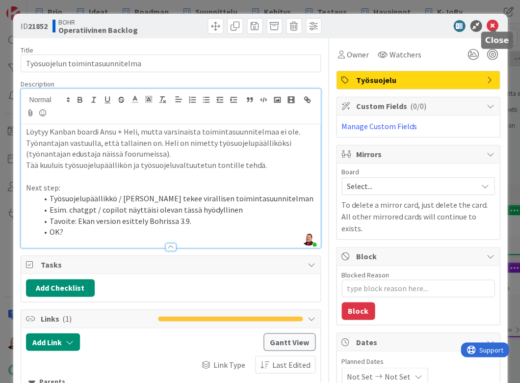
click at [495, 22] on icon at bounding box center [492, 26] width 12 height 12
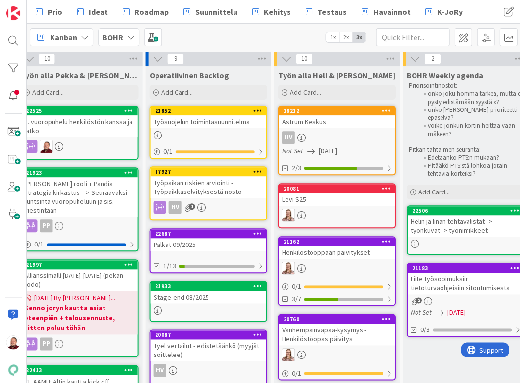
click at [199, 182] on div "Työpaikan riskien arviointi - Työpaikkaselvityksestä nosto" at bounding box center [208, 187] width 116 height 22
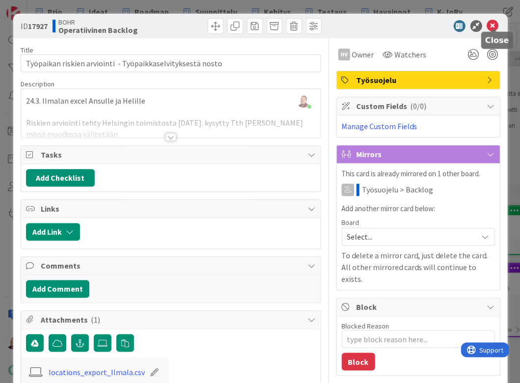
click at [490, 21] on icon at bounding box center [492, 26] width 12 height 12
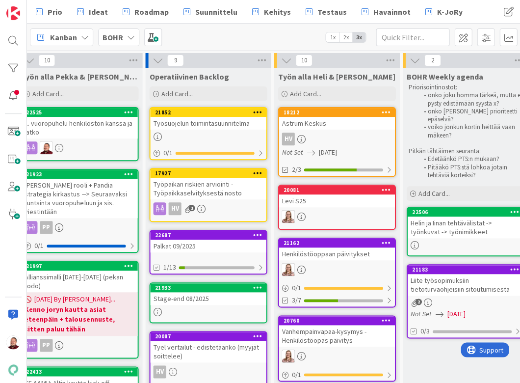
scroll to position [0, 271]
click at [208, 122] on div "Työsuojelun toimintasuunnitelma" at bounding box center [208, 123] width 116 height 13
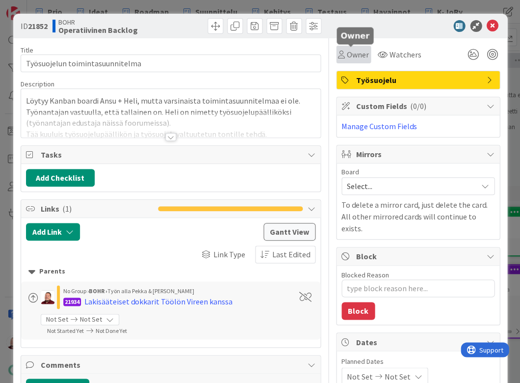
click at [353, 49] on span "Owner" at bounding box center [358, 55] width 22 height 12
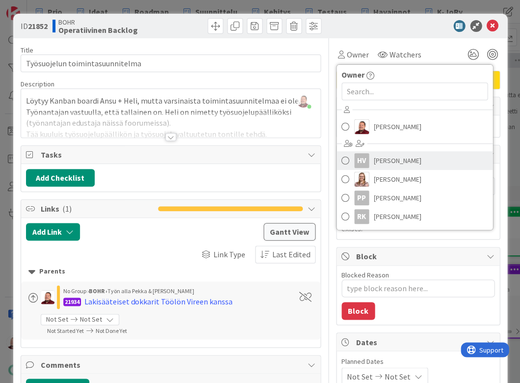
click at [375, 154] on span "[PERSON_NAME]" at bounding box center [398, 160] width 48 height 15
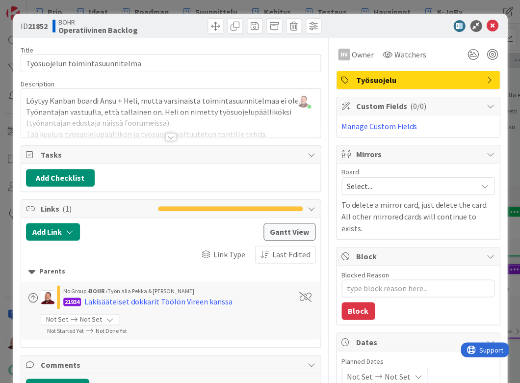
click at [412, 24] on div at bounding box center [413, 26] width 174 height 12
click at [494, 24] on icon at bounding box center [492, 26] width 12 height 12
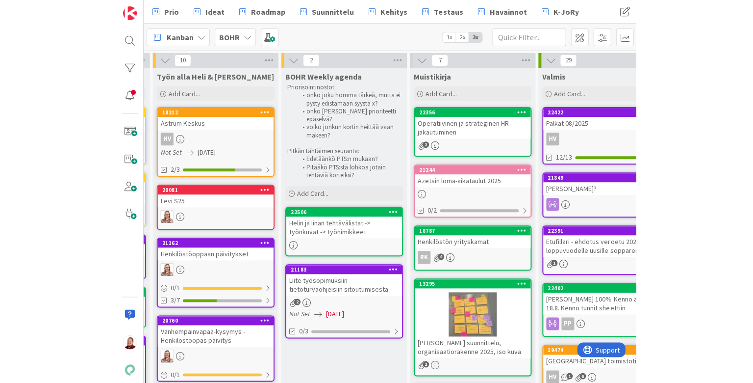
scroll to position [0, 508]
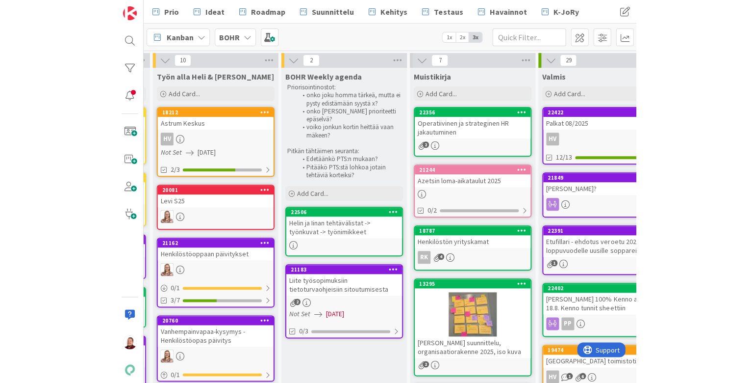
scroll to position [0, 358]
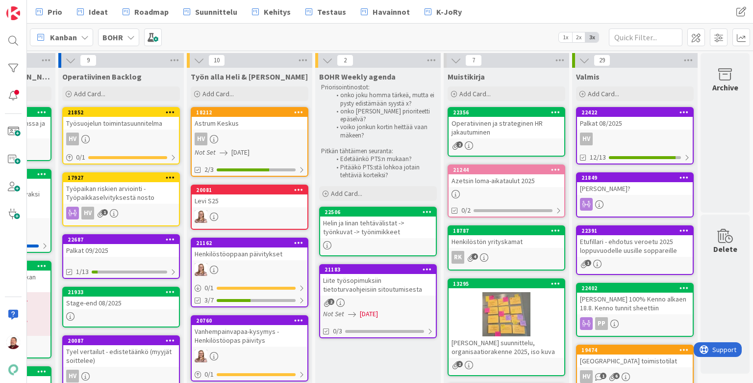
click at [383, 274] on div "Liite työsopimuksiin tietoturvaohjeisiin sitoutumisesta" at bounding box center [378, 285] width 116 height 22
click at [380, 274] on div "Liite työsopimuksiin tietoturvaohjeisiin sitoutumisesta" at bounding box center [378, 285] width 116 height 22
click at [371, 266] on div "21183" at bounding box center [380, 269] width 111 height 7
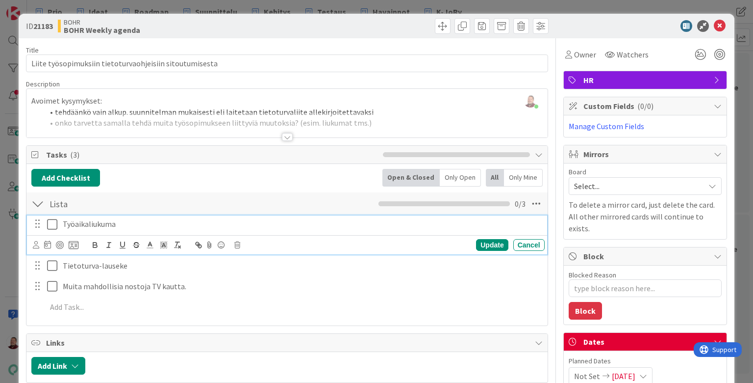
click at [55, 218] on icon at bounding box center [54, 224] width 15 height 12
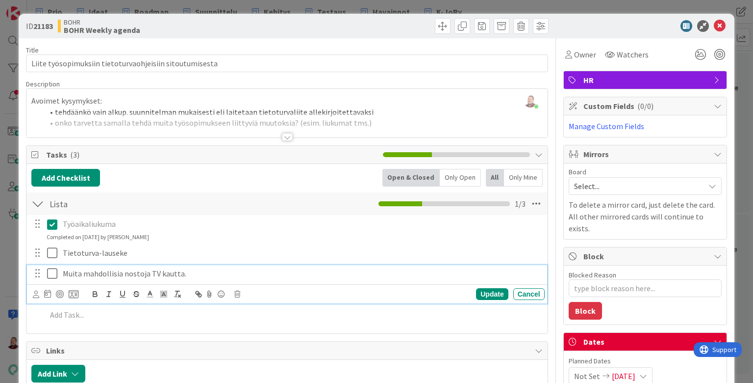
click at [51, 267] on icon at bounding box center [54, 273] width 15 height 12
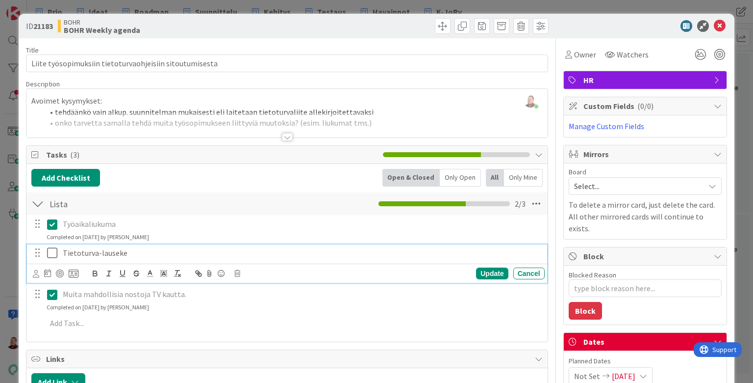
click at [50, 247] on icon at bounding box center [54, 253] width 15 height 12
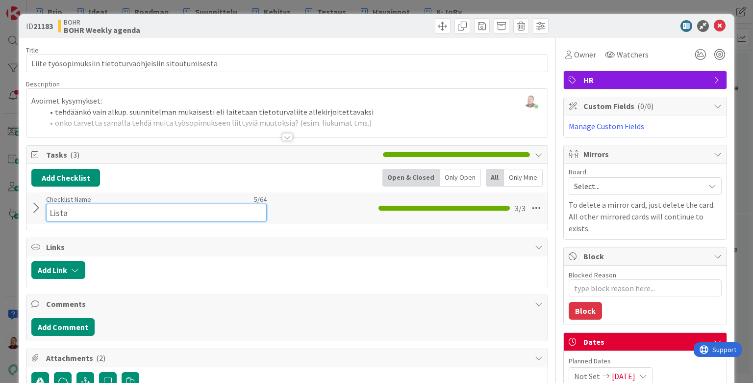
click at [58, 204] on input "Lista" at bounding box center [156, 213] width 221 height 18
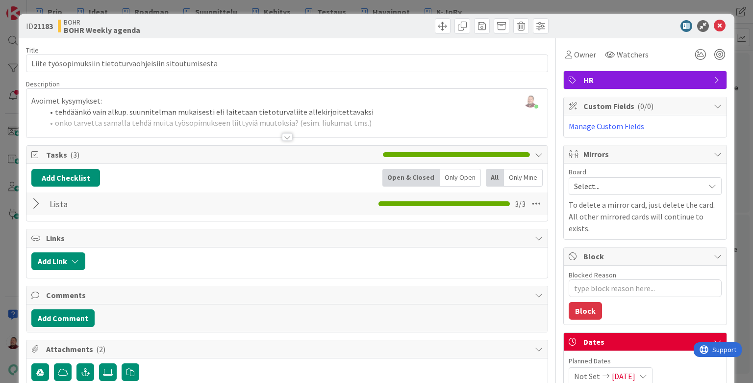
click at [264, 192] on div "Lista Checklist Name 5 / 64 Lista 3 / 3" at bounding box center [286, 203] width 521 height 23
click at [539, 195] on icon at bounding box center [537, 204] width 18 height 18
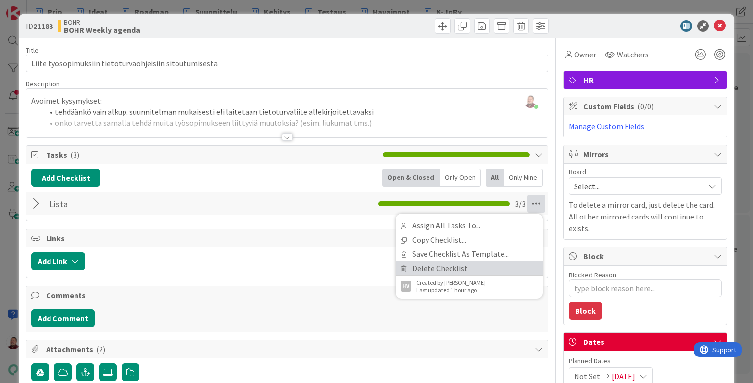
click at [462, 261] on link "Delete Checklist" at bounding box center [469, 268] width 147 height 14
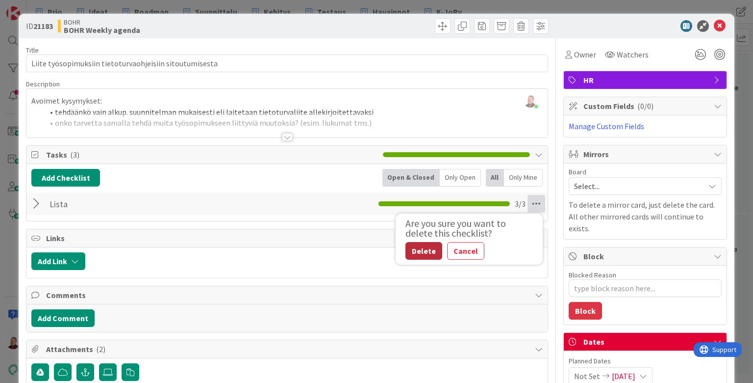
click at [410, 242] on button "Delete" at bounding box center [424, 251] width 37 height 18
type textarea "x"
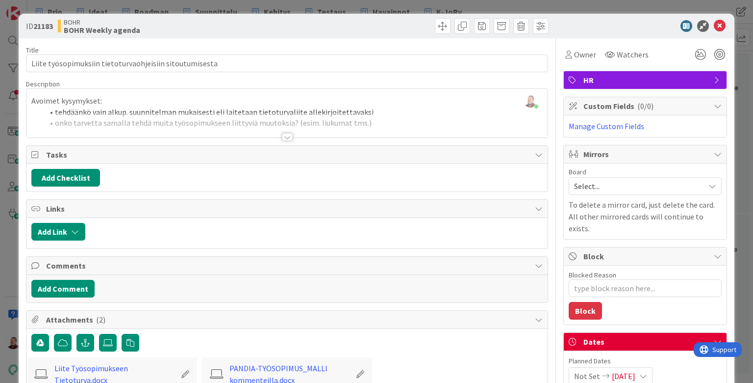
click at [309, 112] on div at bounding box center [286, 124] width 521 height 25
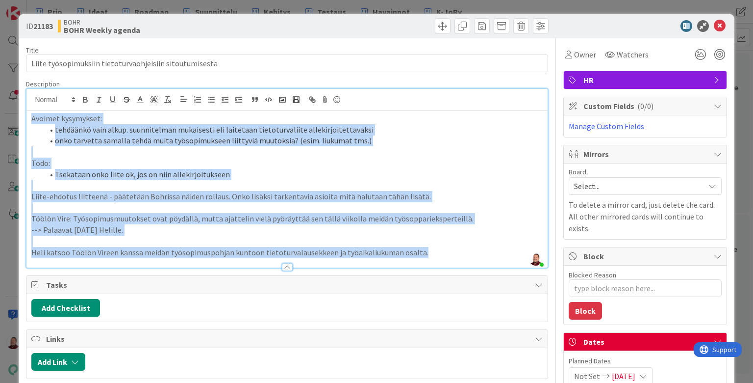
drag, startPoint x: 361, startPoint y: 216, endPoint x: -132, endPoint y: 96, distance: 507.9
click at [0, 96] on html "Prio Ideat Roadmap Suunnittelu Kehitys Testaus Havainnot K-JoRy Prio Ideat Road…" at bounding box center [376, 191] width 753 height 383
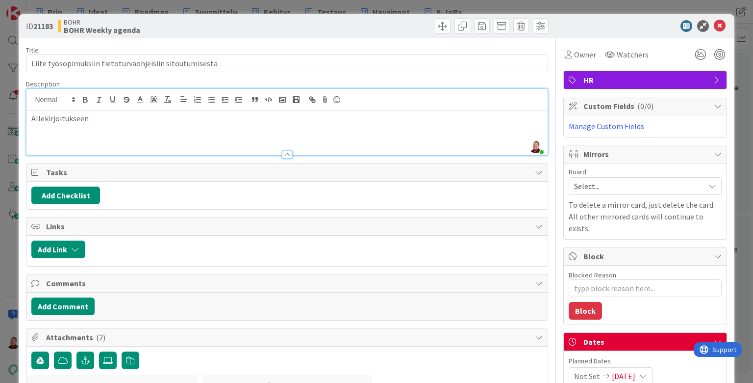
click at [248, 21] on div "BOHR BOHR Weekly agenda" at bounding box center [171, 26] width 227 height 16
click at [722, 22] on icon at bounding box center [720, 26] width 12 height 12
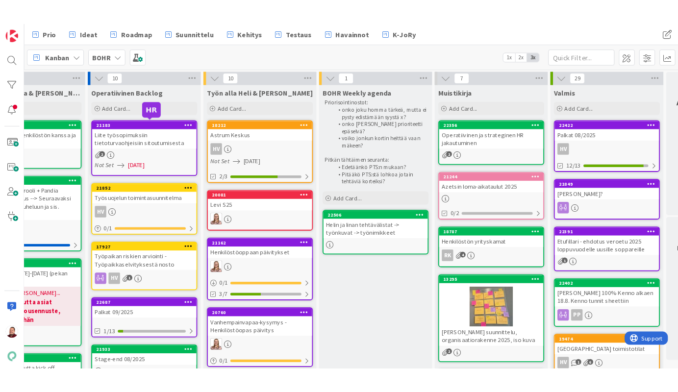
scroll to position [0, 315]
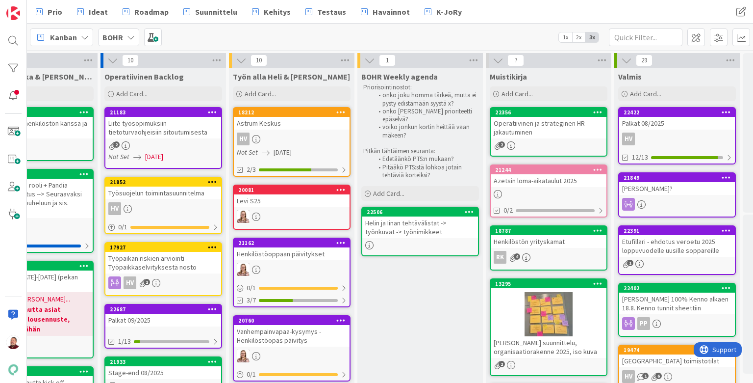
click at [212, 109] on icon at bounding box center [212, 111] width 9 height 7
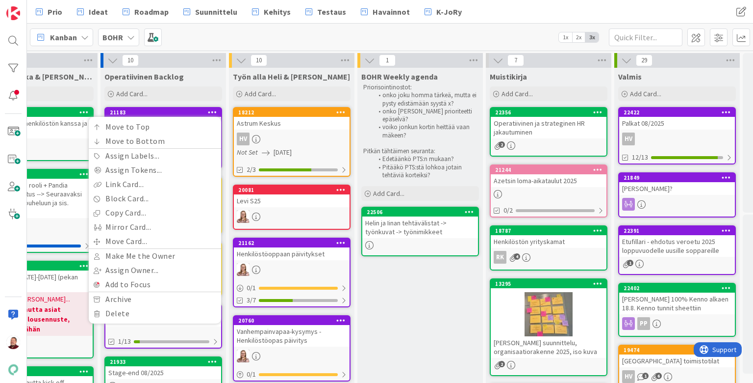
click at [192, 37] on div "Kanban BOHR 1x 2x 3x" at bounding box center [390, 37] width 726 height 27
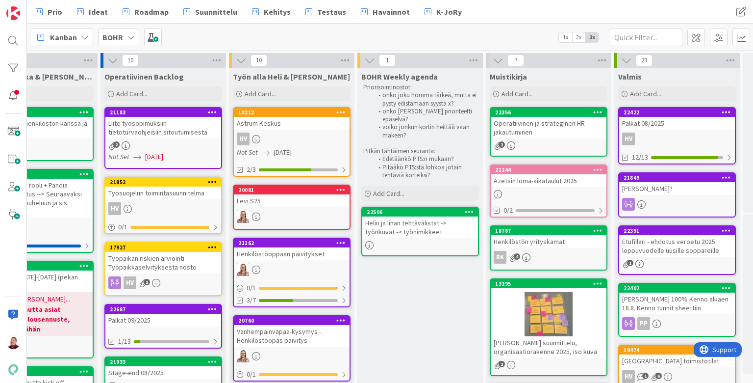
click at [209, 111] on icon at bounding box center [212, 111] width 9 height 7
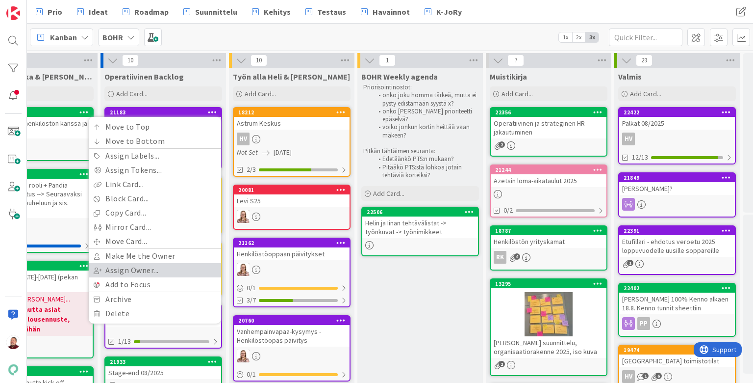
click at [126, 263] on link "Assign Owner..." at bounding box center [155, 270] width 132 height 14
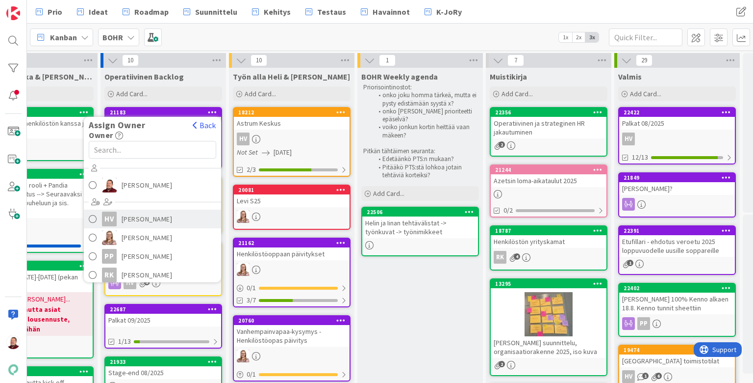
click at [122, 216] on span "[PERSON_NAME]" at bounding box center [147, 218] width 51 height 15
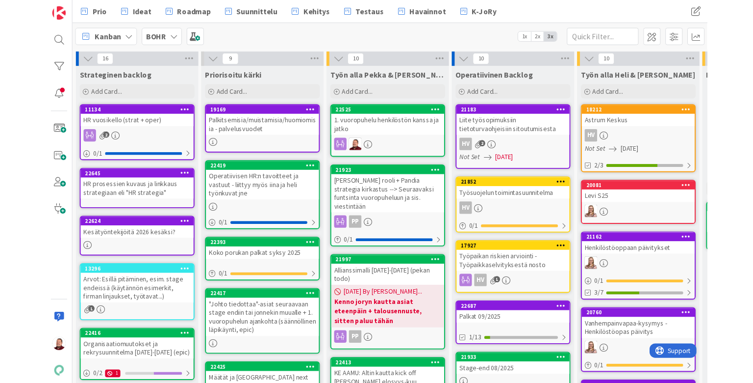
scroll to position [6, 0]
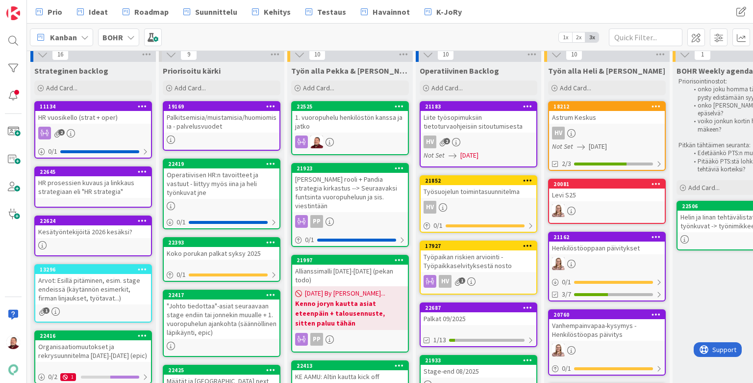
click at [595, 241] on div "Henkilöstöoppaan päivitykset" at bounding box center [607, 247] width 116 height 13
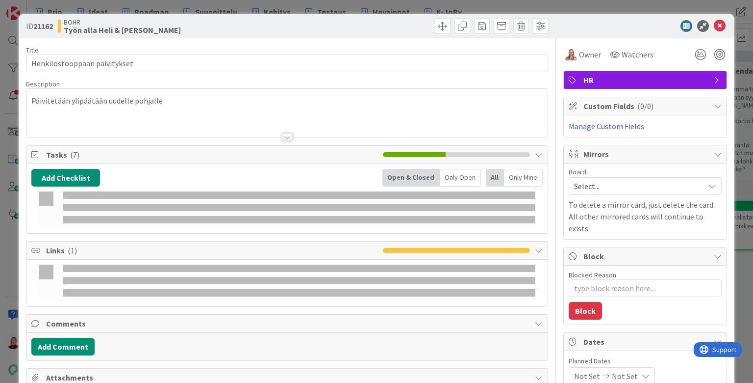
type textarea "x"
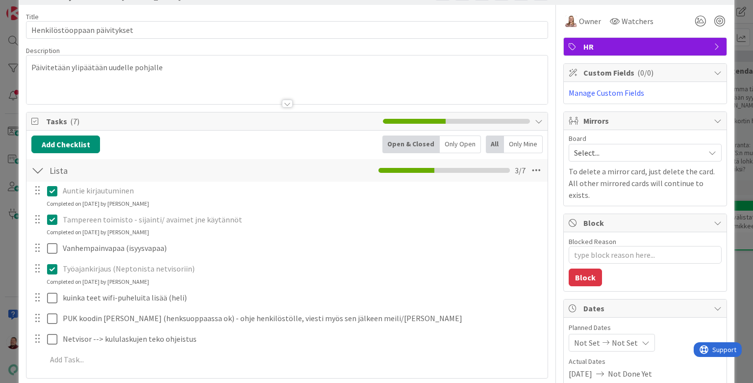
scroll to position [33, 0]
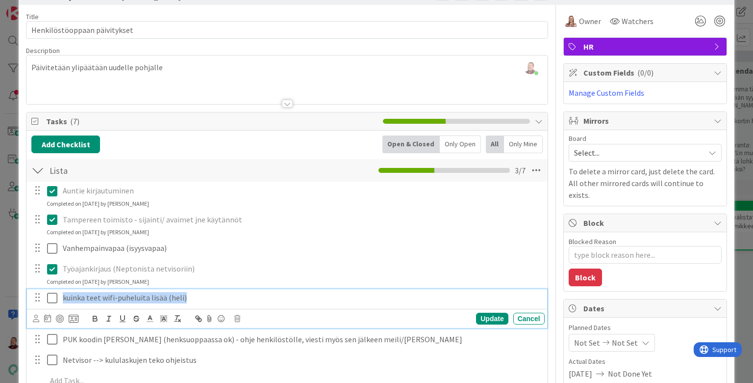
drag, startPoint x: 166, startPoint y: 281, endPoint x: 58, endPoint y: 280, distance: 108.4
click at [59, 289] on div "kuinka teet wifi-puheluita lisää (heli)" at bounding box center [302, 297] width 486 height 17
click at [234, 216] on div "Tampereen toimisto - sijainti/ avaimet jne käytännöt Update Cancel Completed on…" at bounding box center [287, 224] width 520 height 26
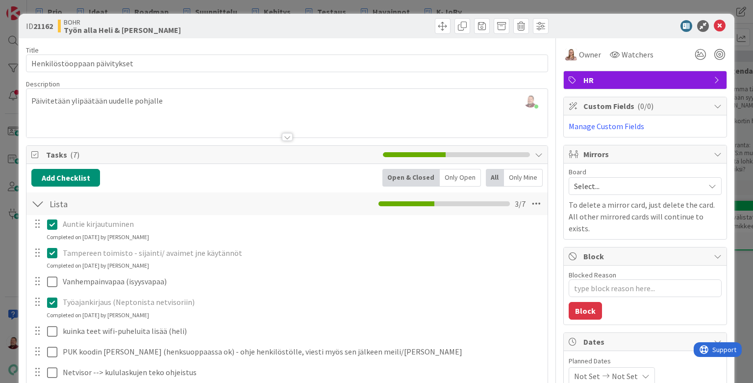
scroll to position [0, 0]
